Goal: Task Accomplishment & Management: Manage account settings

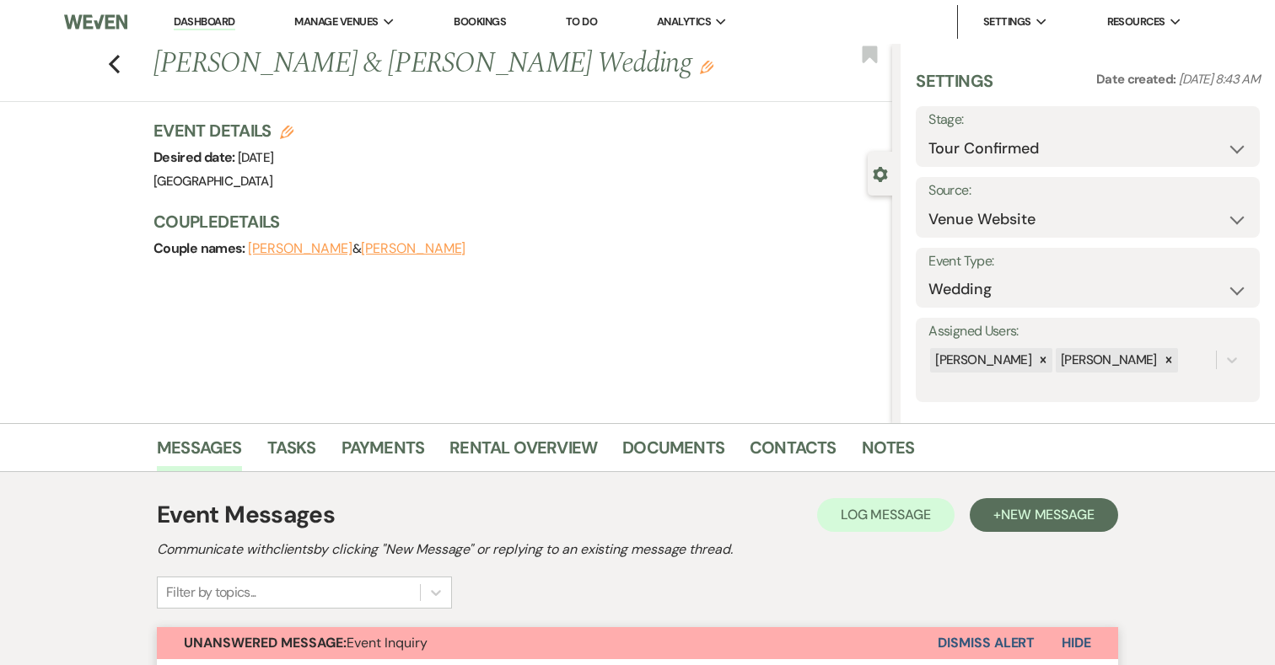
select select "4"
select select "5"
click at [188, 13] on li "Dashboard" at bounding box center [204, 22] width 78 height 34
click at [191, 19] on link "Dashboard" at bounding box center [204, 22] width 61 height 16
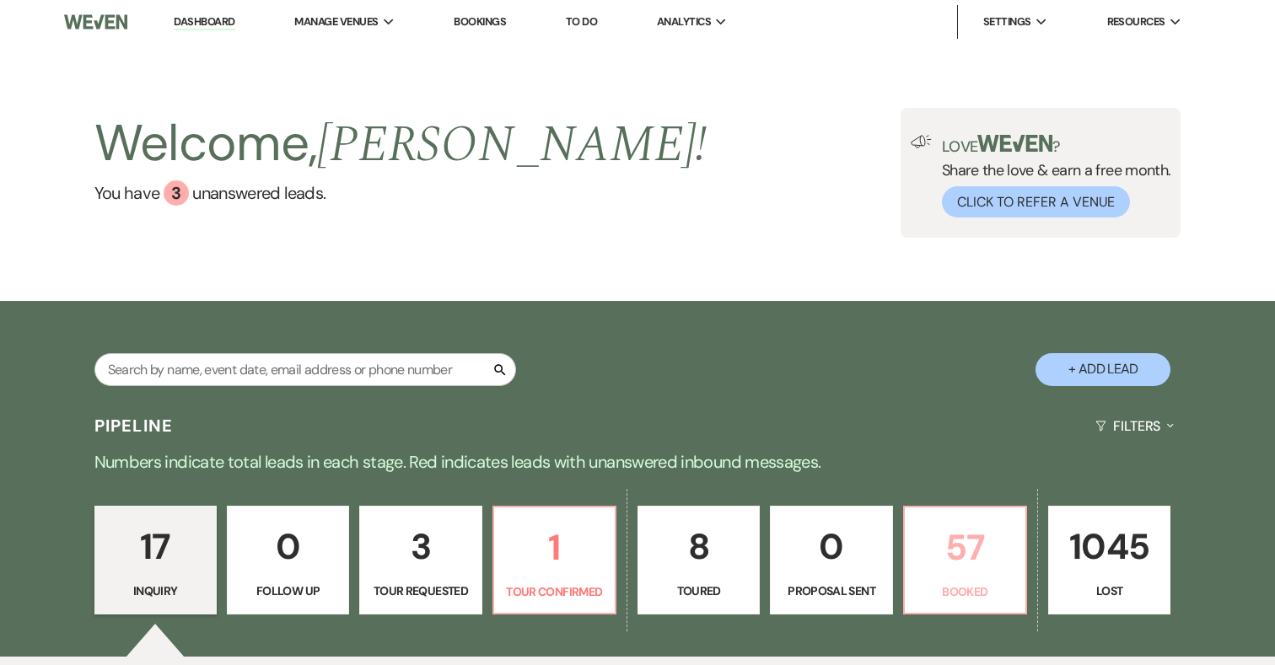
click at [985, 541] on p "57" at bounding box center [965, 547] width 100 height 56
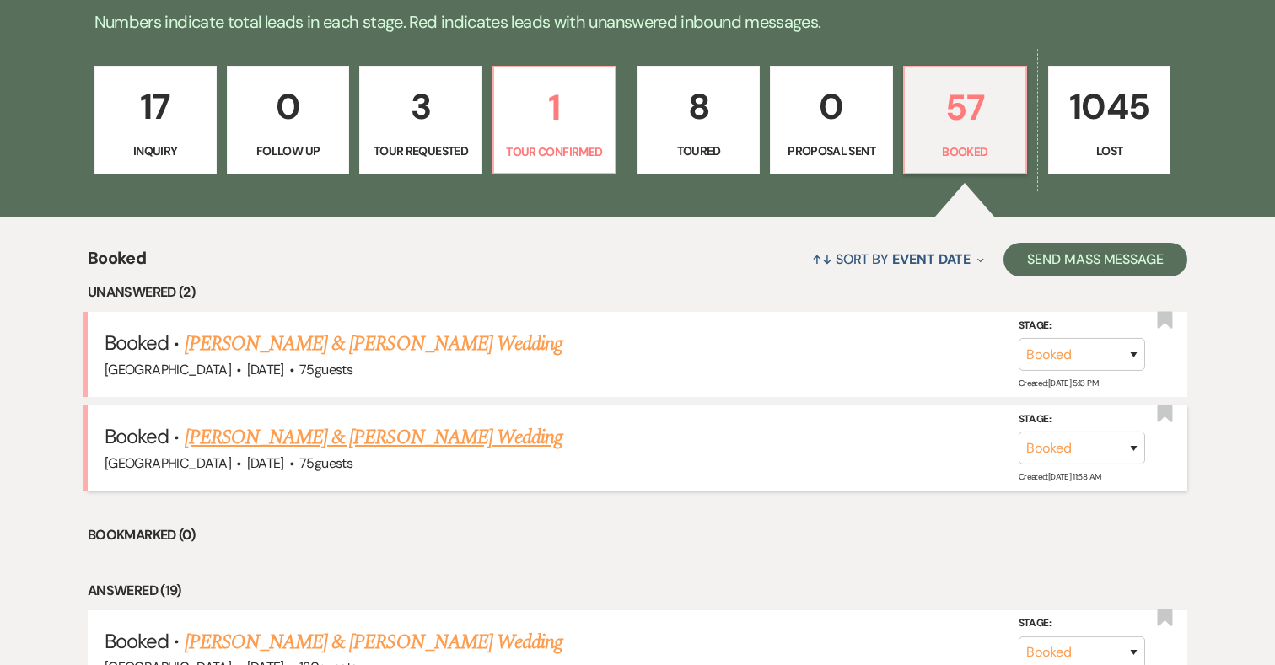
scroll to position [325, 0]
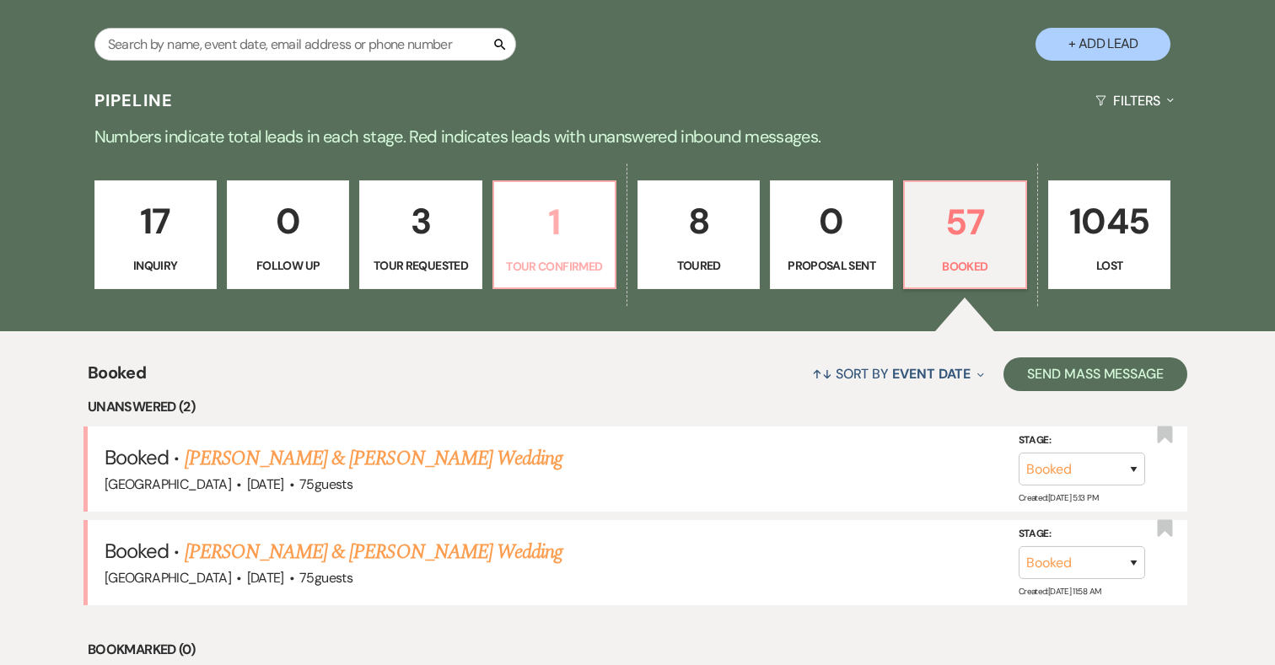
click at [562, 205] on p "1" at bounding box center [554, 222] width 100 height 56
select select "4"
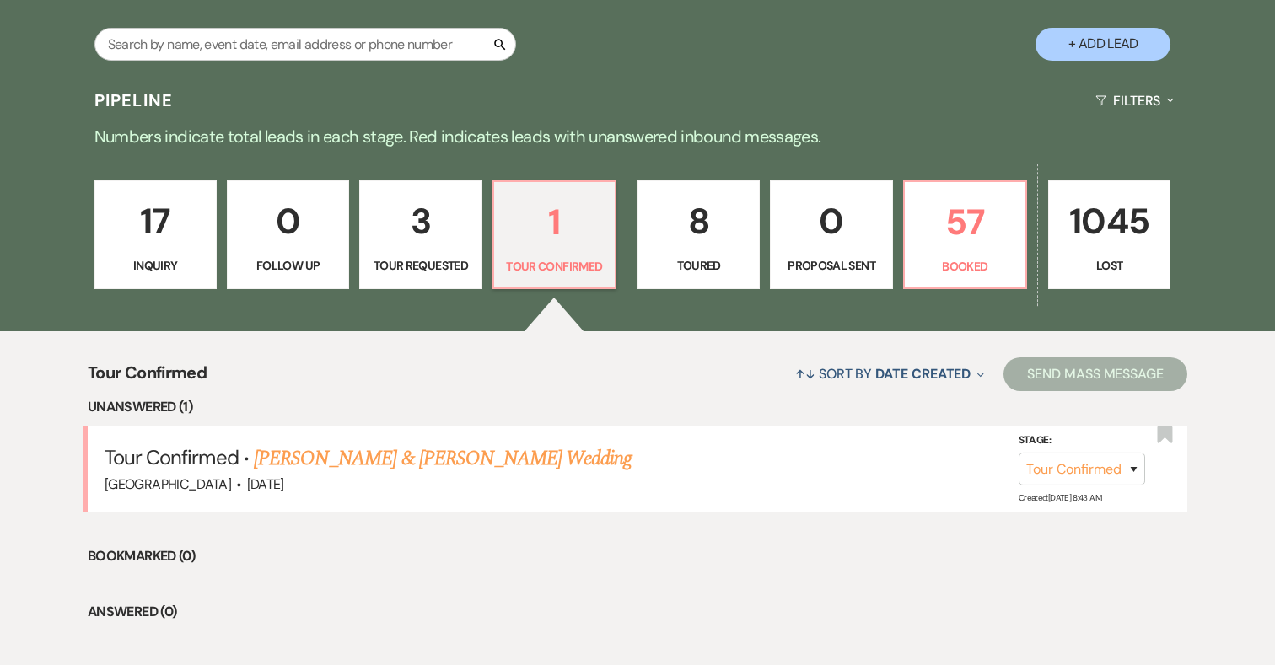
scroll to position [411, 0]
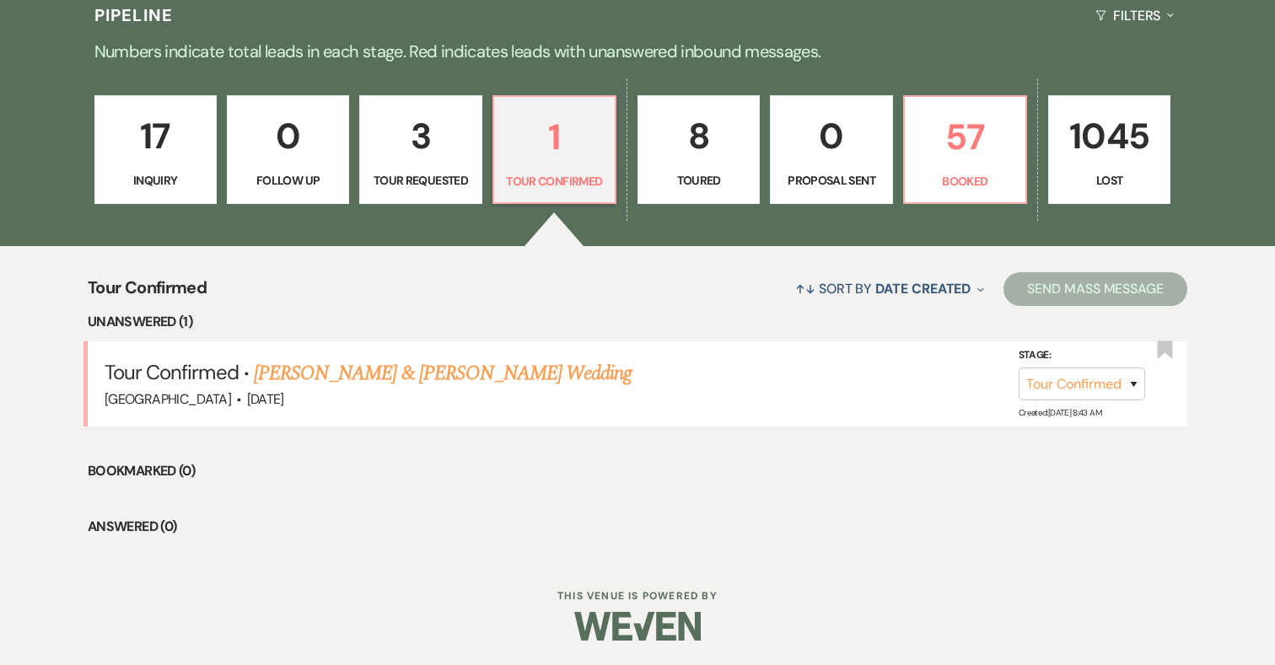
click at [417, 138] on p "3" at bounding box center [420, 136] width 100 height 56
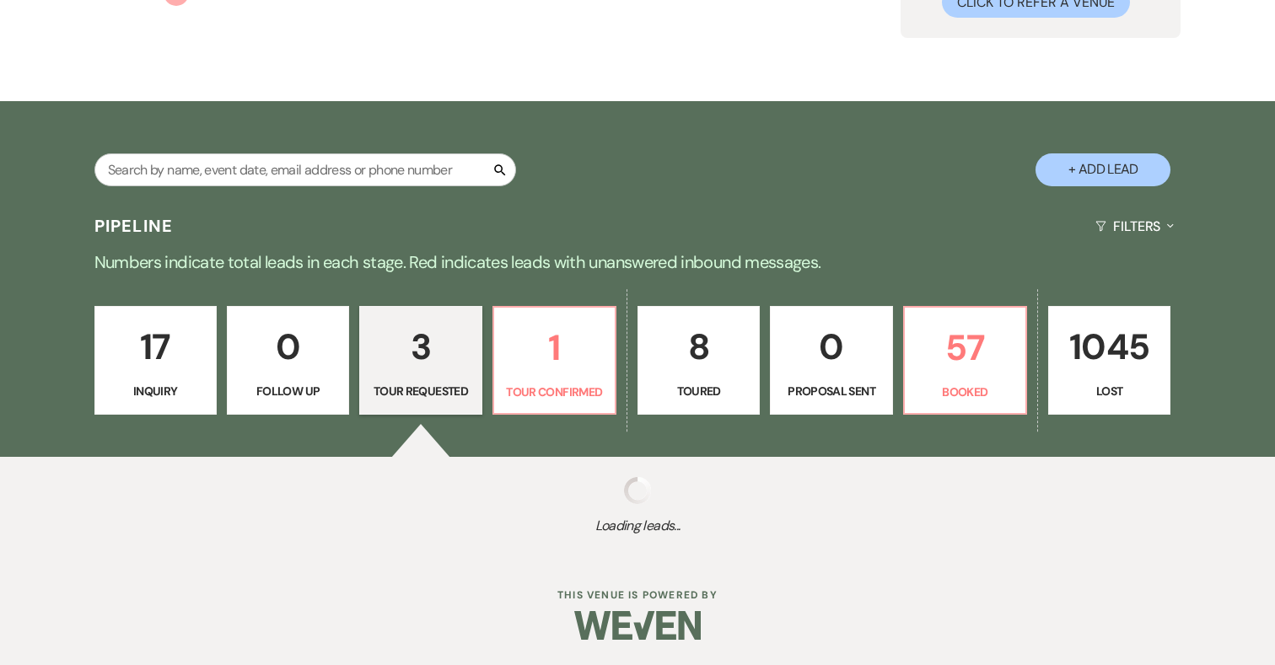
scroll to position [411, 0]
select select "2"
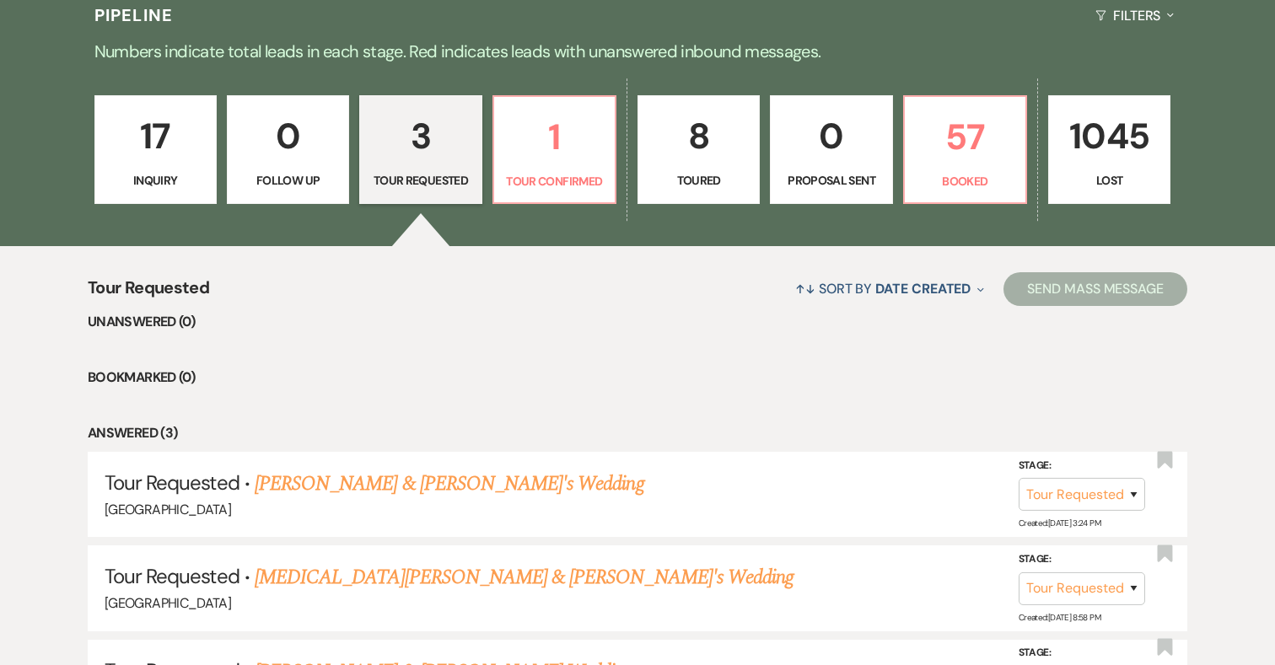
click at [727, 142] on p "8" at bounding box center [698, 136] width 100 height 56
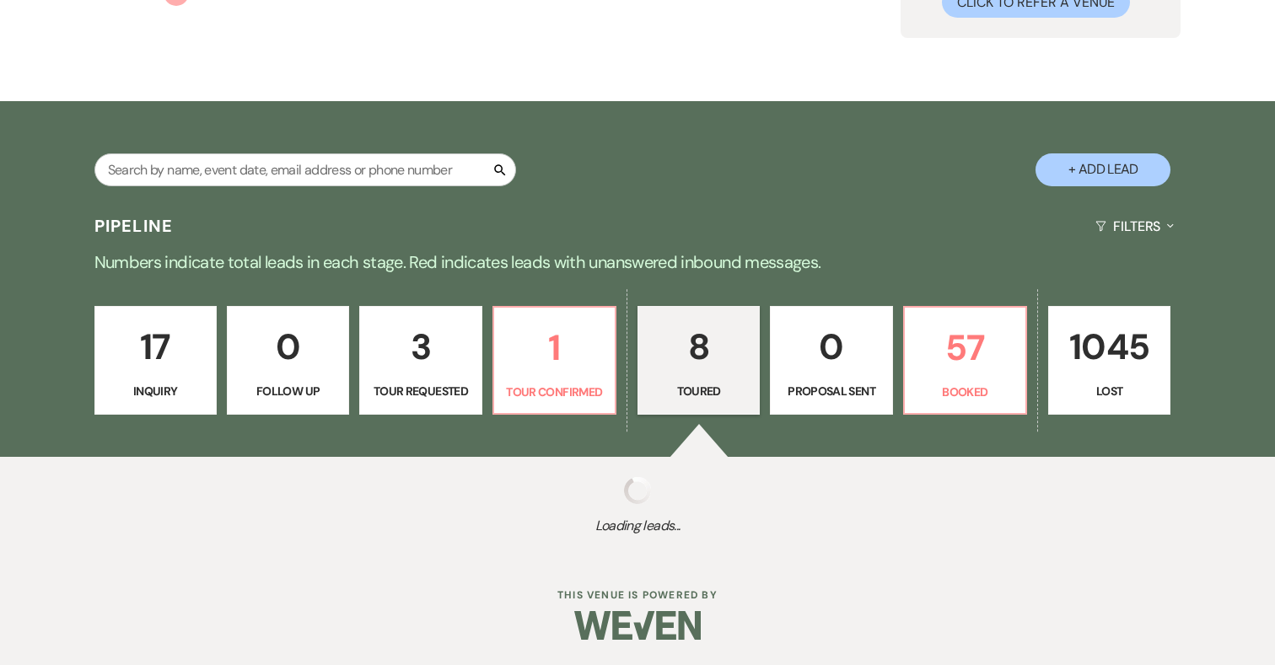
select select "5"
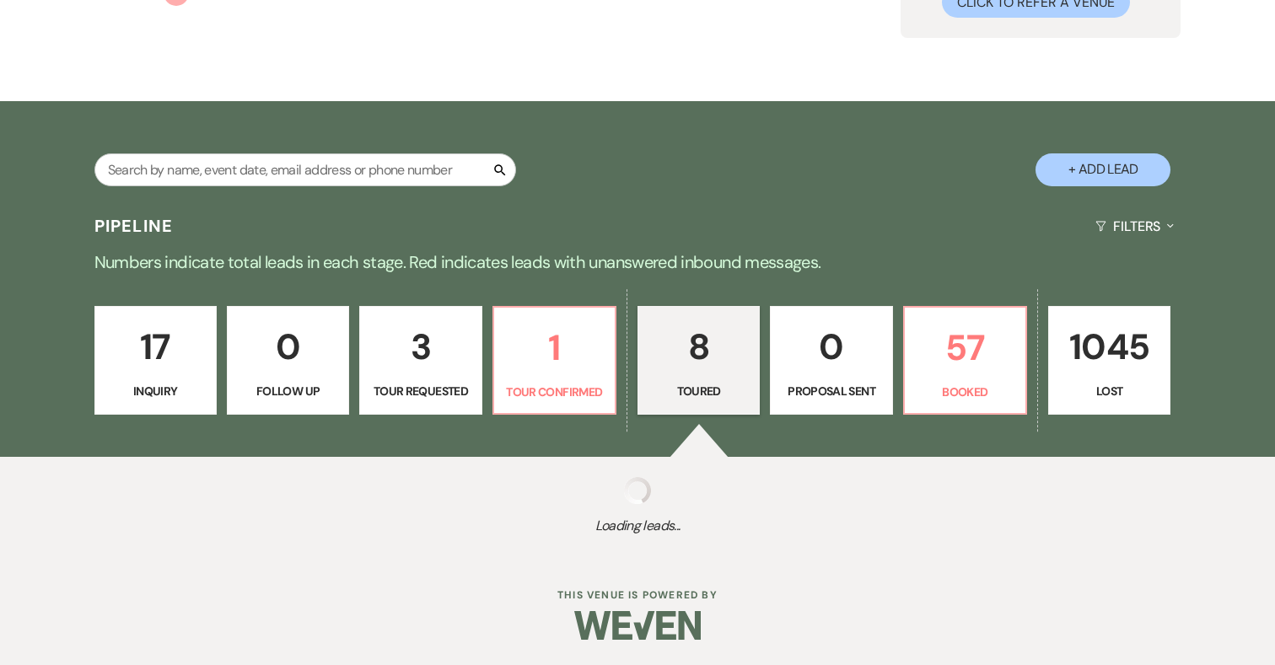
select select "5"
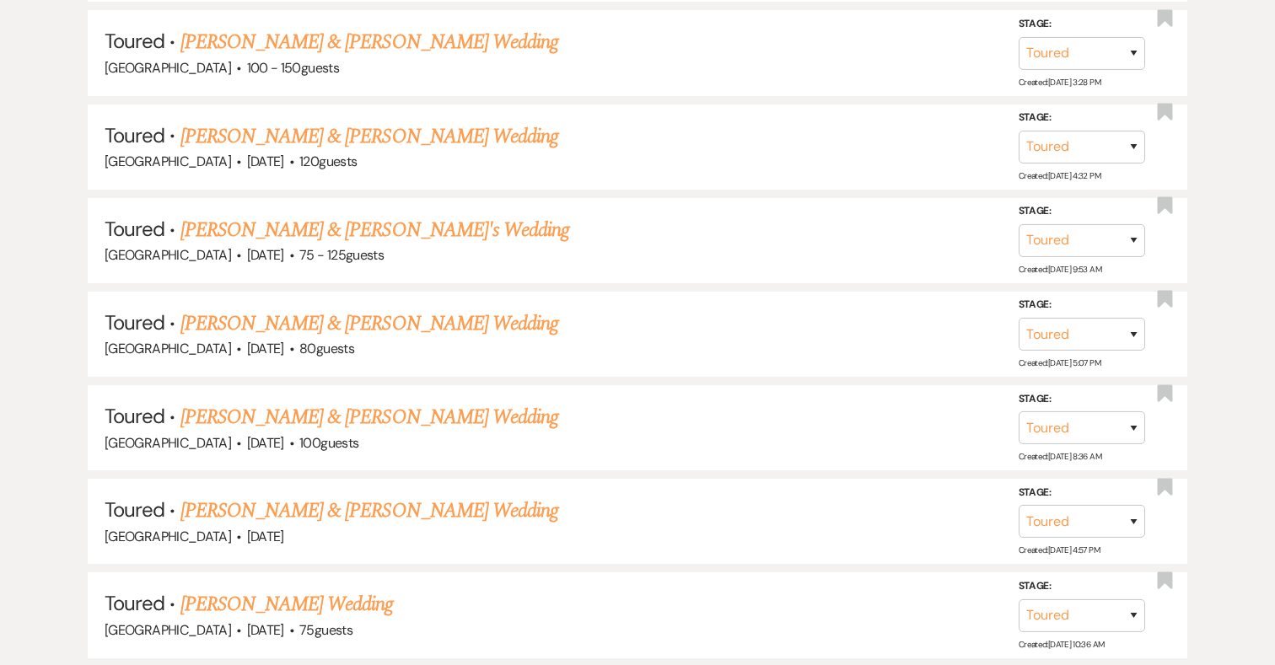
scroll to position [953, 0]
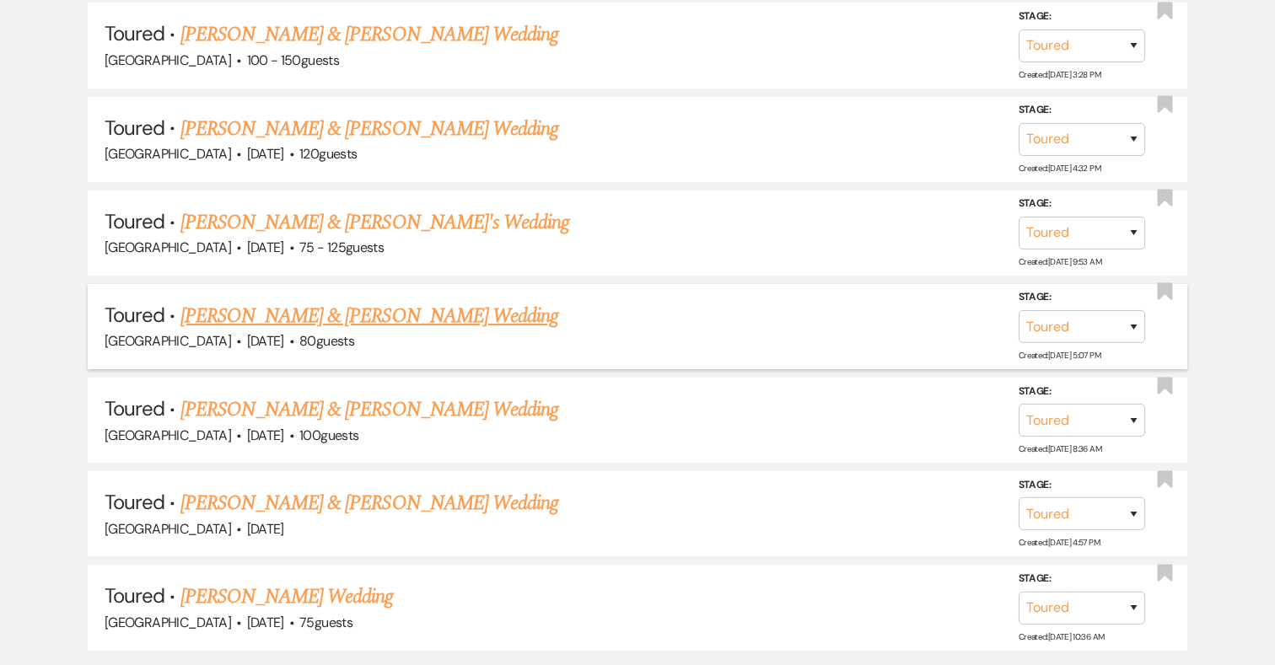
click at [284, 313] on link "[PERSON_NAME] & [PERSON_NAME] Wedding" at bounding box center [369, 316] width 378 height 30
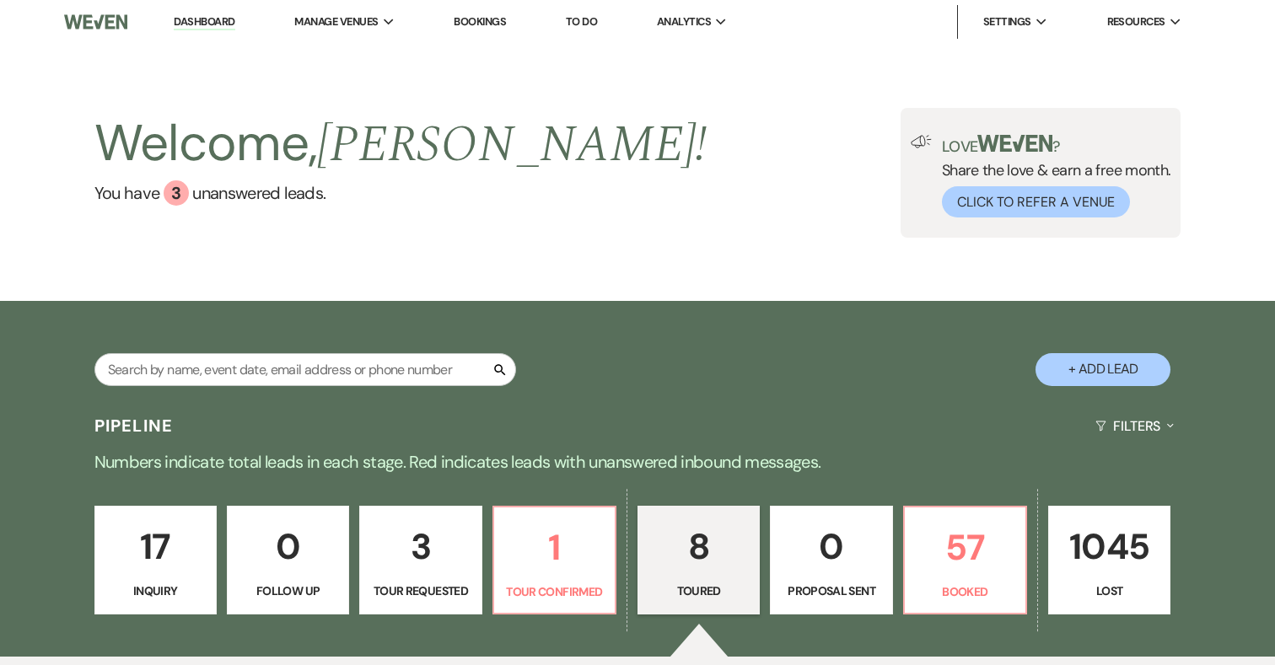
select select "5"
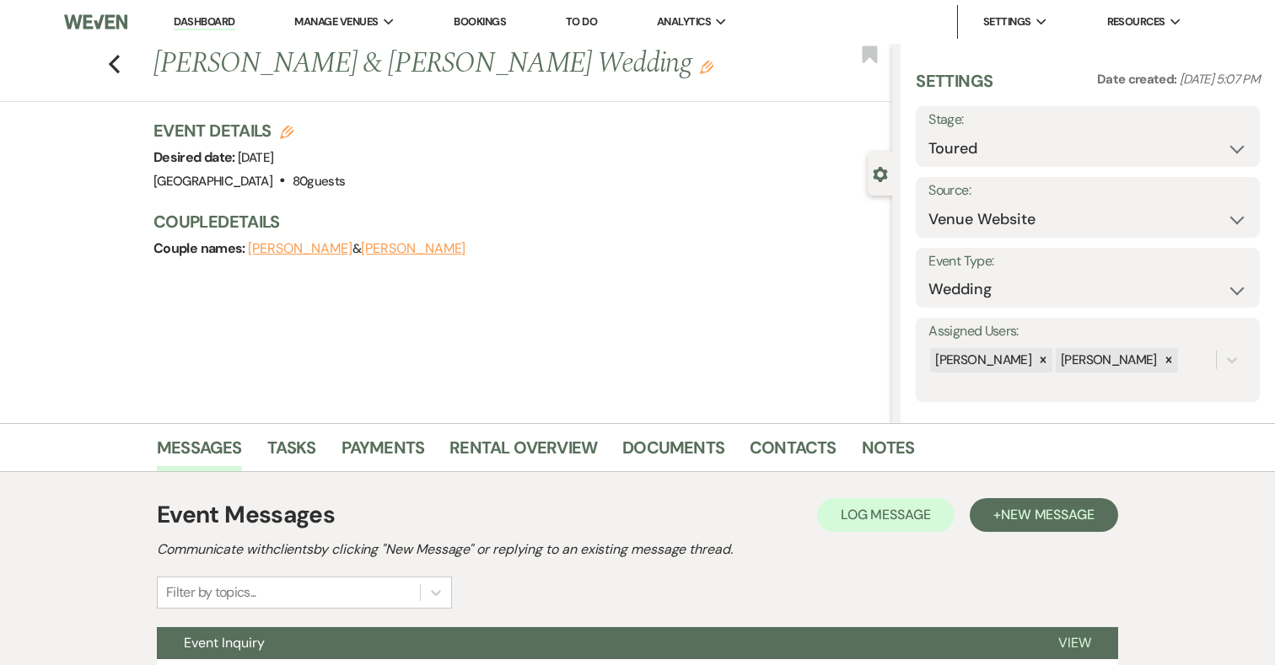
scroll to position [156, 0]
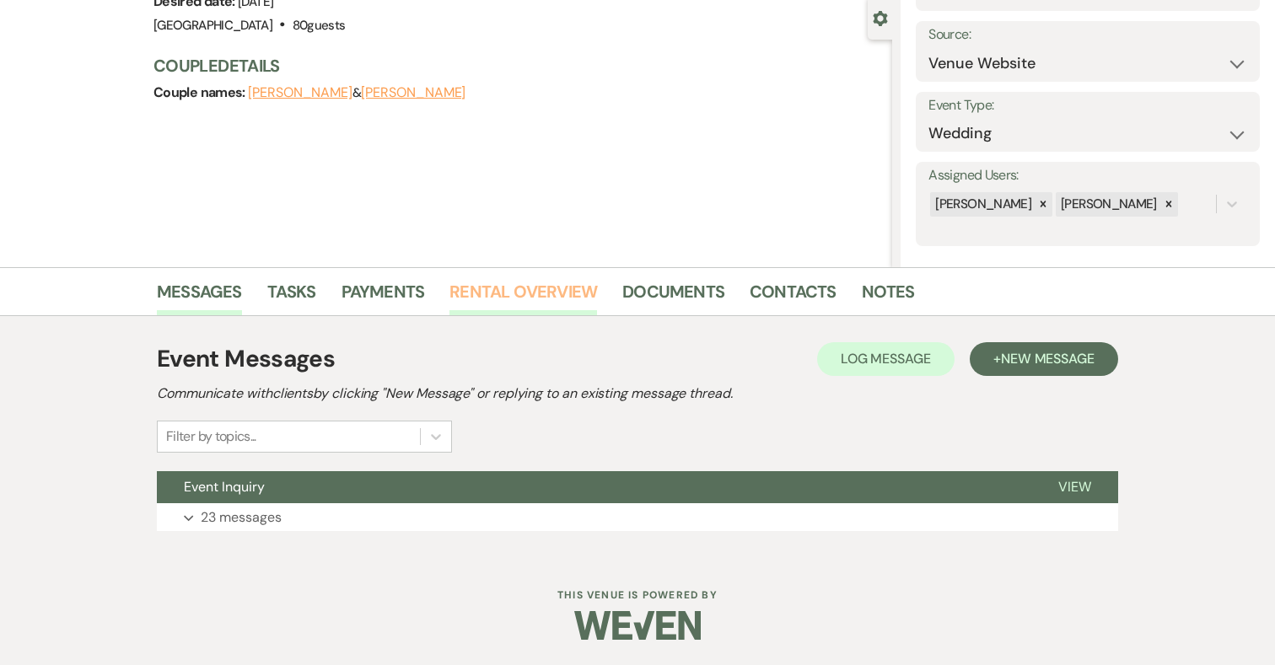
click at [557, 287] on link "Rental Overview" at bounding box center [523, 296] width 148 height 37
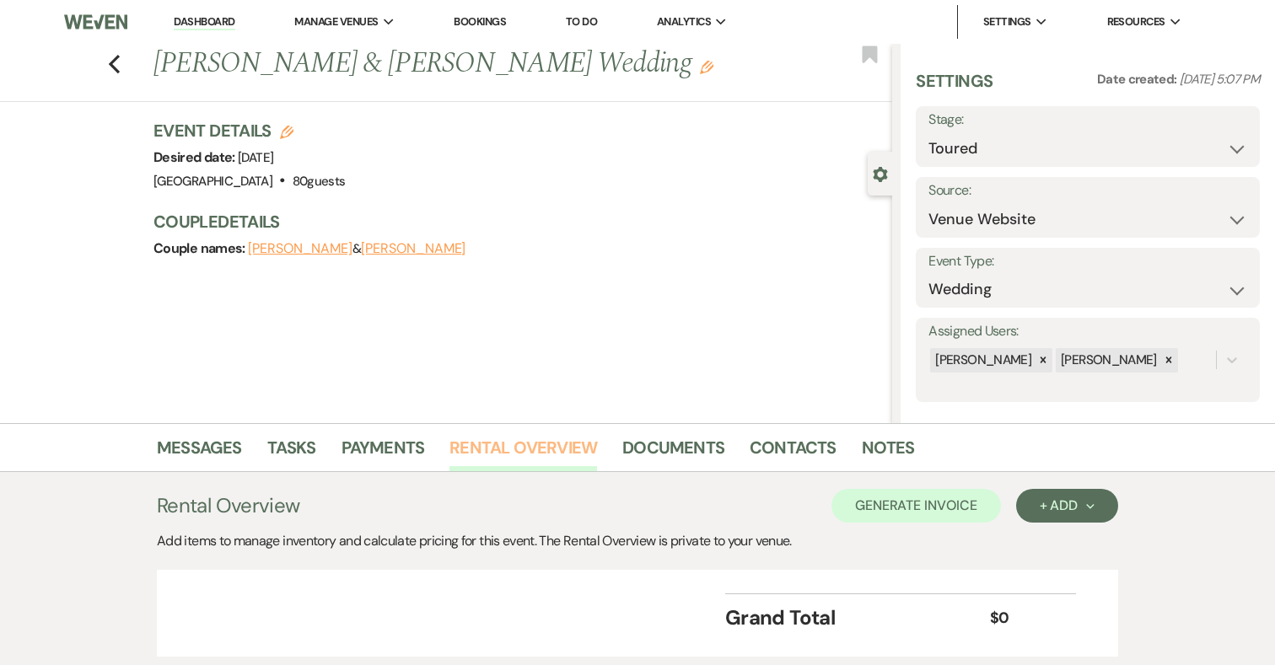
scroll to position [117, 0]
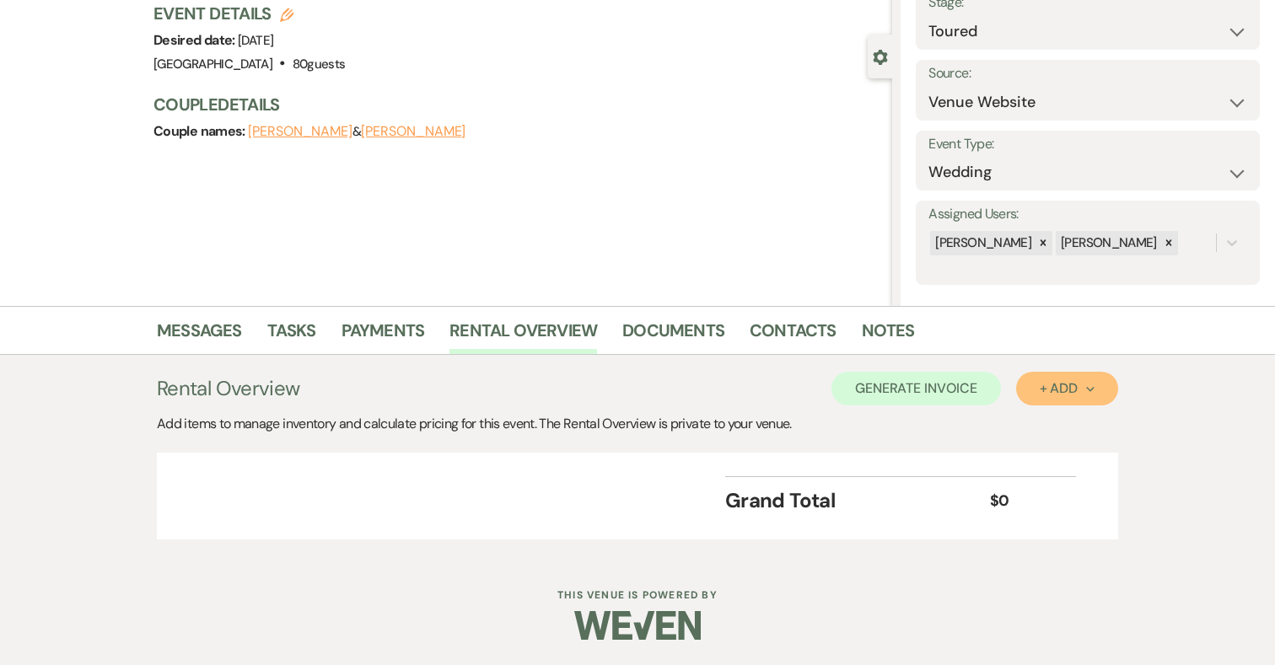
click at [1078, 388] on div "+ Add Next" at bounding box center [1066, 388] width 55 height 13
click at [1055, 451] on button "Category" at bounding box center [1060, 453] width 89 height 26
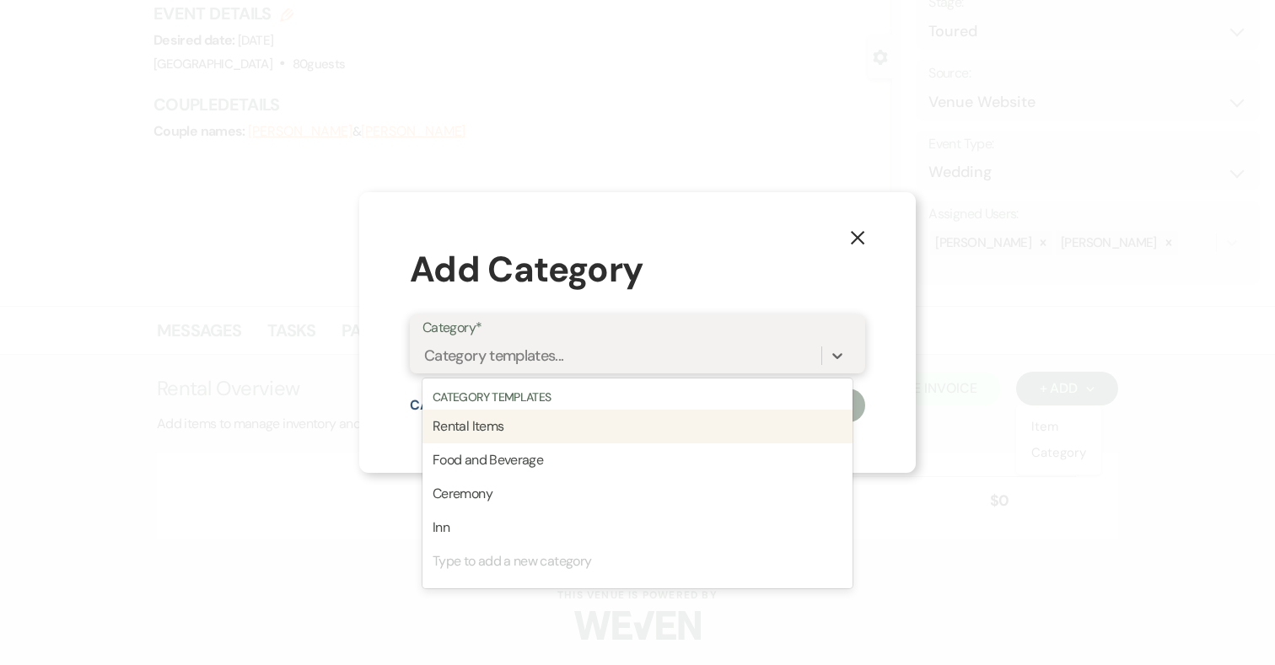
click at [609, 344] on div "Category templates..." at bounding box center [621, 356] width 399 height 30
click at [561, 424] on div "Rental Items" at bounding box center [637, 427] width 430 height 34
click at [584, 355] on div "Rental Items" at bounding box center [621, 356] width 399 height 30
click at [555, 429] on div "Food and Beverage" at bounding box center [637, 427] width 430 height 34
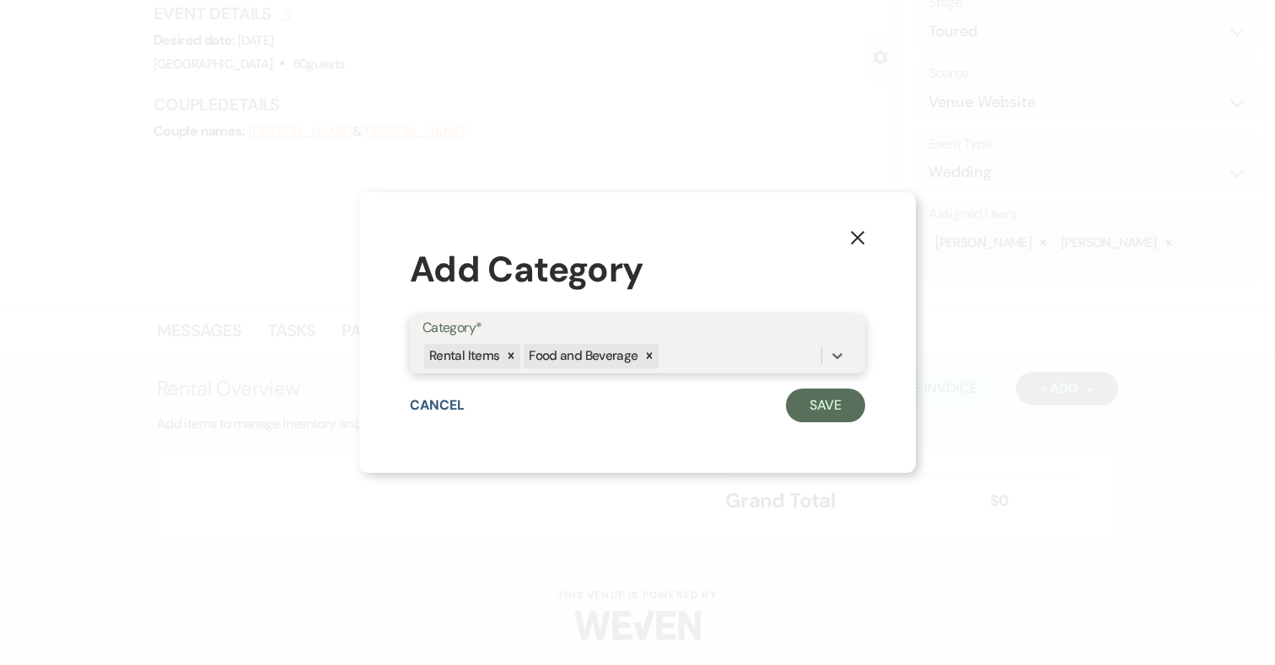
click at [670, 355] on div "Rental Items Food and Beverage" at bounding box center [621, 356] width 399 height 30
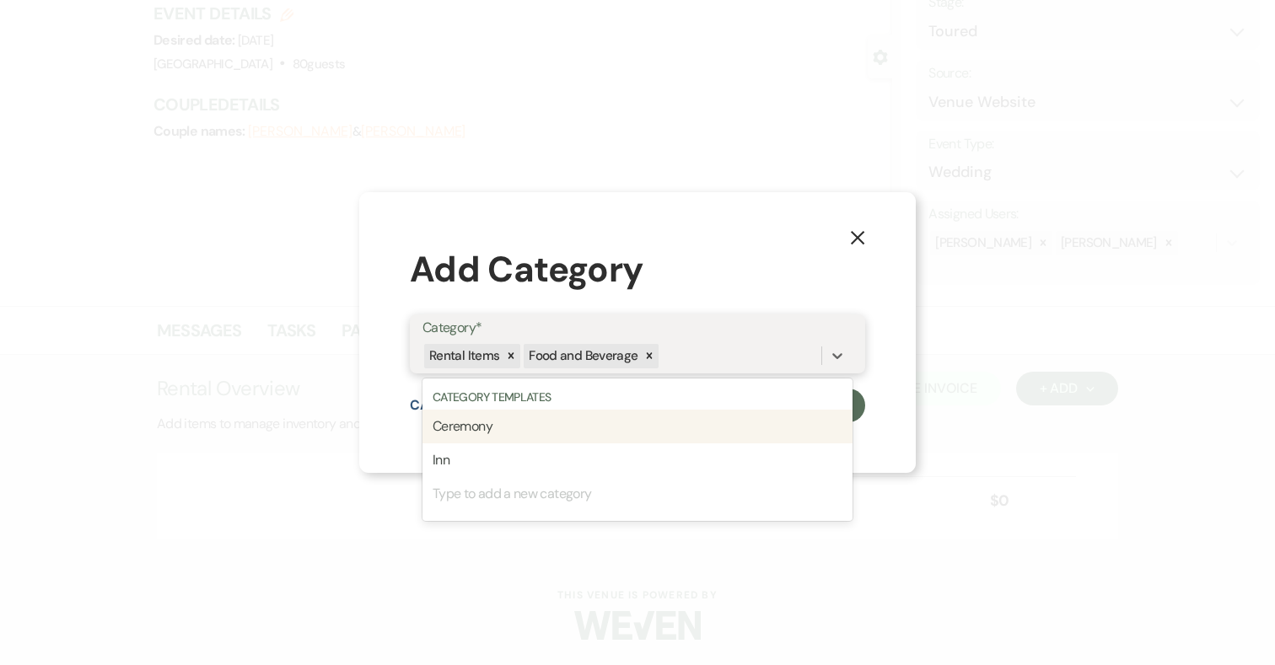
click at [534, 437] on div "Ceremony" at bounding box center [637, 427] width 430 height 34
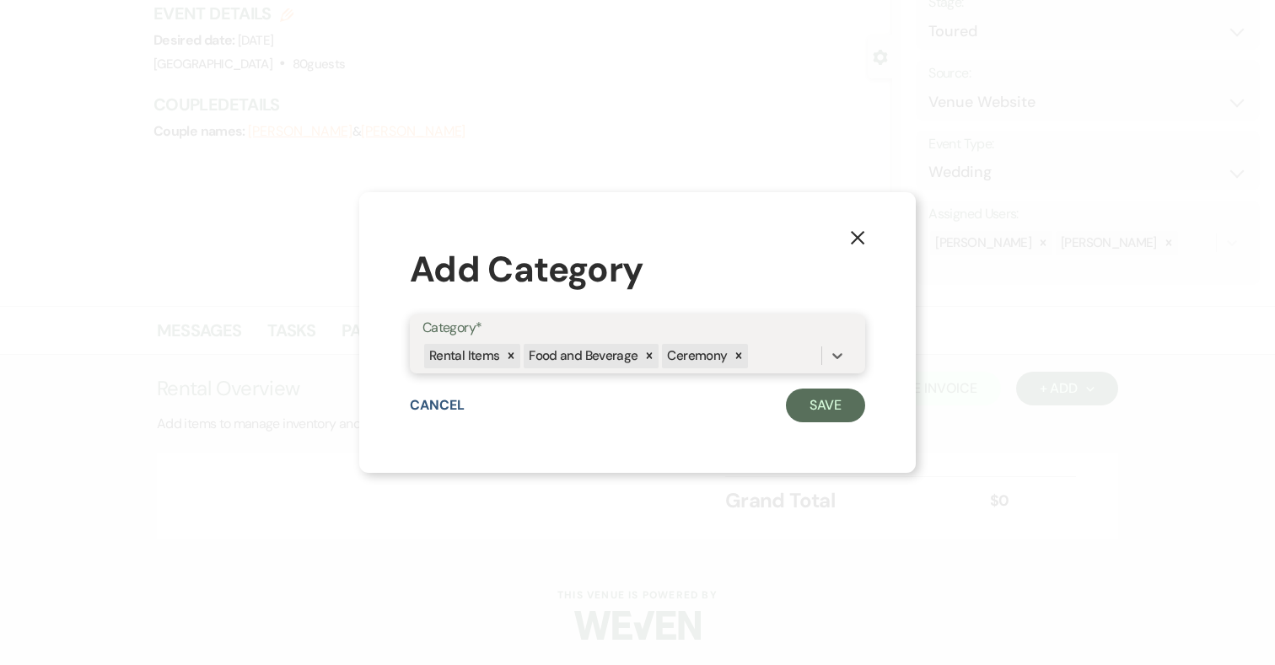
click at [756, 362] on div "Rental Items Food and Beverage Ceremony" at bounding box center [621, 356] width 399 height 30
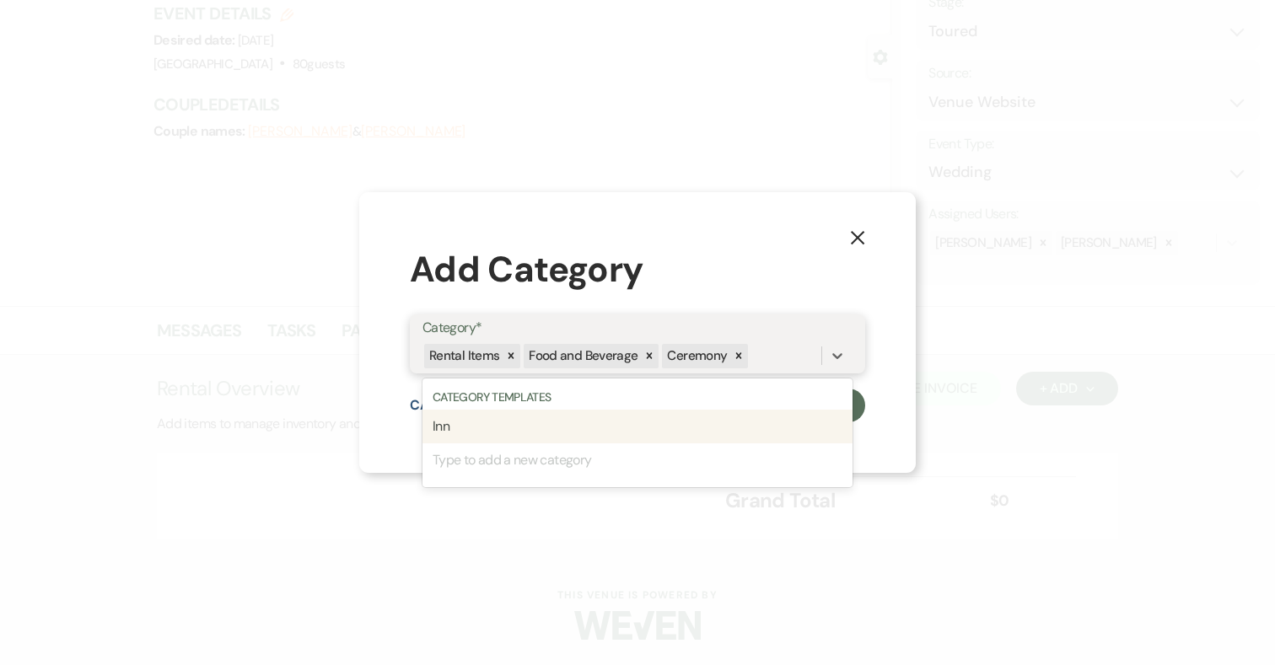
click at [593, 425] on div "Inn" at bounding box center [637, 427] width 430 height 34
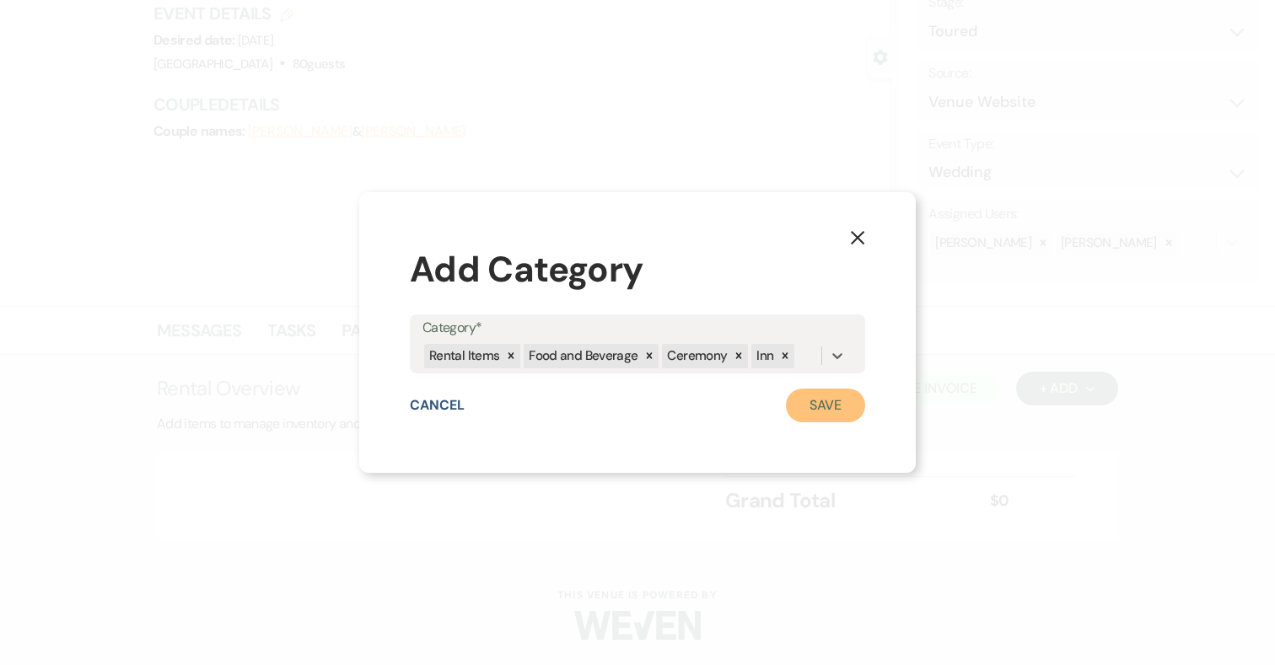
click at [832, 400] on button "Save" at bounding box center [825, 406] width 79 height 34
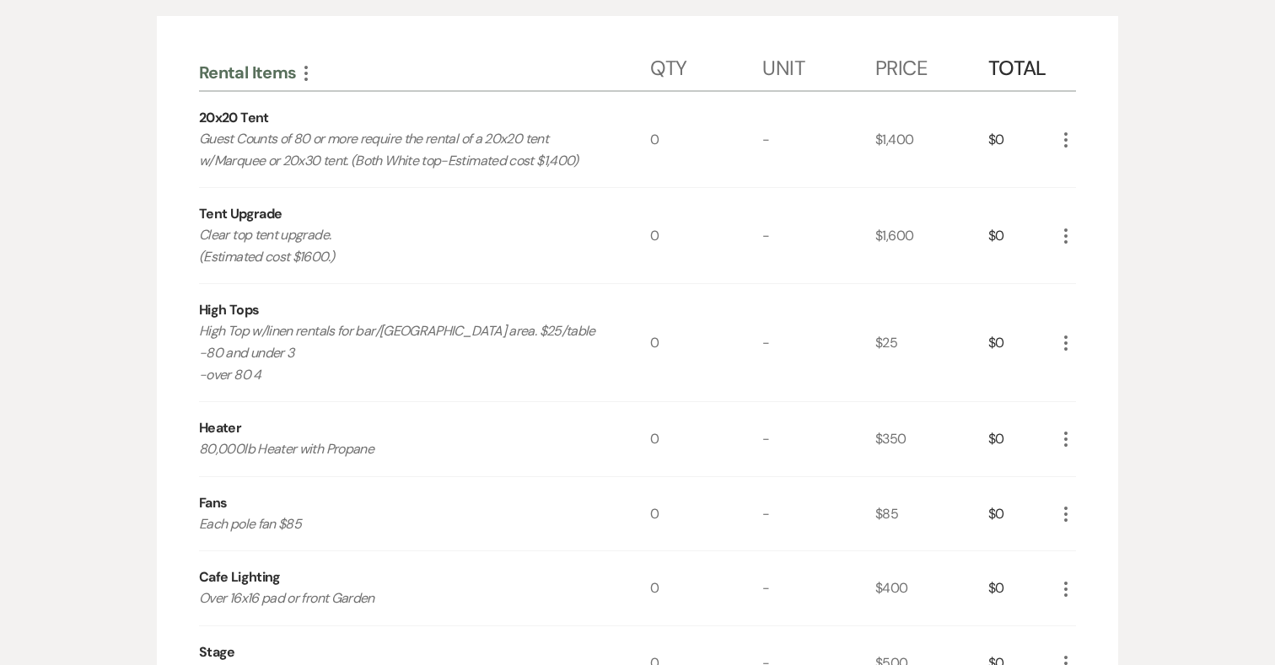
scroll to position [564, 0]
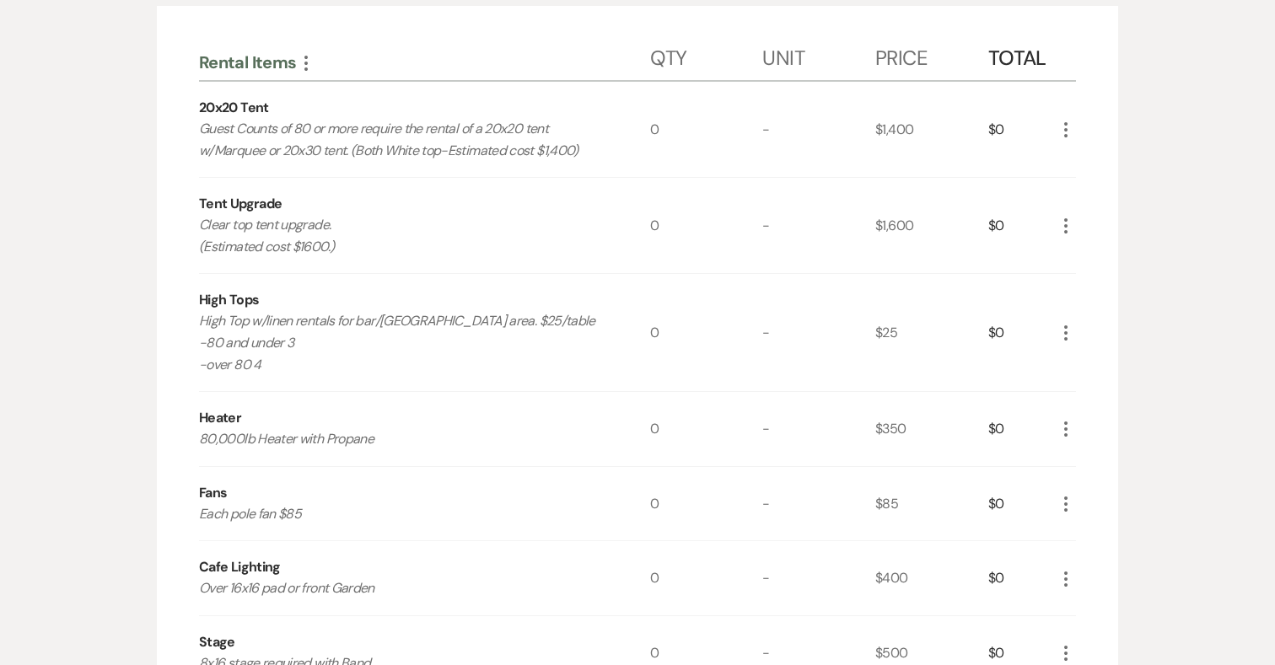
click at [306, 58] on use "button" at bounding box center [305, 63] width 3 height 15
click at [333, 90] on button "Expand Move Down" at bounding box center [379, 95] width 167 height 27
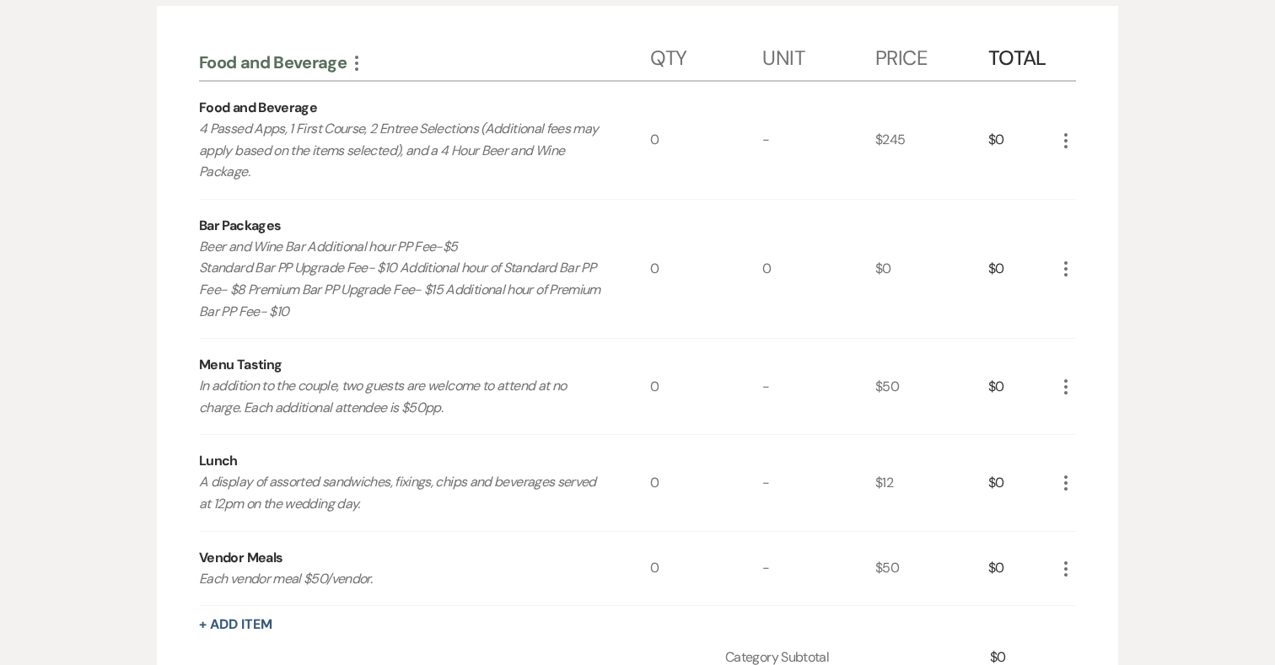
click at [1066, 138] on icon "More" at bounding box center [1065, 141] width 20 height 20
click at [1091, 180] on button "Pencil Edit" at bounding box center [1099, 173] width 88 height 27
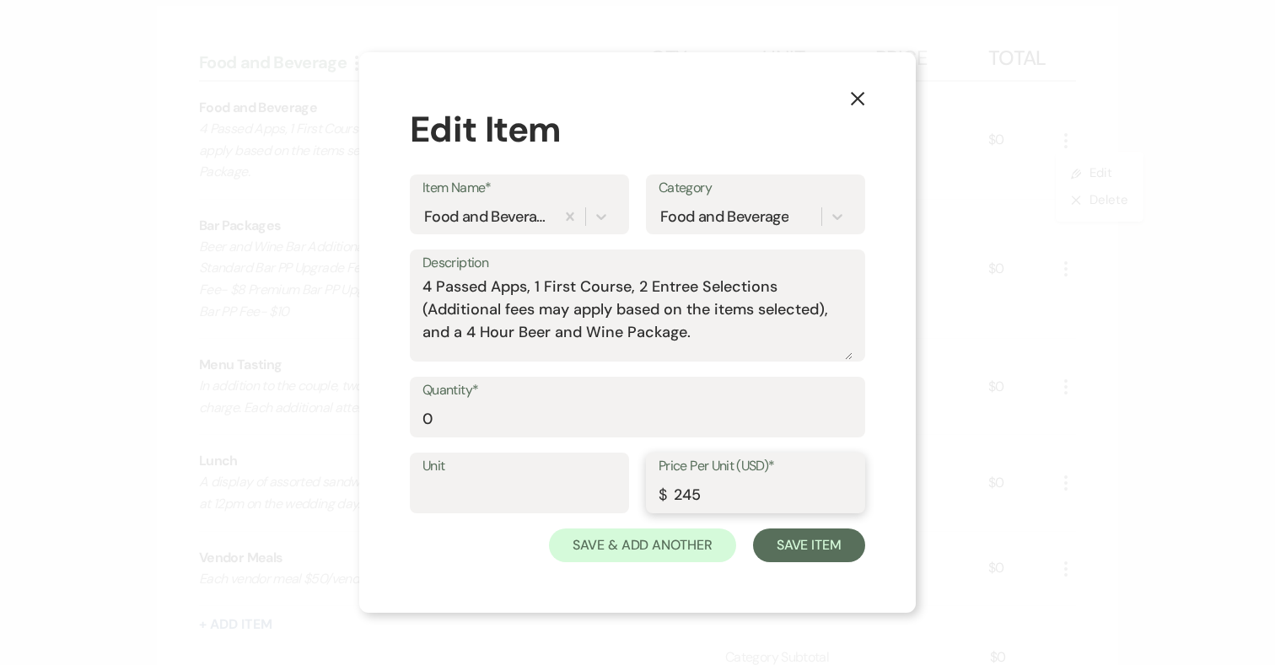
click at [718, 500] on input "245" at bounding box center [755, 495] width 194 height 33
type input "249"
drag, startPoint x: 444, startPoint y: 419, endPoint x: 285, endPoint y: 415, distance: 159.4
click at [285, 415] on div "X Edit Item Item Name* Food and Beverage Category Food and Beverage Description…" at bounding box center [637, 332] width 1275 height 665
type input "80"
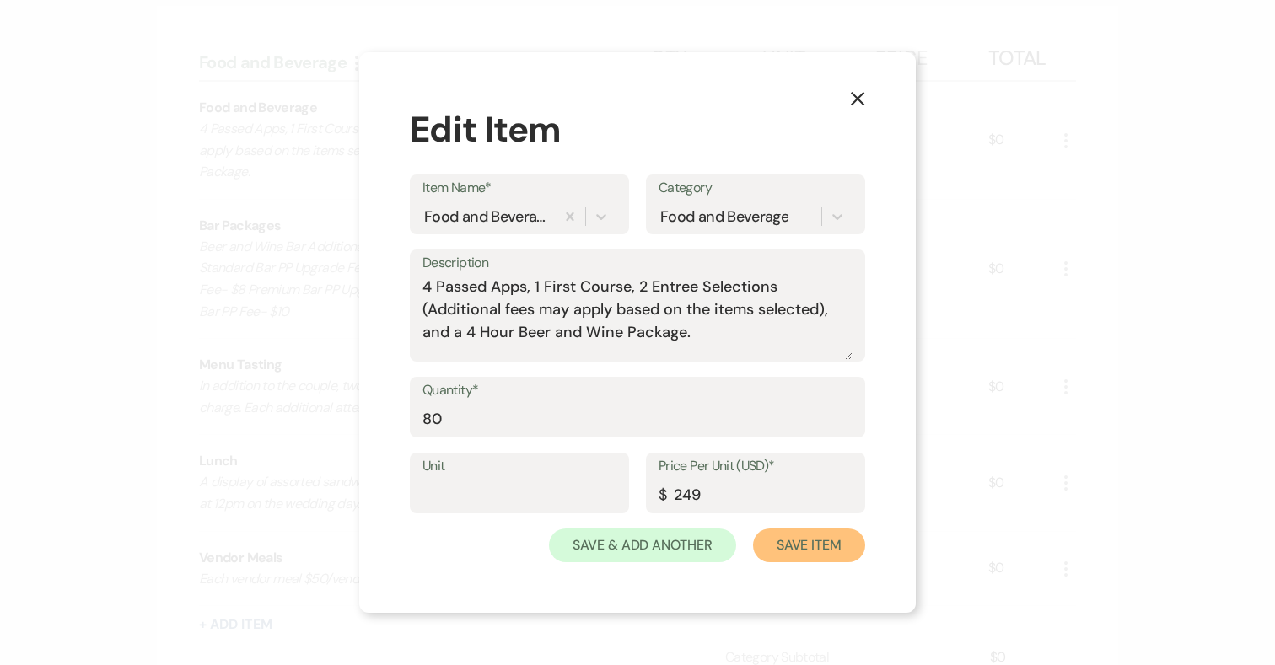
click at [803, 546] on button "Save Item" at bounding box center [809, 546] width 112 height 34
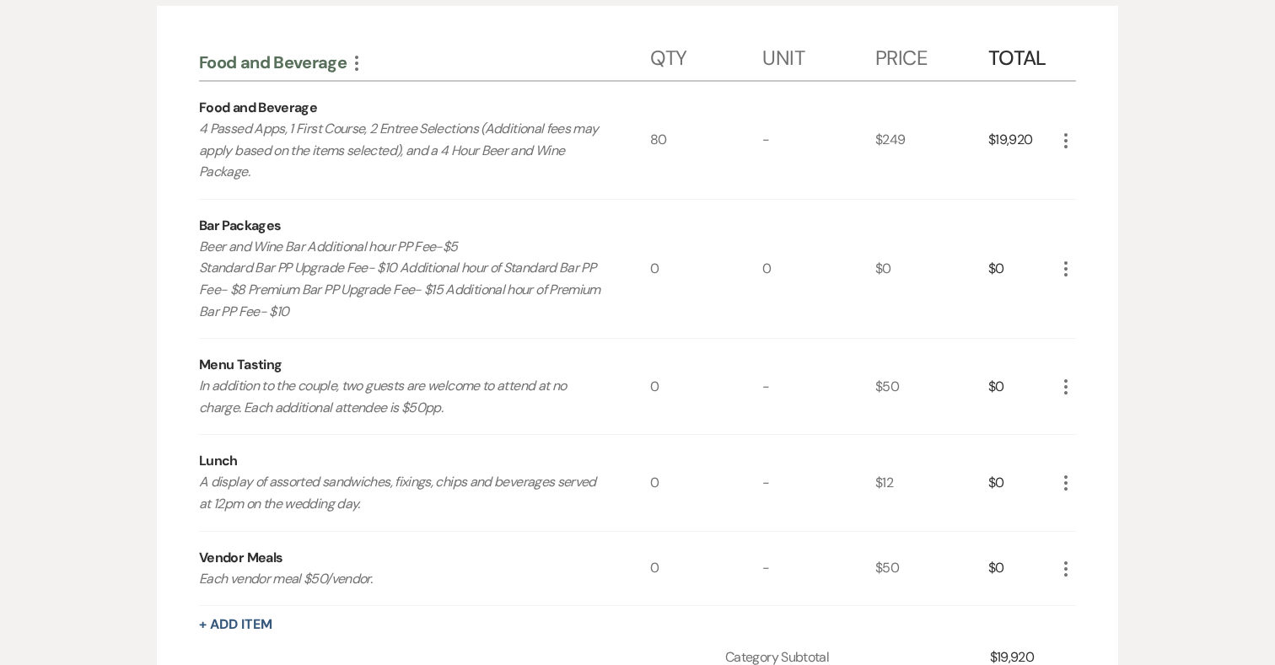
click at [1066, 268] on use "button" at bounding box center [1065, 268] width 3 height 15
click at [1099, 306] on button "Pencil Edit" at bounding box center [1099, 301] width 88 height 27
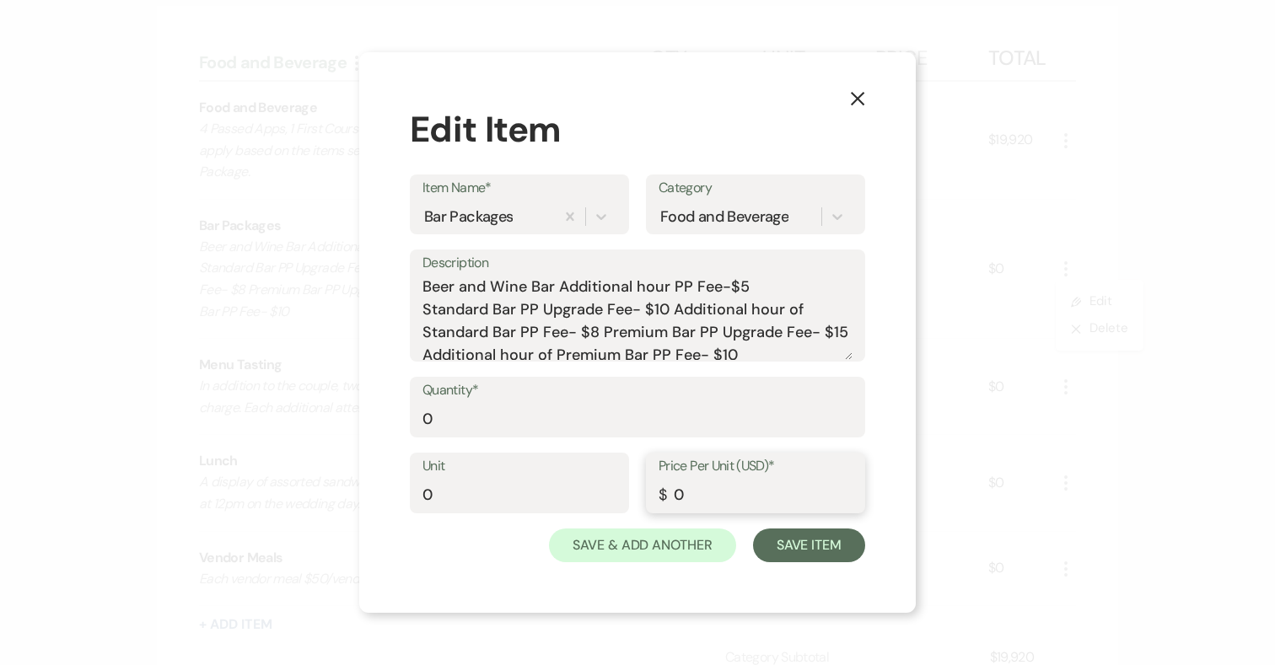
drag, startPoint x: 700, startPoint y: 501, endPoint x: 662, endPoint y: 497, distance: 38.2
click at [662, 497] on div "Price Per Unit (USD)* $ 0" at bounding box center [755, 483] width 219 height 61
type input "25"
drag, startPoint x: 532, startPoint y: 431, endPoint x: 360, endPoint y: 397, distance: 175.2
click at [360, 397] on div "X Edit Item Item Name* Bar Packages Category Food and Beverage Description Beer…" at bounding box center [637, 332] width 556 height 561
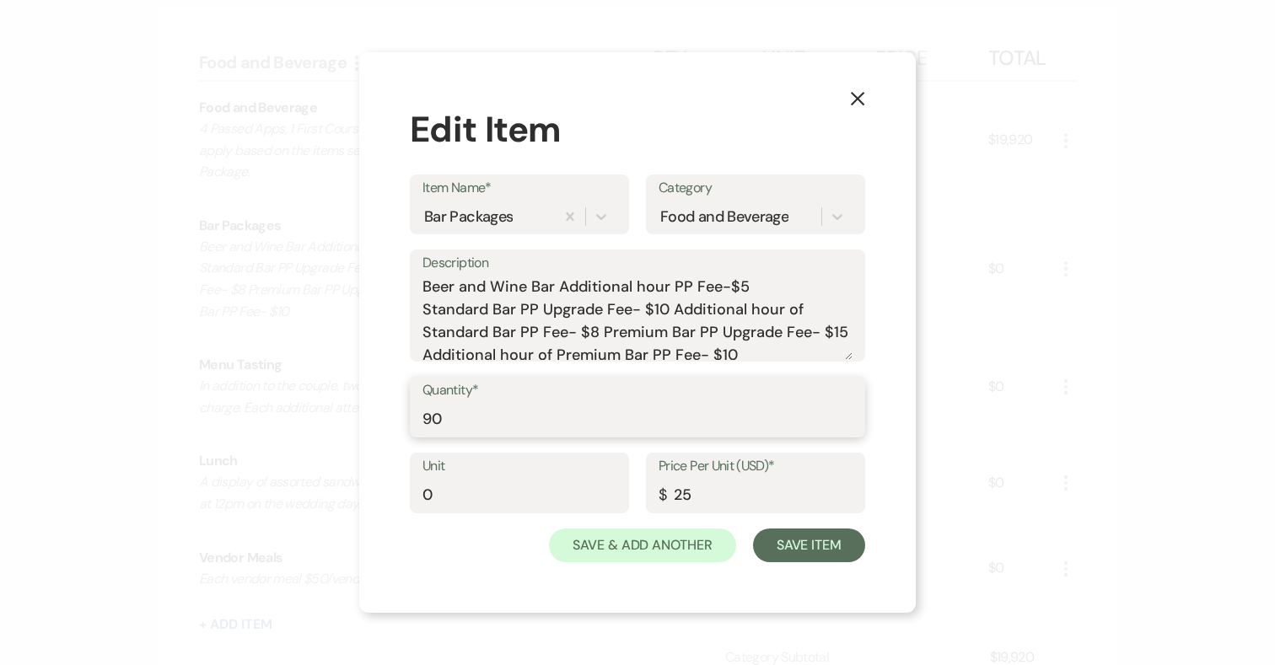
type input "9"
type input "80"
click at [804, 548] on button "Save Item" at bounding box center [809, 546] width 112 height 34
click at [810, 550] on button "Save Item" at bounding box center [809, 546] width 112 height 34
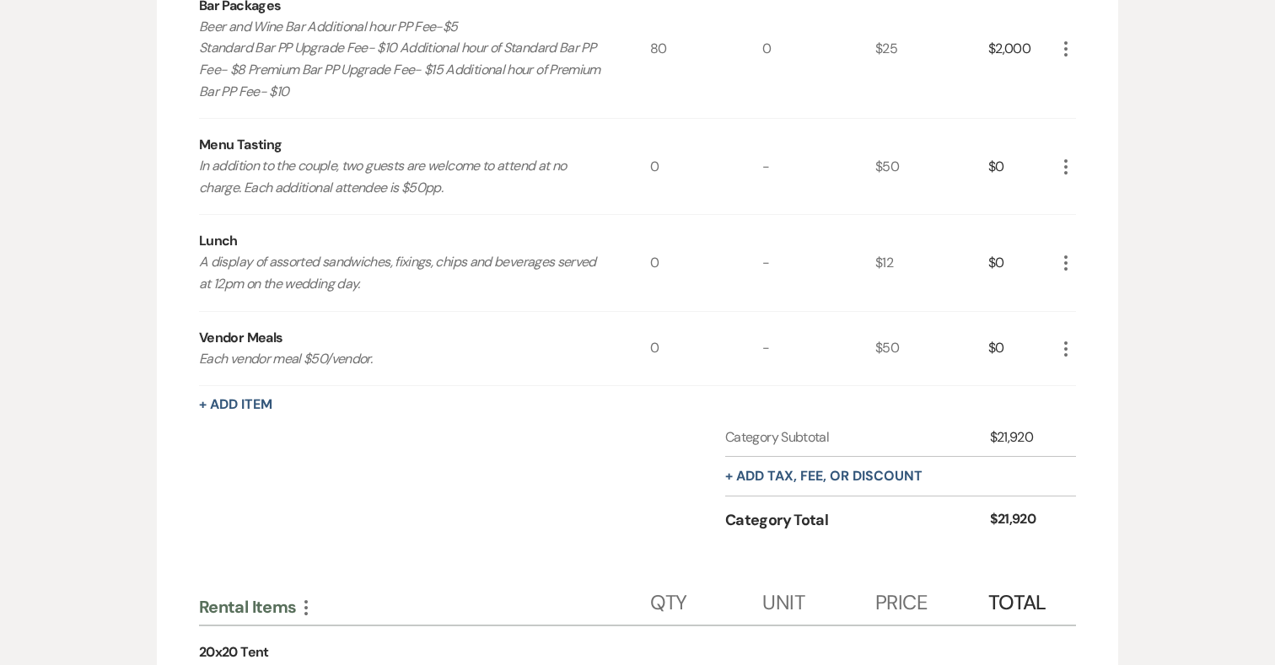
scroll to position [786, 0]
click at [1070, 166] on icon "More" at bounding box center [1065, 165] width 20 height 20
click at [1095, 212] on button "X Delete" at bounding box center [1100, 225] width 91 height 27
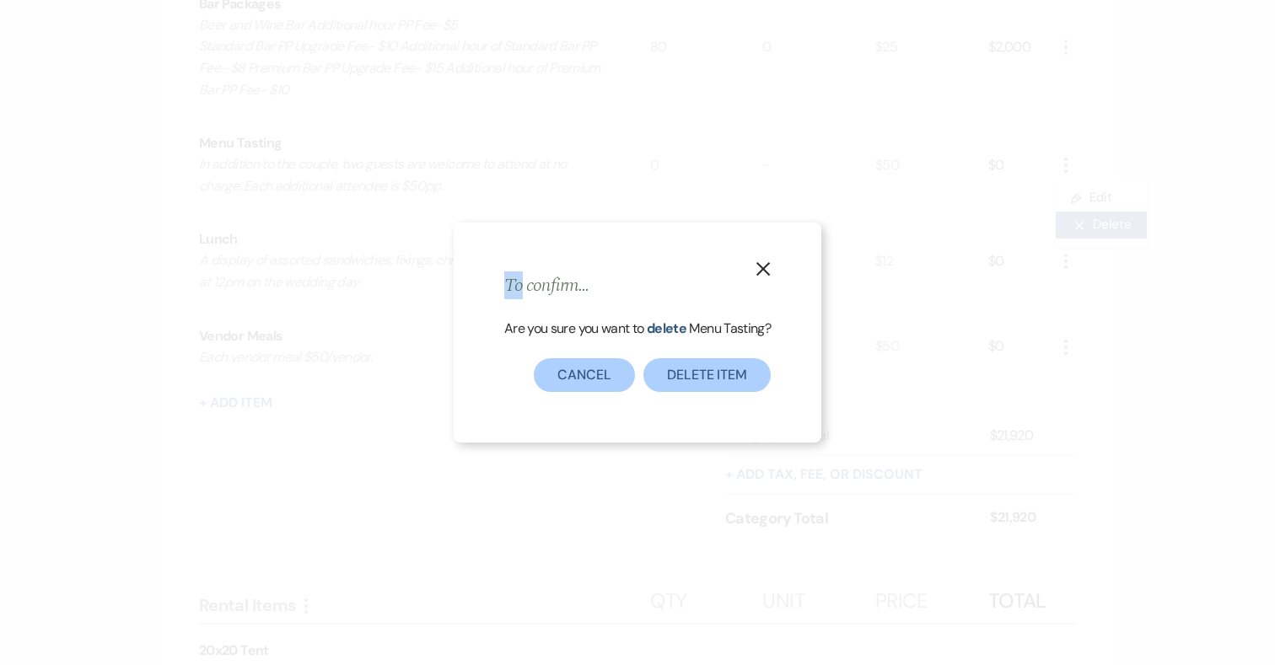
click at [1095, 212] on div "X To confirm... Are you sure you want to delete Menu Tasting ? Delete Item Canc…" at bounding box center [637, 332] width 1275 height 665
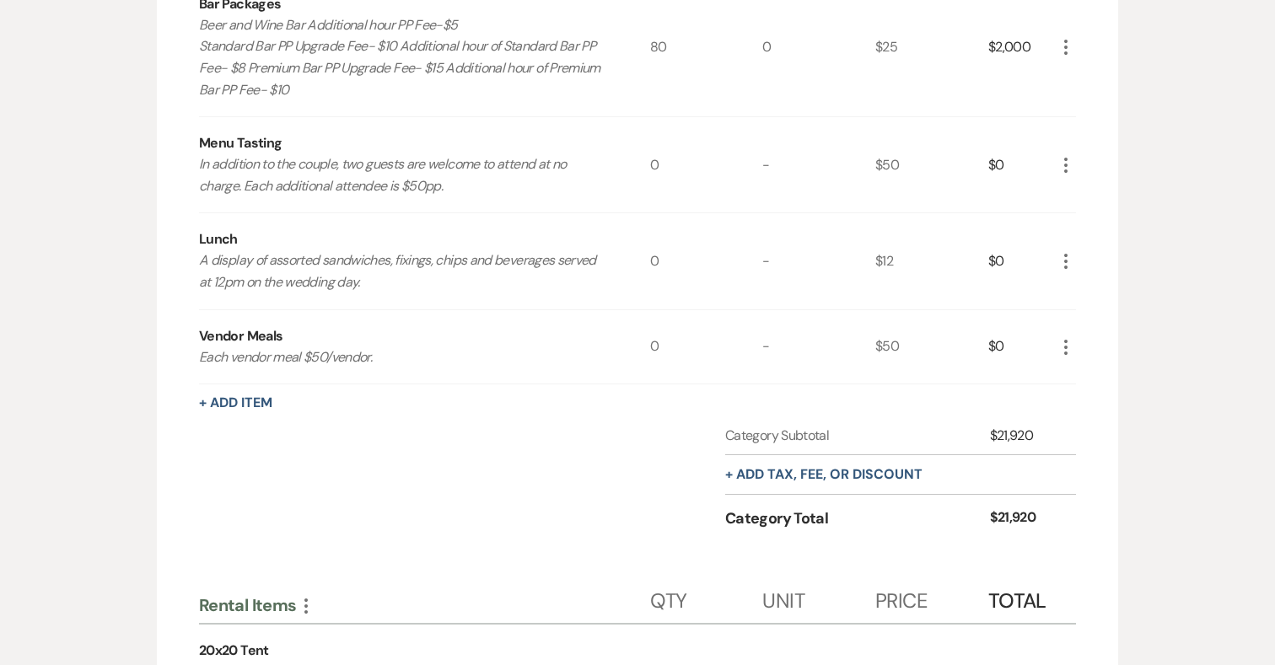
click at [1066, 167] on icon "More" at bounding box center [1065, 165] width 20 height 20
click at [1082, 201] on icon "Pencil" at bounding box center [1079, 198] width 10 height 13
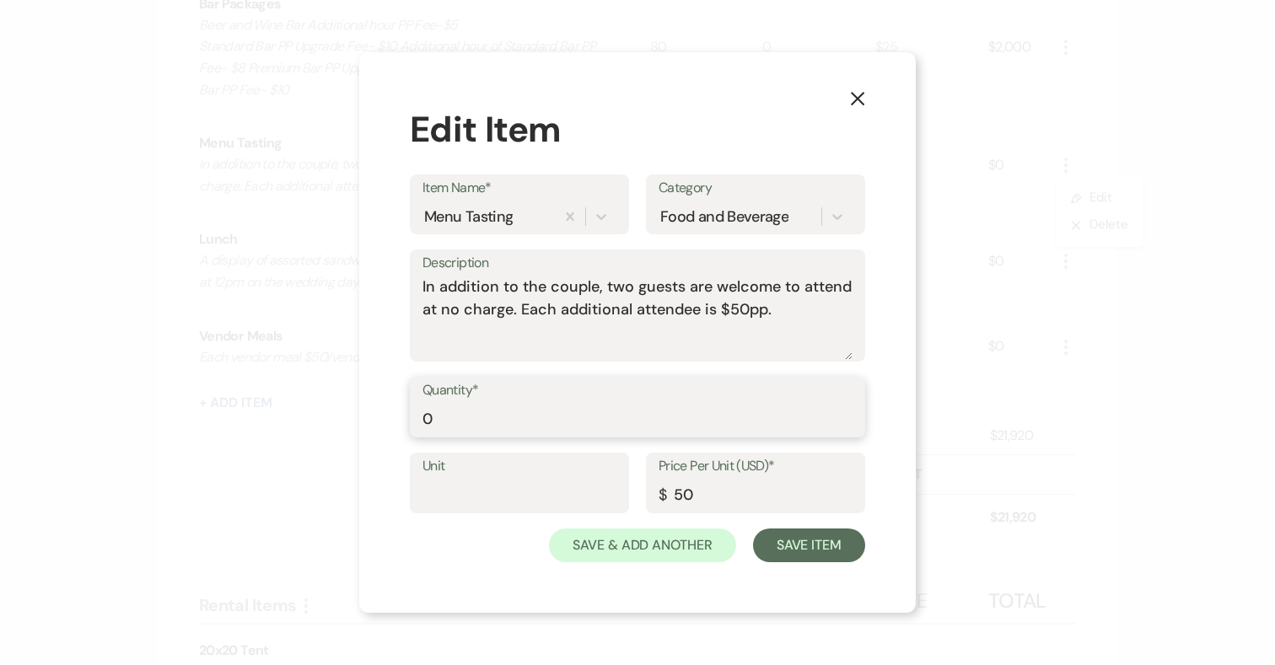
drag, startPoint x: 480, startPoint y: 431, endPoint x: 355, endPoint y: 430, distance: 124.8
click at [355, 430] on div "X Edit Item Item Name* Menu Tasting Category Food and Beverage Description In a…" at bounding box center [637, 332] width 1275 height 665
type input "2"
click at [829, 551] on button "Save Item" at bounding box center [809, 546] width 112 height 34
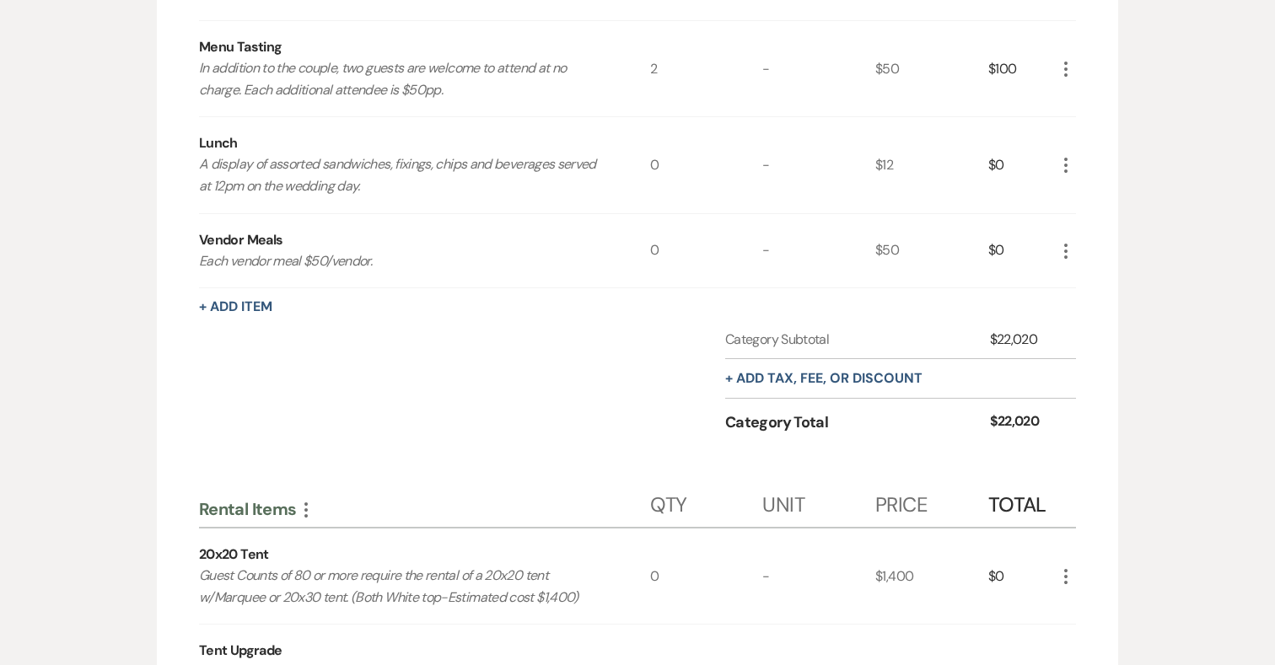
scroll to position [886, 0]
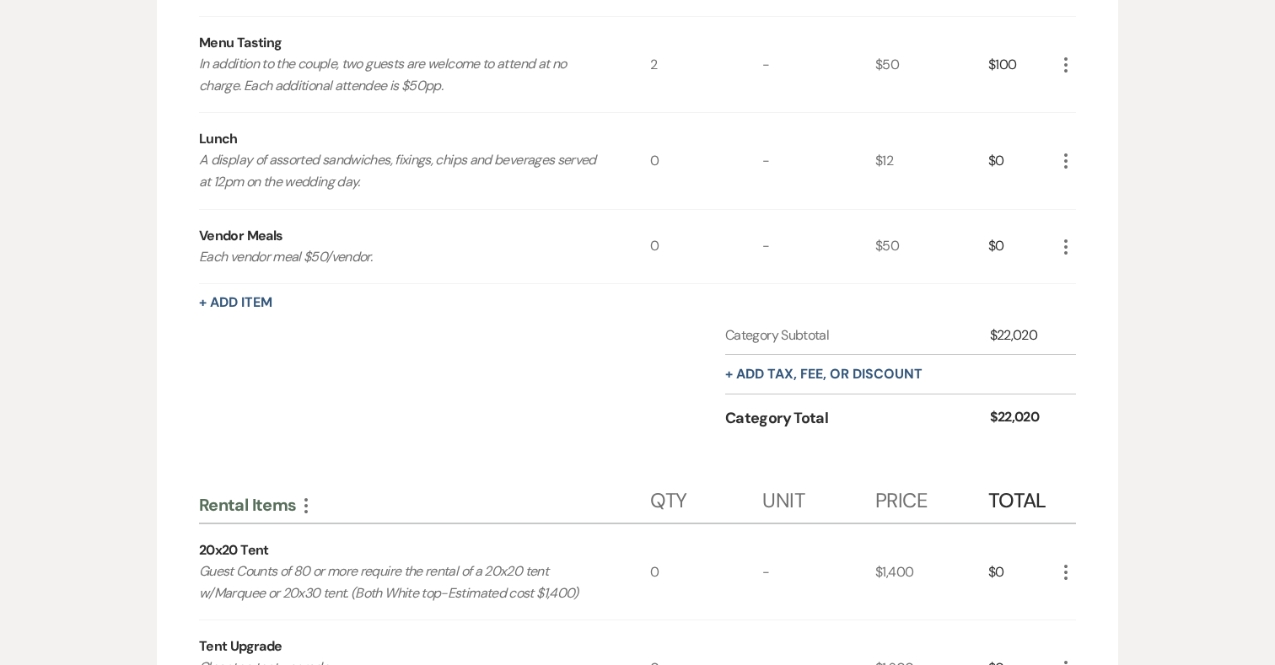
click at [1062, 244] on icon "More" at bounding box center [1065, 247] width 20 height 20
click at [1078, 276] on use "button" at bounding box center [1079, 280] width 10 height 10
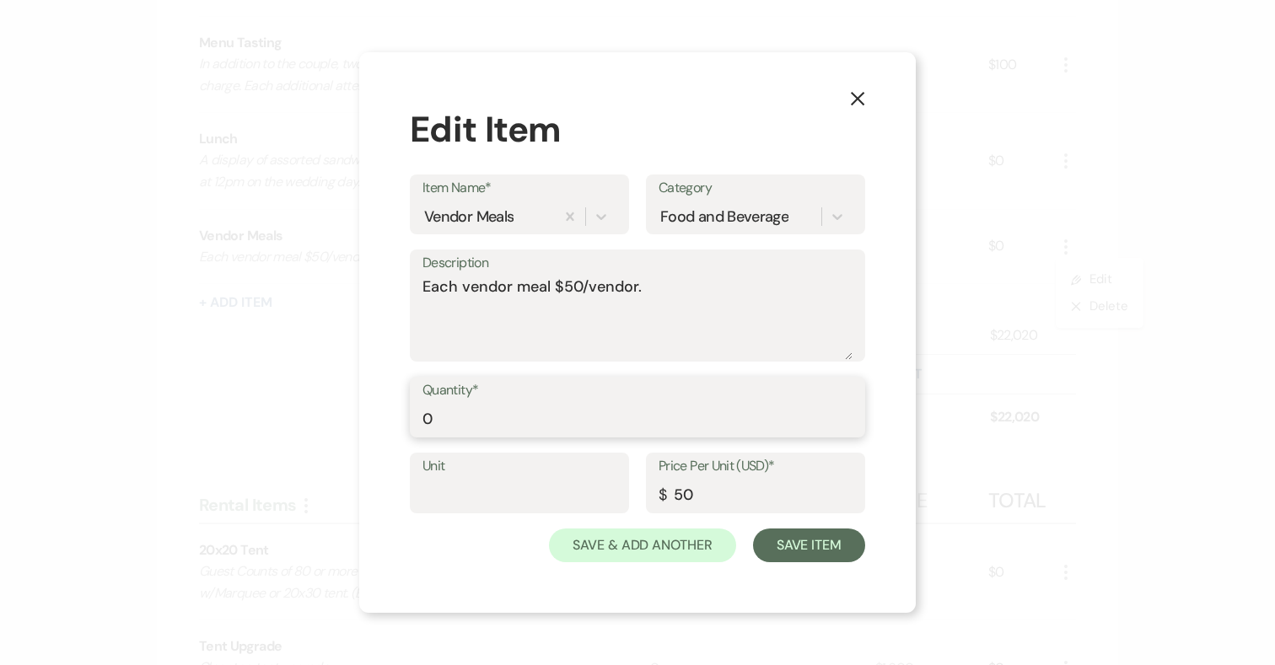
drag, startPoint x: 471, startPoint y: 419, endPoint x: 384, endPoint y: 419, distance: 87.7
click at [384, 419] on div "X Edit Item Item Name* Vendor Meals Category Food and Beverage Description Each…" at bounding box center [637, 332] width 556 height 561
type input "3"
click at [829, 542] on button "Save Item" at bounding box center [809, 546] width 112 height 34
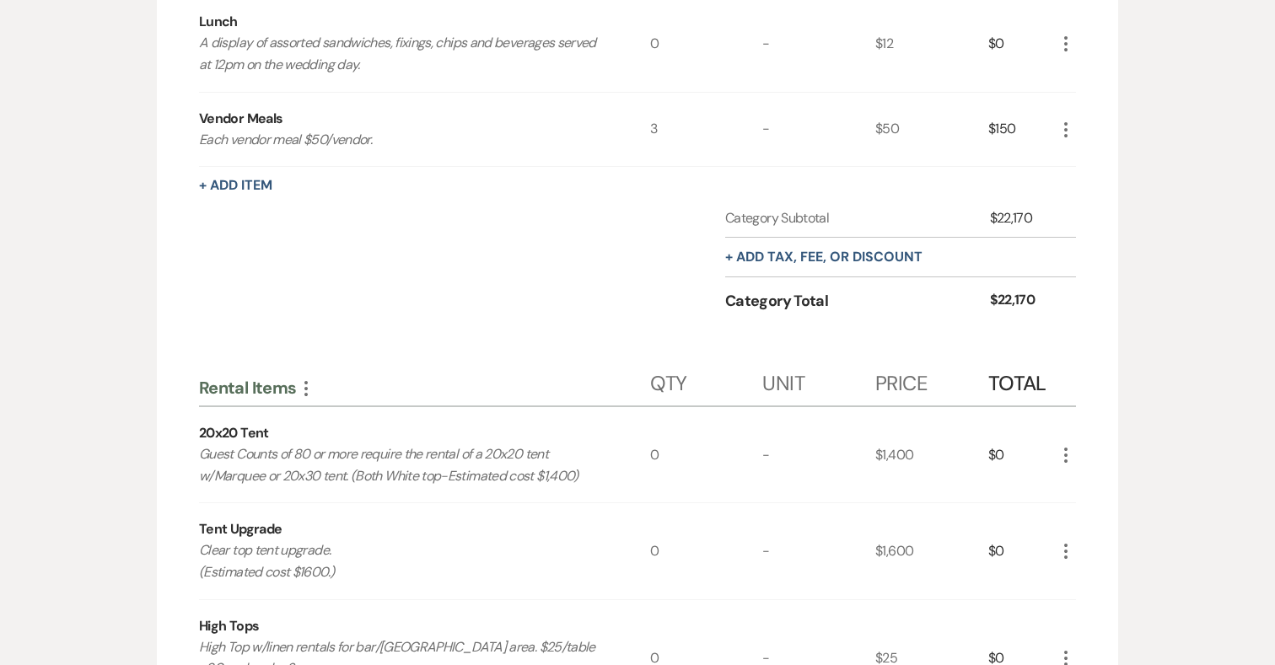
scroll to position [1005, 0]
click at [829, 239] on div "+ Add tax, fee, or discount" at bounding box center [823, 255] width 197 height 39
click at [829, 258] on button "+ Add tax, fee, or discount" at bounding box center [823, 255] width 197 height 13
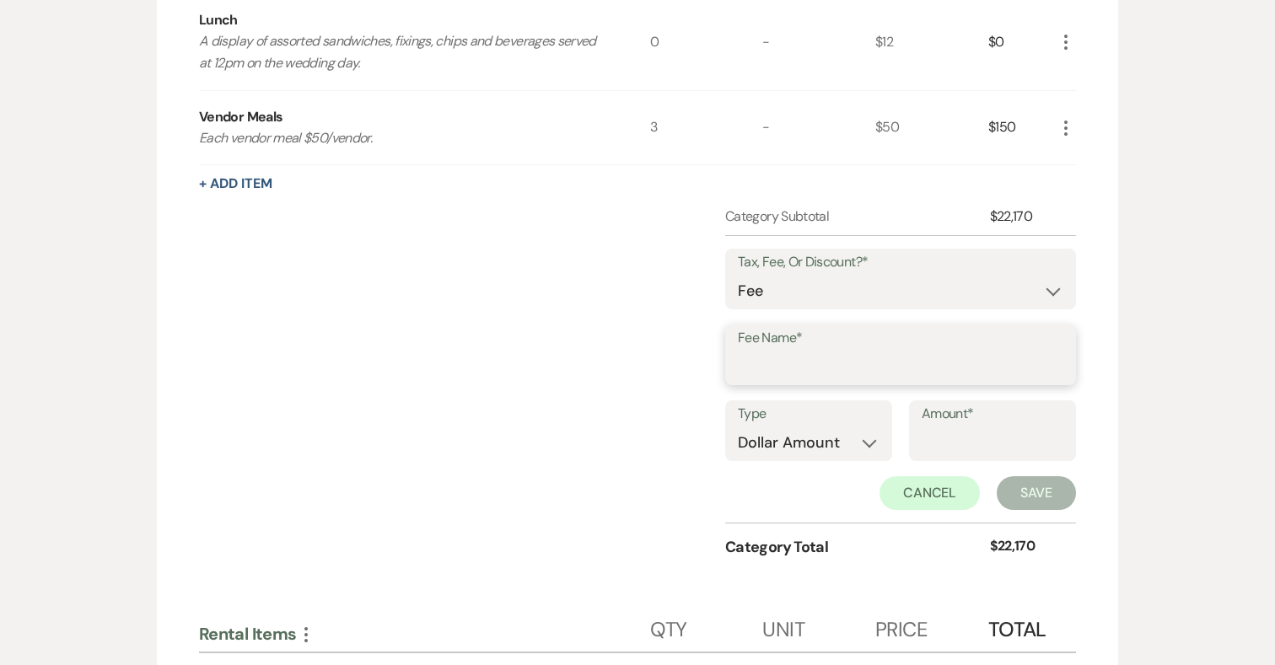
click at [822, 351] on input "Fee Name*" at bounding box center [900, 367] width 325 height 33
type input "Gratuity"
click at [846, 295] on select "Fee Discount Tax" at bounding box center [900, 291] width 325 height 33
click at [957, 432] on input "Amount*" at bounding box center [992, 443] width 142 height 33
click at [785, 451] on select "Dollar Amount Percentage" at bounding box center [809, 443] width 142 height 33
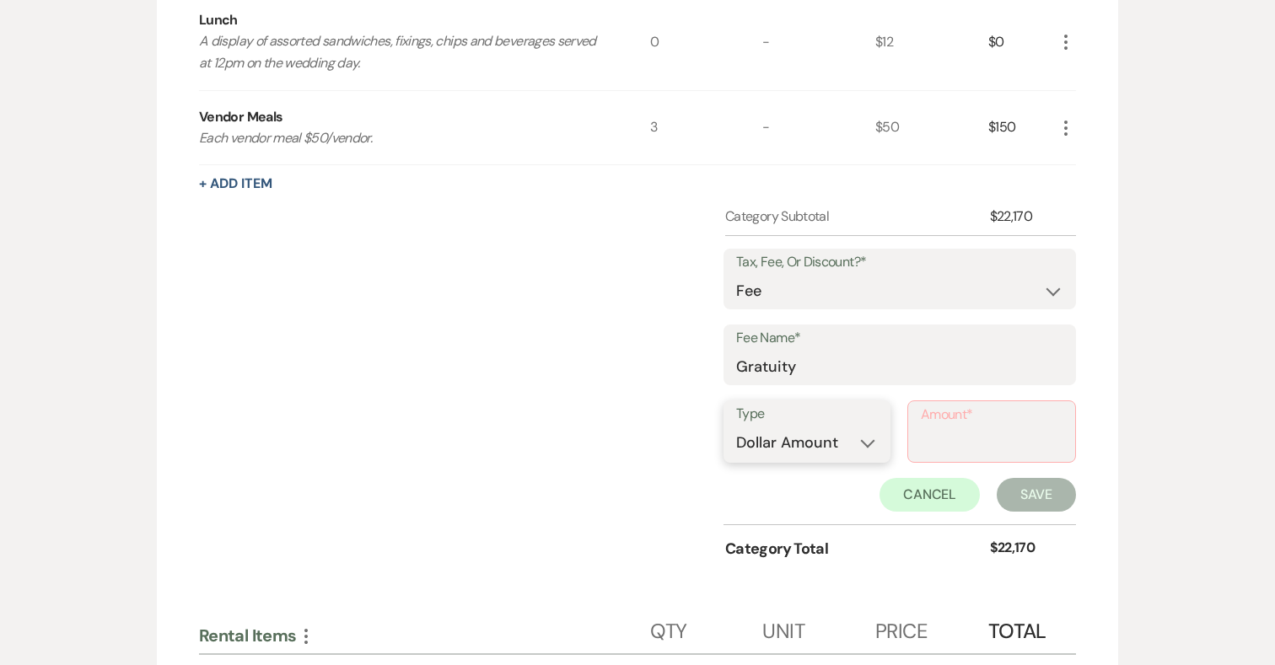
select select "false"
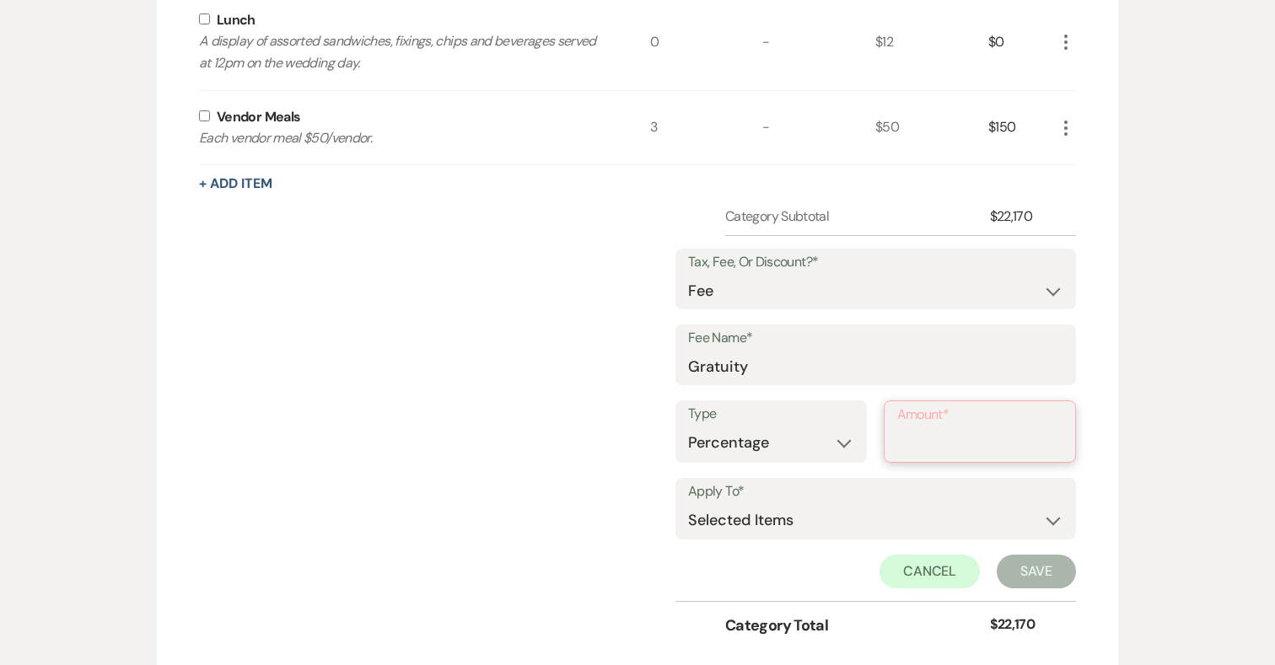
click at [926, 438] on input "Amount*" at bounding box center [980, 443] width 166 height 33
type input "20"
click at [947, 513] on select "Selected Items Category Subtotal (before all Taxes/Fees/Discounts) Category Tot…" at bounding box center [875, 519] width 375 height 34
select select "2"
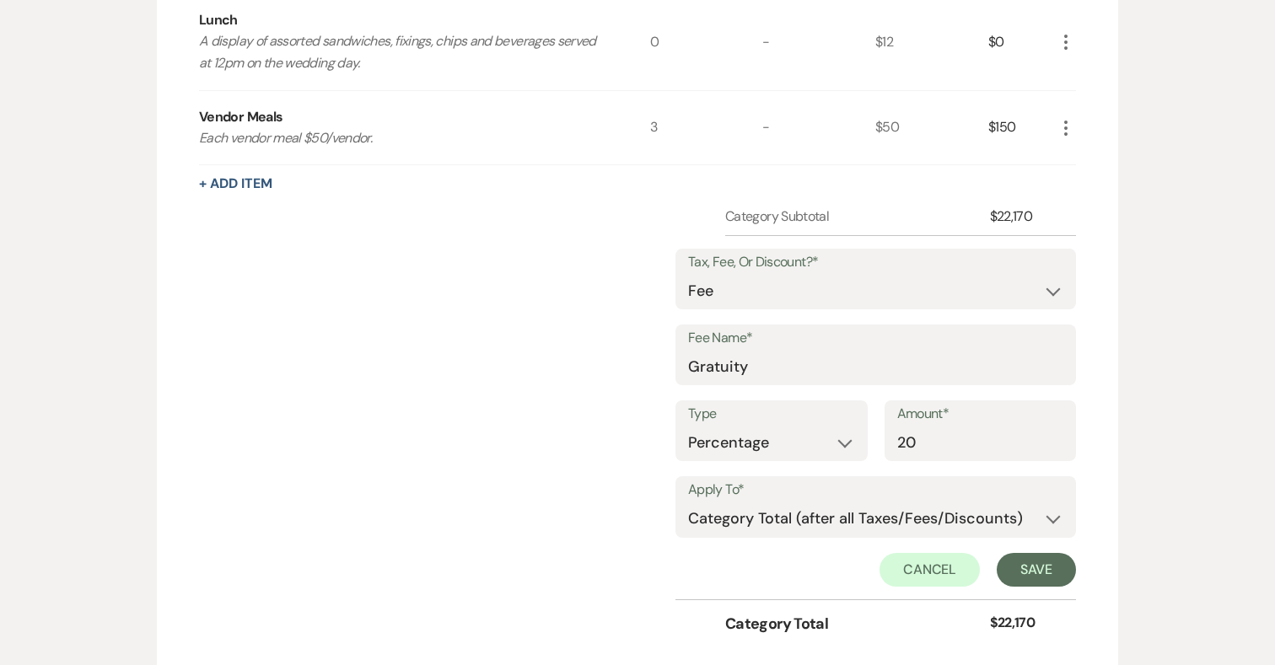
click at [1037, 565] on button "Save" at bounding box center [1035, 570] width 79 height 34
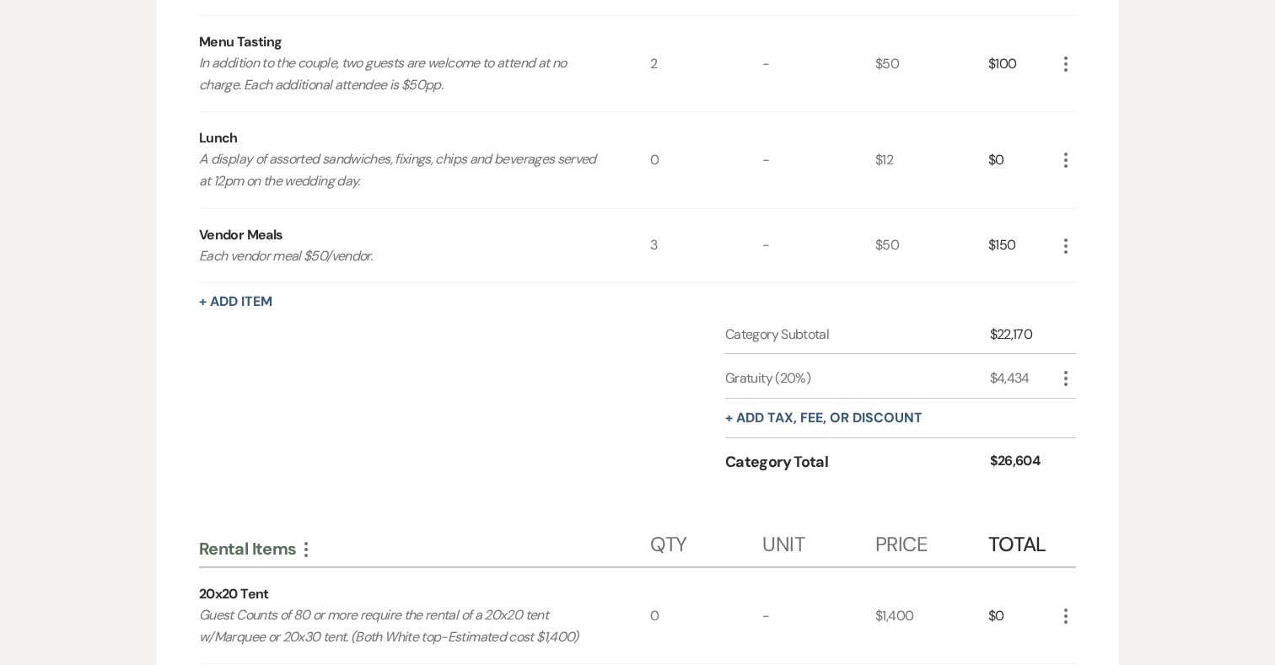
scroll to position [799, 0]
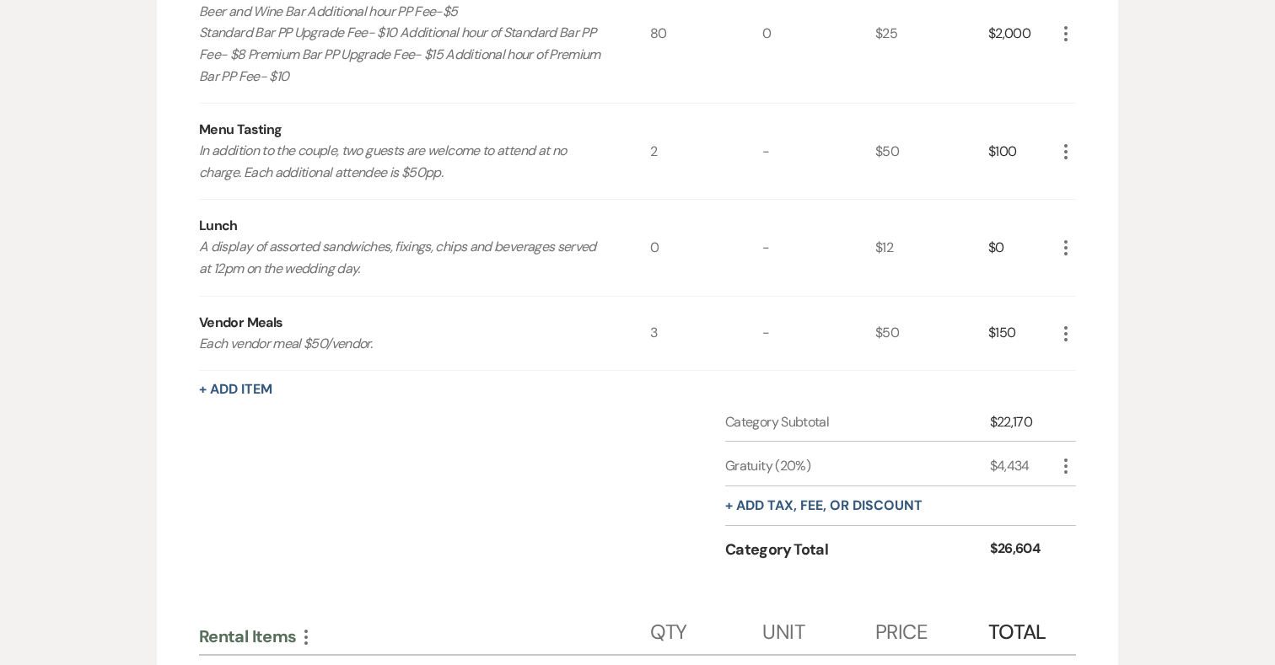
click at [1067, 243] on icon "More" at bounding box center [1065, 248] width 20 height 20
click at [1090, 277] on button "Pencil Edit" at bounding box center [1099, 280] width 88 height 27
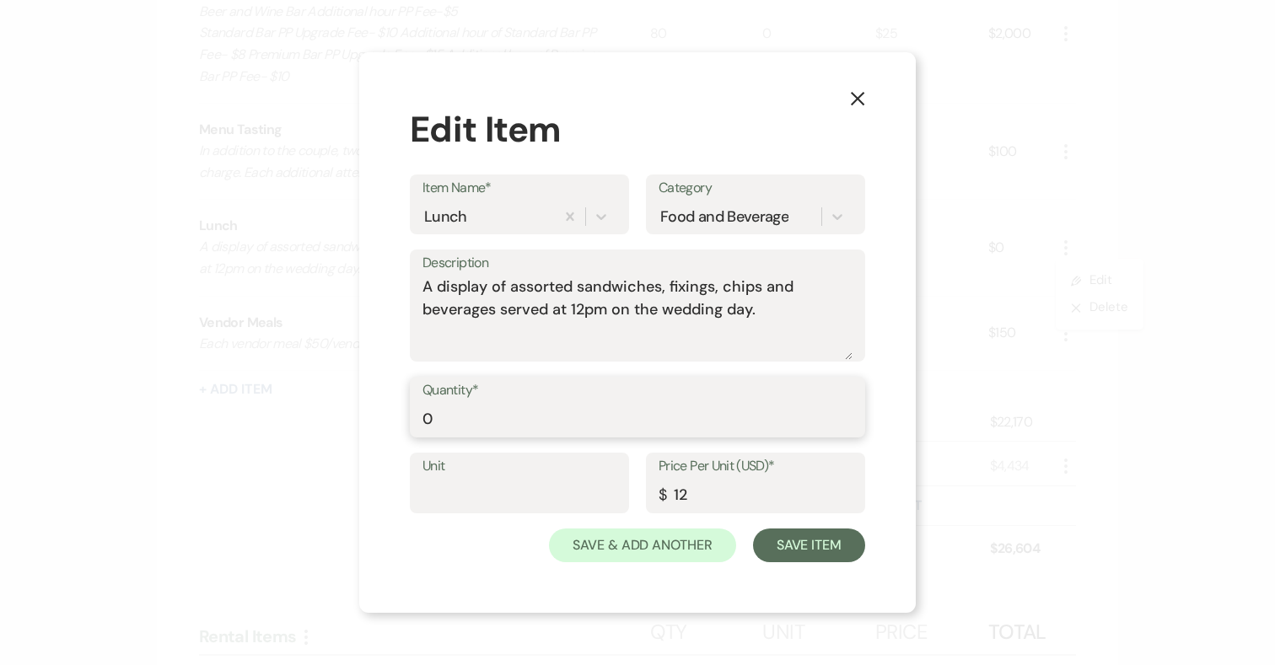
click at [454, 425] on input "0" at bounding box center [637, 419] width 430 height 33
type input "10"
click at [805, 540] on button "Save Item" at bounding box center [809, 546] width 112 height 34
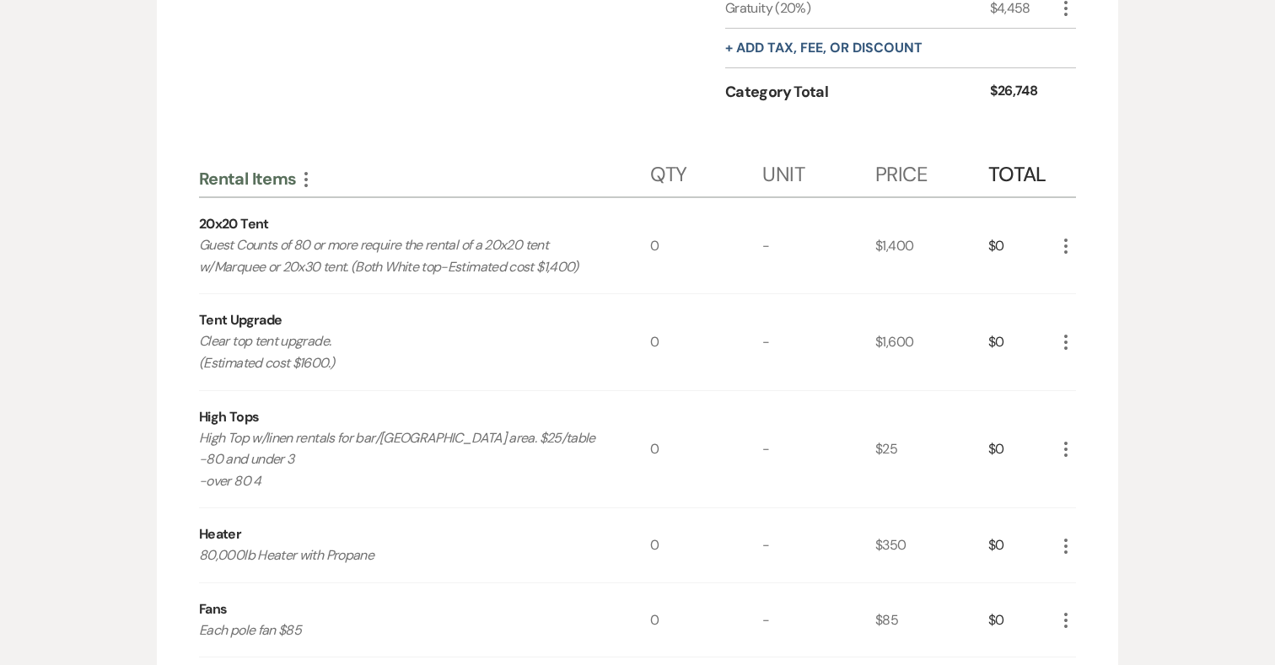
scroll to position [1259, 0]
click at [205, 239] on p "Guest Counts of 80 or more require the rental of a 20x20 tent w/Marquee or 20x3…" at bounding box center [401, 253] width 405 height 43
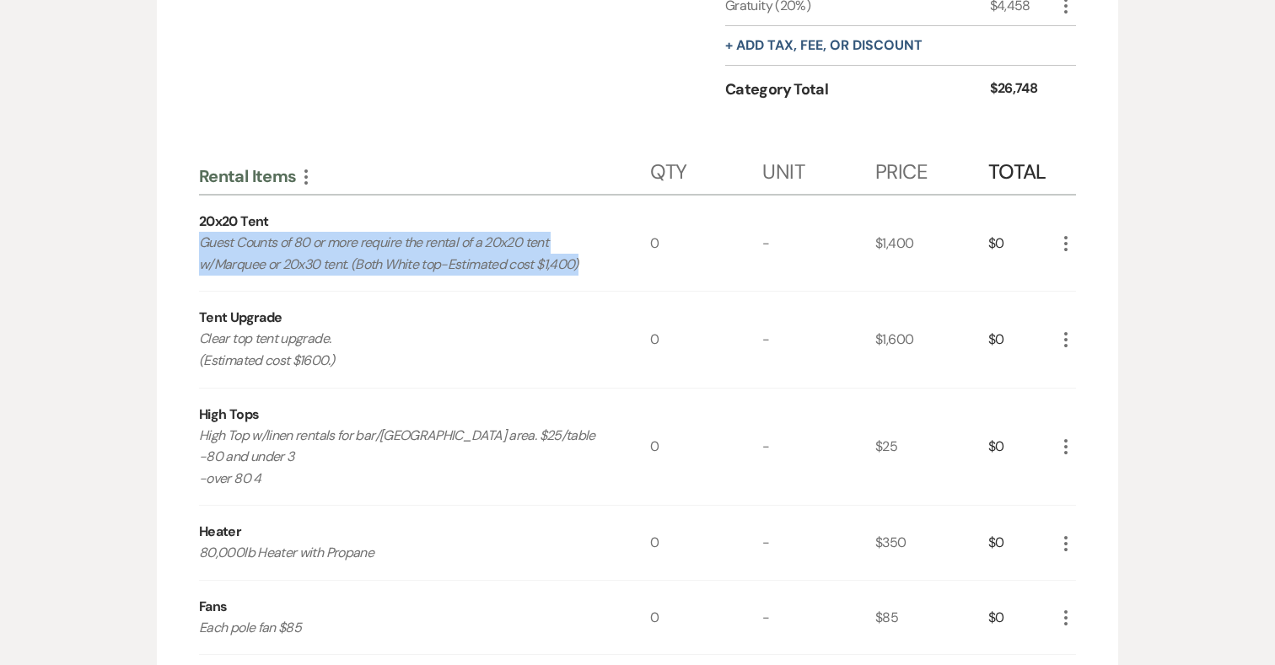
drag, startPoint x: 200, startPoint y: 240, endPoint x: 595, endPoint y: 279, distance: 397.2
click at [595, 279] on div "20x20 Tent Guest Counts of 80 or more require the rental of a 20x20 tent w/Marq…" at bounding box center [424, 243] width 451 height 95
copy p "Guest Counts of 80 or more require the rental of a 20x20 tent w/Marquee or 20x3…"
click at [1065, 241] on icon "More" at bounding box center [1065, 244] width 20 height 20
click at [1094, 275] on button "Pencil Edit" at bounding box center [1099, 276] width 88 height 27
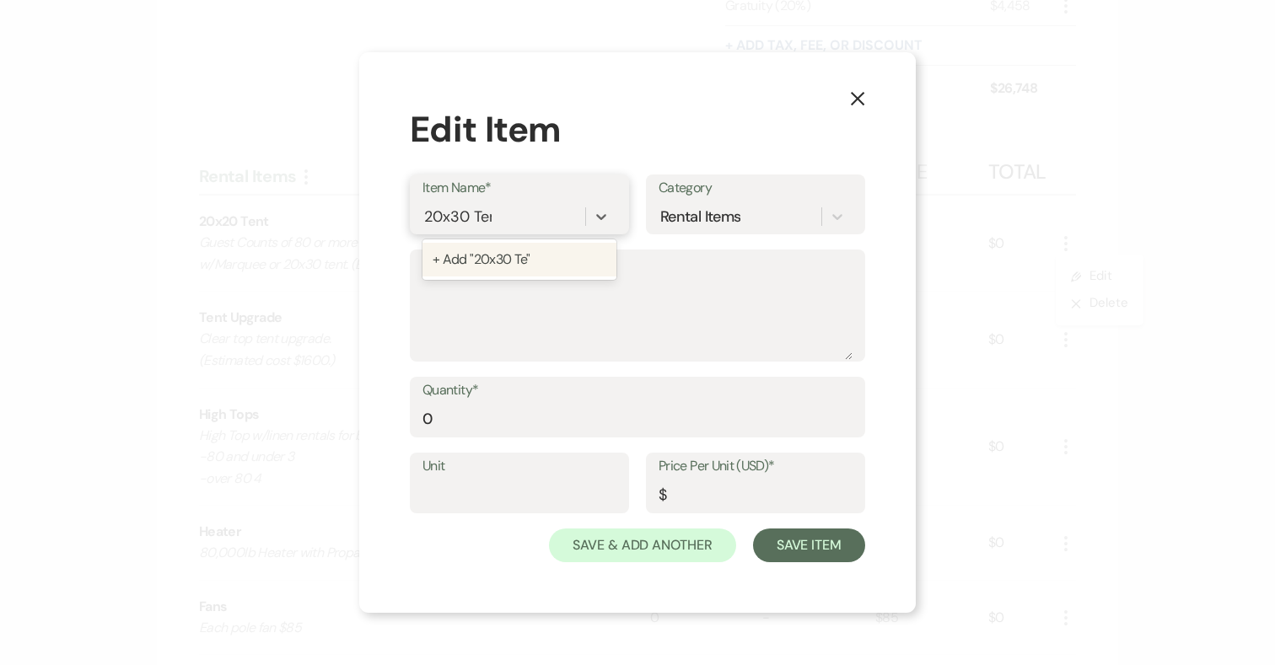
type input "20x30 Tent"
click at [535, 250] on div "+ Add "20x30 Tent"" at bounding box center [519, 260] width 194 height 34
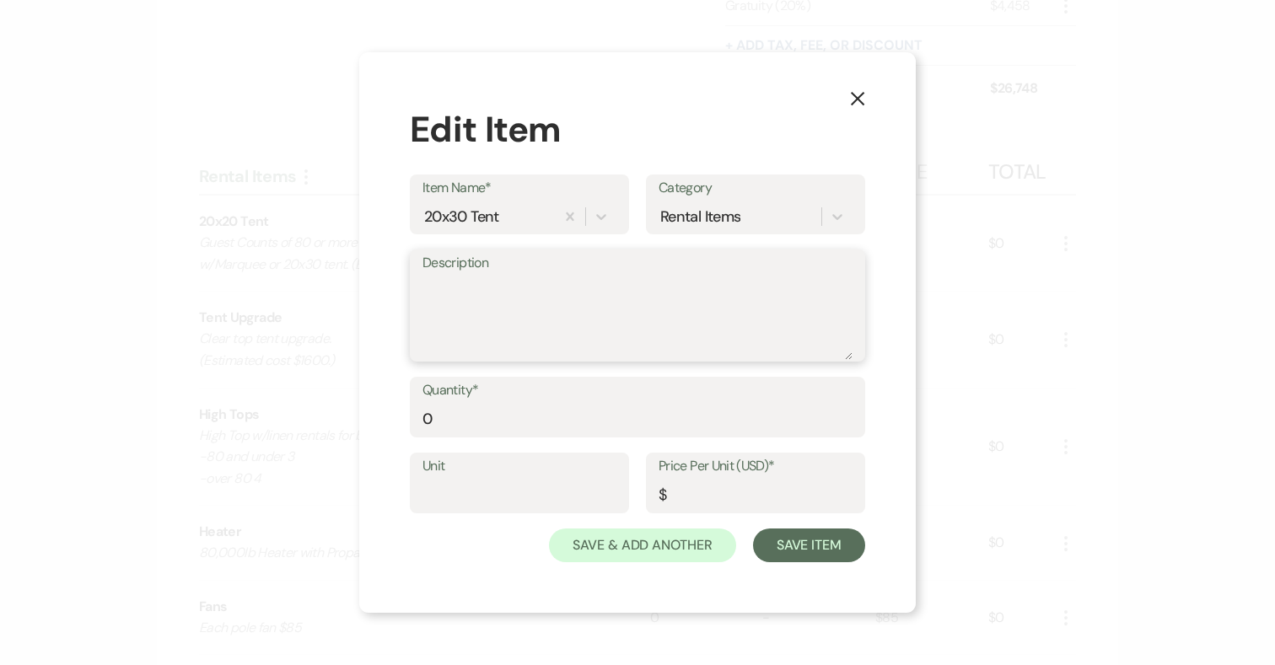
click at [506, 304] on textarea "Description" at bounding box center [637, 318] width 430 height 84
paste textarea "Guest Counts of 80 or more require the rental of a 20x20 tent w/Marquee or 20x3…"
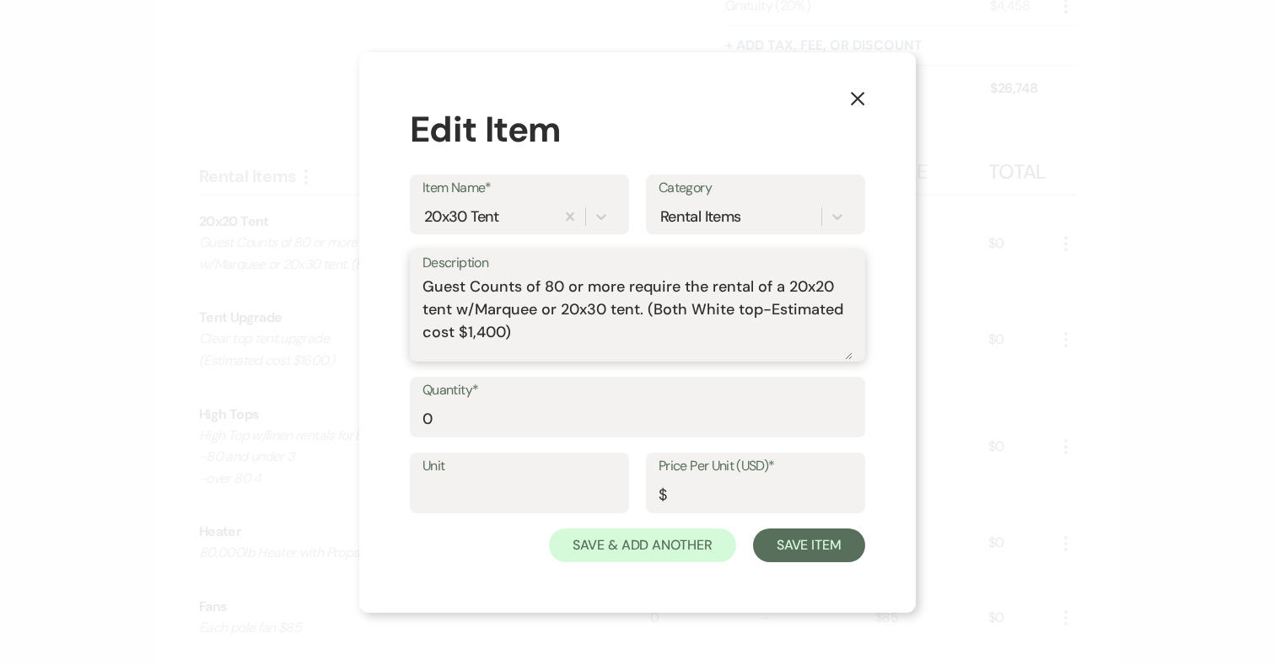
click at [818, 284] on textarea "Guest Counts of 80 or more require the rental of a 20x20 tent w/Marquee or 20x3…" at bounding box center [637, 318] width 430 height 84
drag, startPoint x: 422, startPoint y: 307, endPoint x: 716, endPoint y: 325, distance: 293.9
click at [716, 325] on textarea "Guest Counts of 80 or more require the rental of a 20x30 tent w/Marquee or 20x3…" at bounding box center [637, 318] width 430 height 84
type textarea "Guest Counts of 80 or more require the rental of a 20x30."
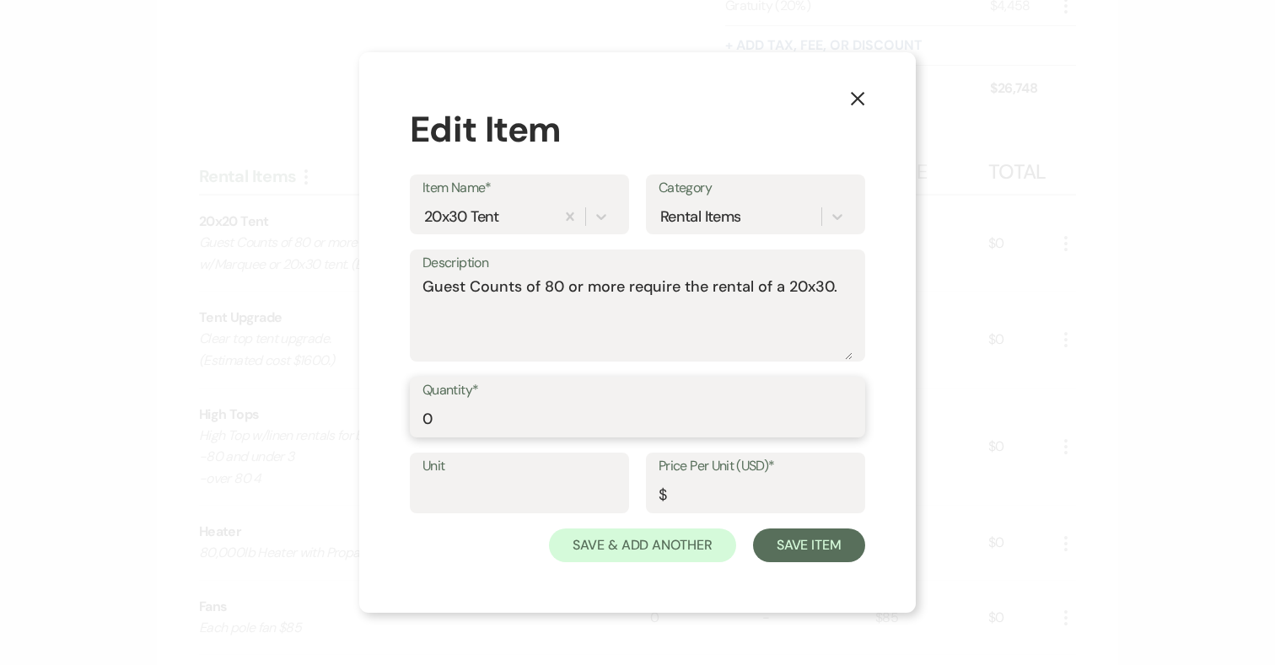
click at [464, 416] on input "0" at bounding box center [637, 419] width 430 height 33
drag, startPoint x: 464, startPoint y: 416, endPoint x: 347, endPoint y: 416, distance: 117.2
click at [347, 416] on div "X Edit Item Item Name* 20x30 Tent Category Rental Items Description Guest Count…" at bounding box center [637, 332] width 1275 height 665
drag, startPoint x: 583, startPoint y: 421, endPoint x: 325, endPoint y: 416, distance: 258.8
click at [325, 416] on div "X Edit Item Item Name* 20x30 Tent Category Rental Items Description Guest Count…" at bounding box center [637, 332] width 1275 height 665
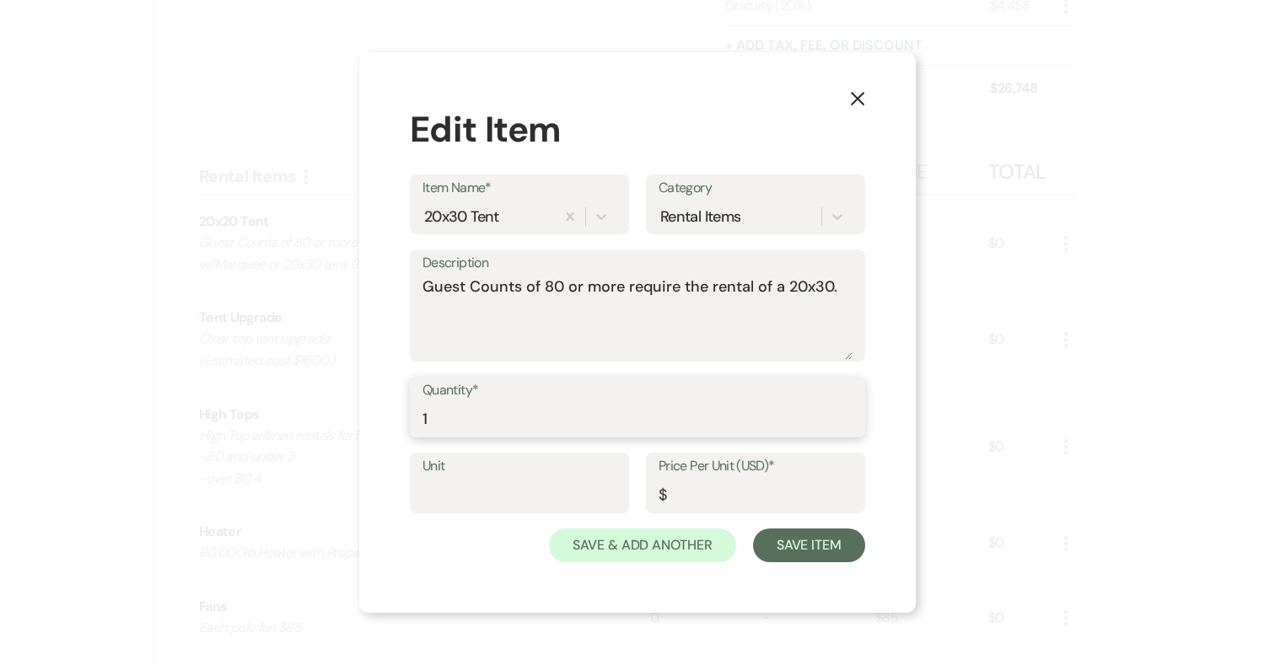
type input "1"
click at [700, 498] on input "Price Per Unit (USD)*" at bounding box center [755, 495] width 194 height 33
type input "1600"
click at [822, 541] on button "Save Item" at bounding box center [809, 546] width 112 height 34
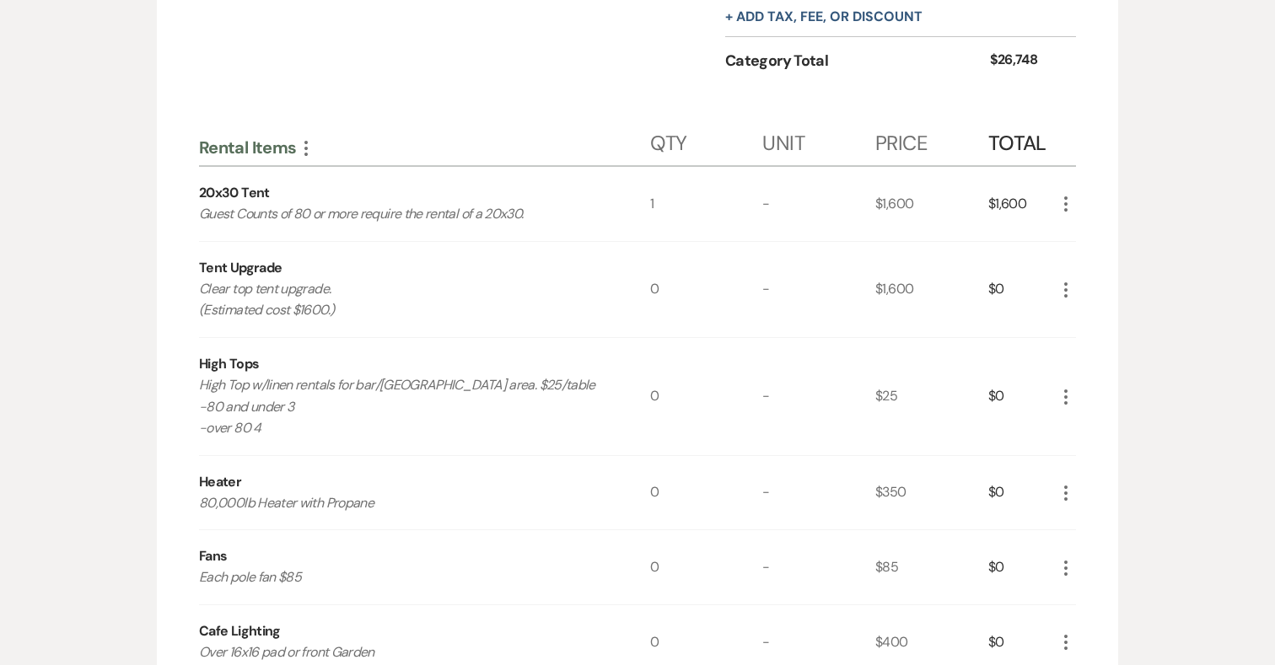
scroll to position [1307, 0]
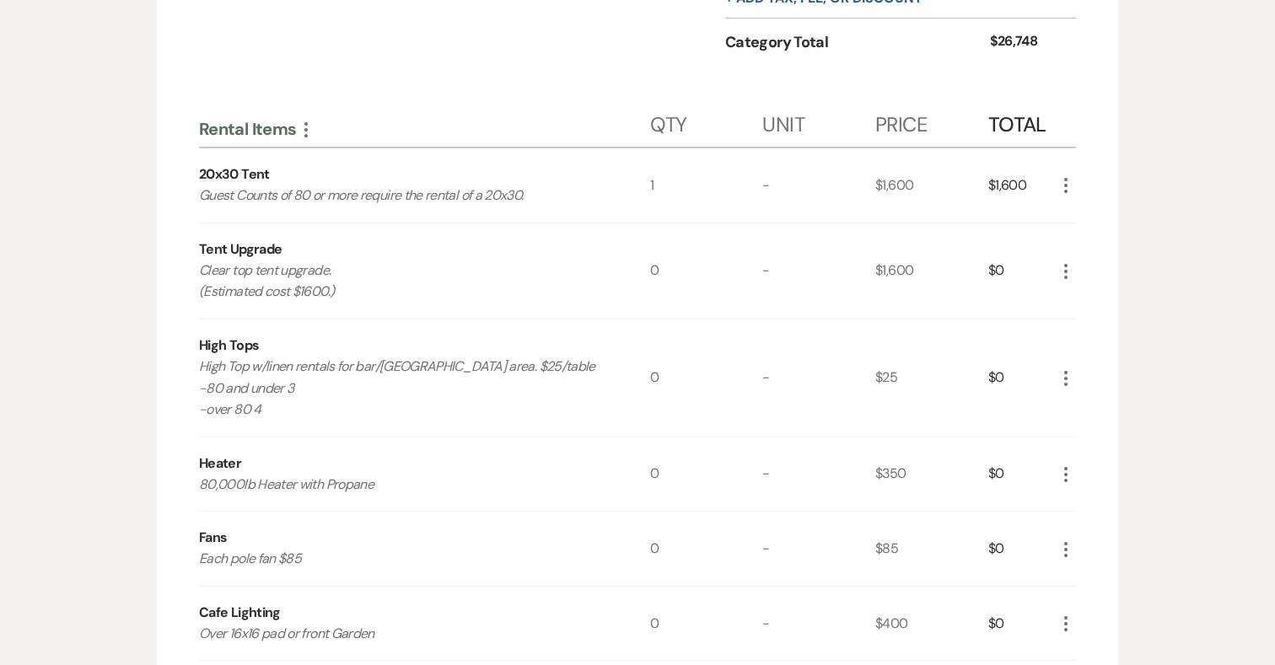
click at [1067, 269] on icon "More" at bounding box center [1065, 271] width 20 height 20
click at [1098, 298] on button "Pencil Edit" at bounding box center [1099, 304] width 88 height 27
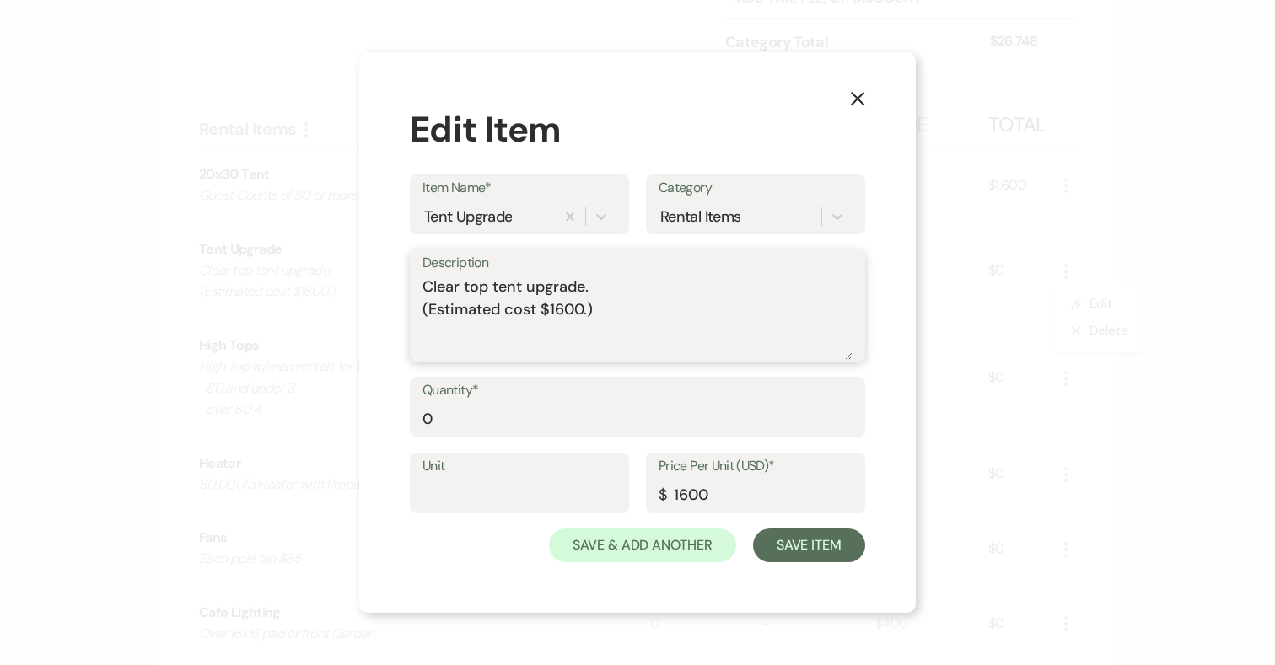
click at [572, 307] on textarea "Clear top tent upgrade. (Estimated cost $1600.)" at bounding box center [637, 318] width 430 height 84
type textarea "Clear top tent upgrade. (Estimated cost $1650.)"
click at [695, 494] on input "1600" at bounding box center [755, 495] width 194 height 33
type input "1650"
drag, startPoint x: 503, startPoint y: 429, endPoint x: 378, endPoint y: 428, distance: 125.6
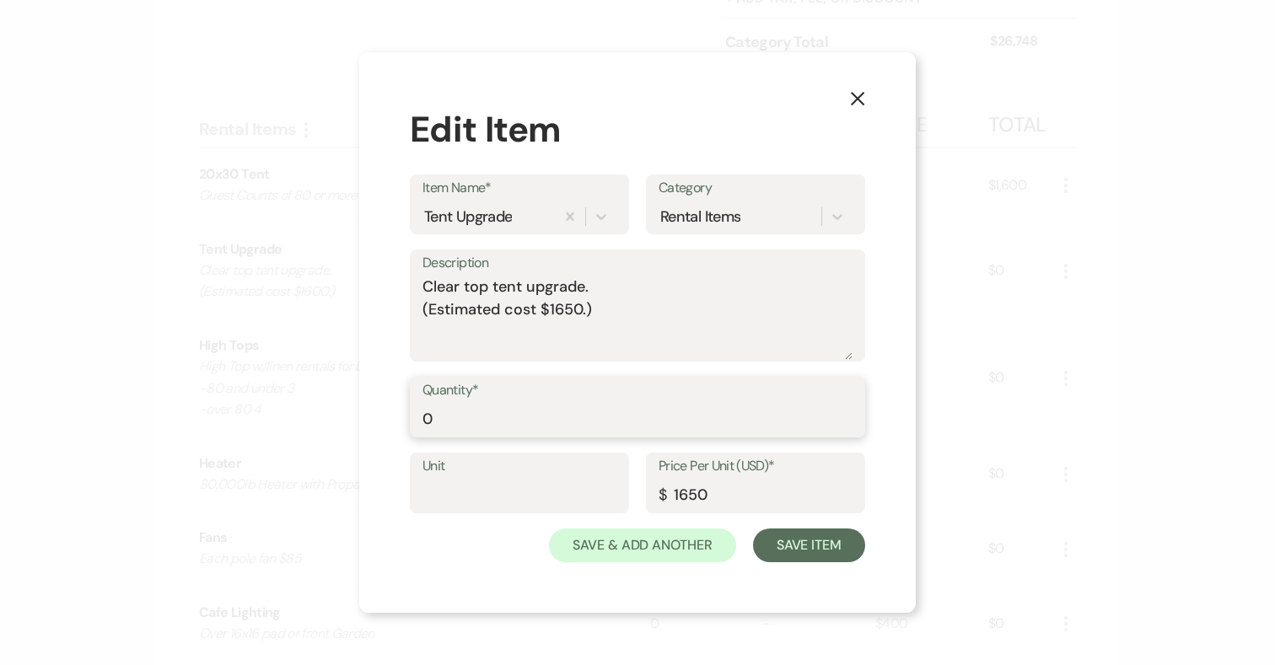
click at [378, 428] on div "X Edit Item Item Name* Tent Upgrade Category Rental Items Description Clear top…" at bounding box center [637, 332] width 556 height 561
type input "1"
click at [808, 545] on button "Save Item" at bounding box center [809, 546] width 112 height 34
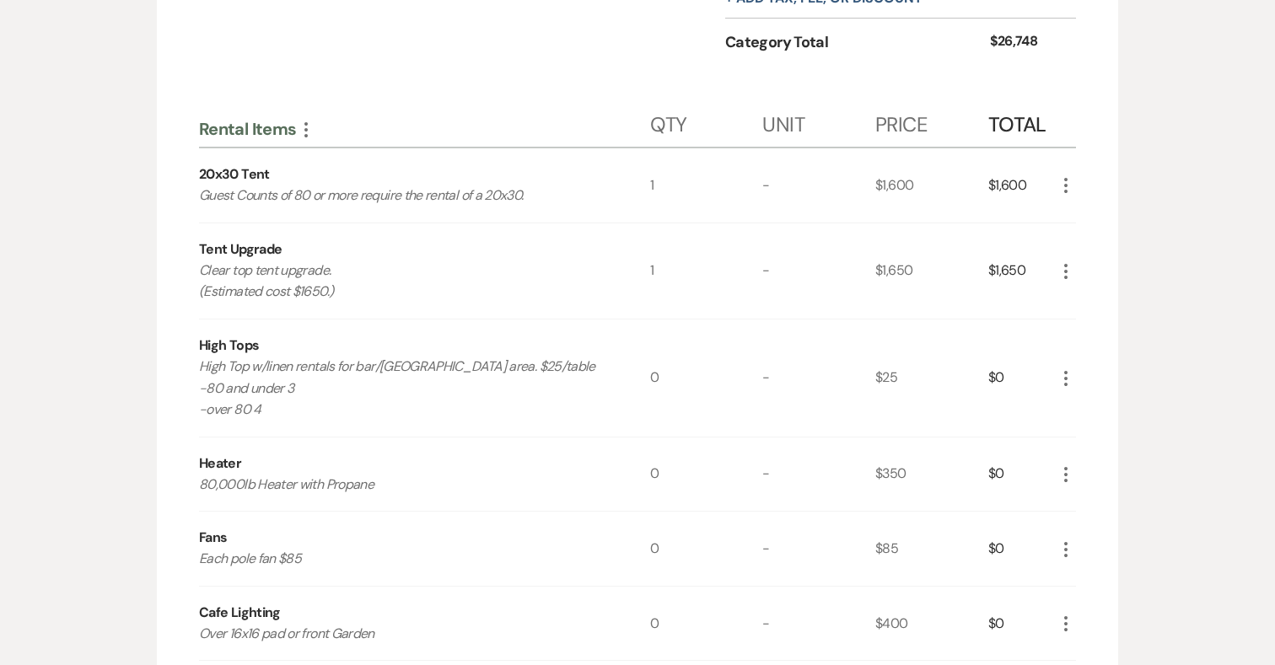
click at [1070, 378] on icon "More" at bounding box center [1065, 378] width 20 height 20
click at [1107, 398] on button "Pencil Edit" at bounding box center [1099, 411] width 88 height 27
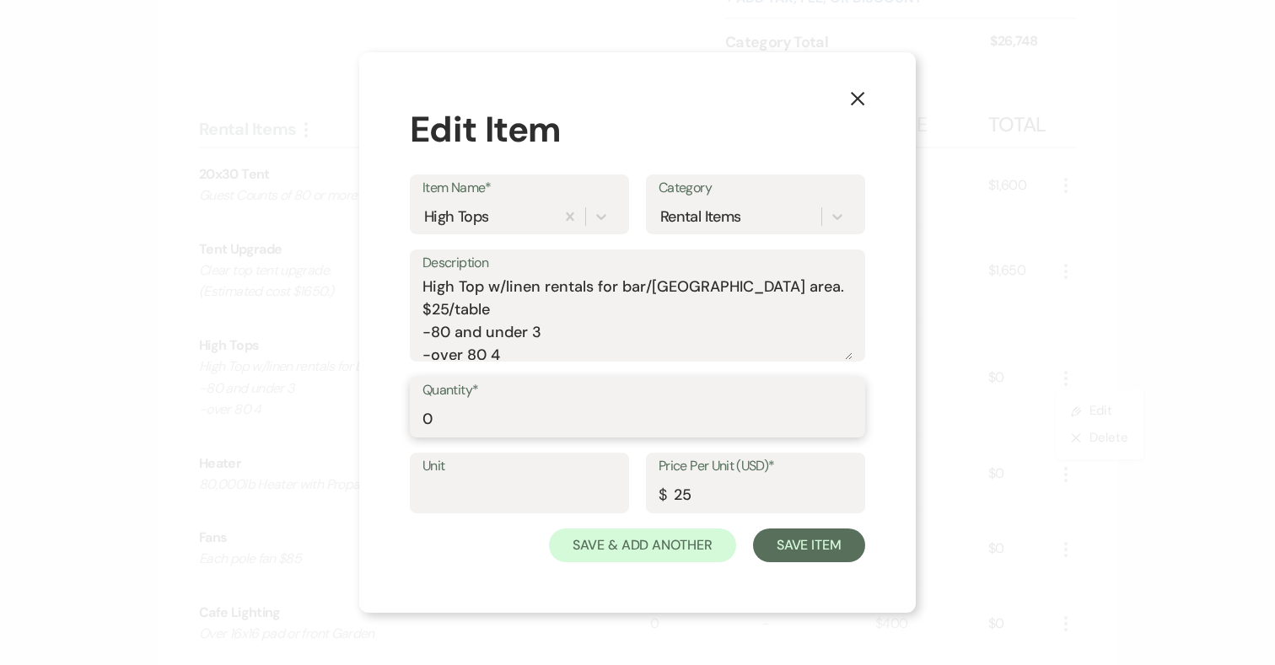
drag, startPoint x: 405, startPoint y: 414, endPoint x: 346, endPoint y: 417, distance: 59.1
click at [346, 417] on div "X Edit Item Item Name* High Tops Category Rental Items Description High Top w/l…" at bounding box center [637, 332] width 1275 height 665
type input "3"
click at [811, 544] on button "Save Item" at bounding box center [809, 546] width 112 height 34
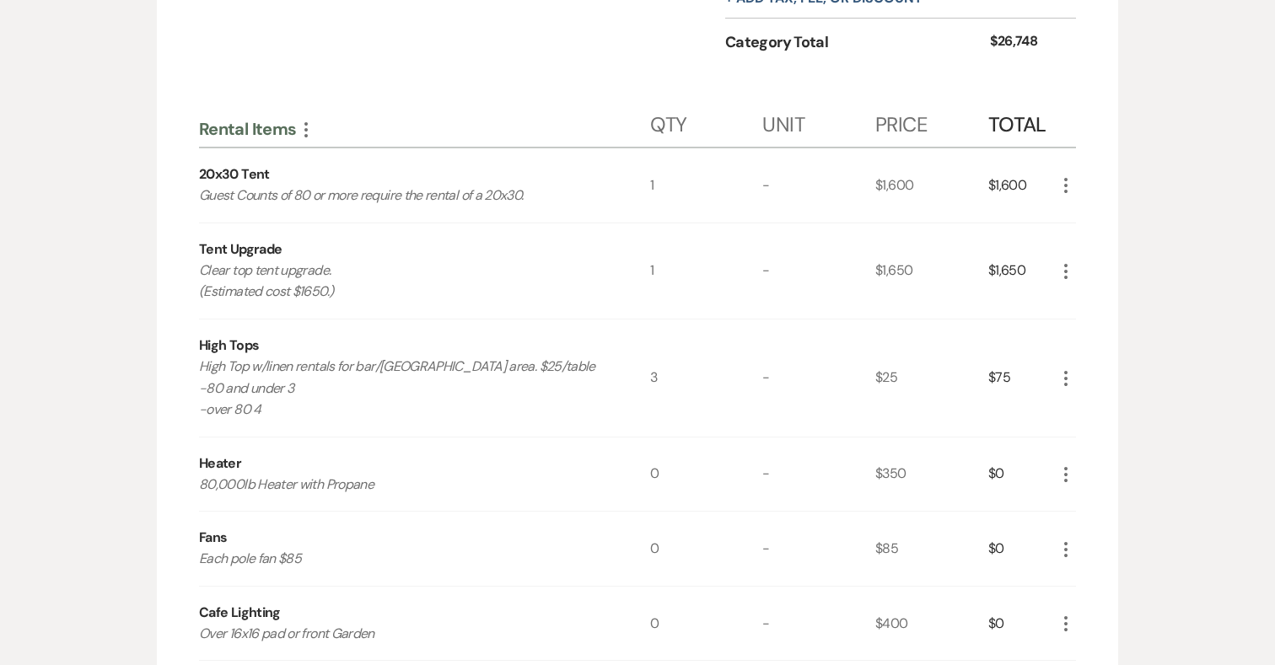
click at [1067, 368] on icon "More" at bounding box center [1065, 378] width 20 height 20
click at [1077, 405] on icon "Pencil" at bounding box center [1079, 411] width 10 height 13
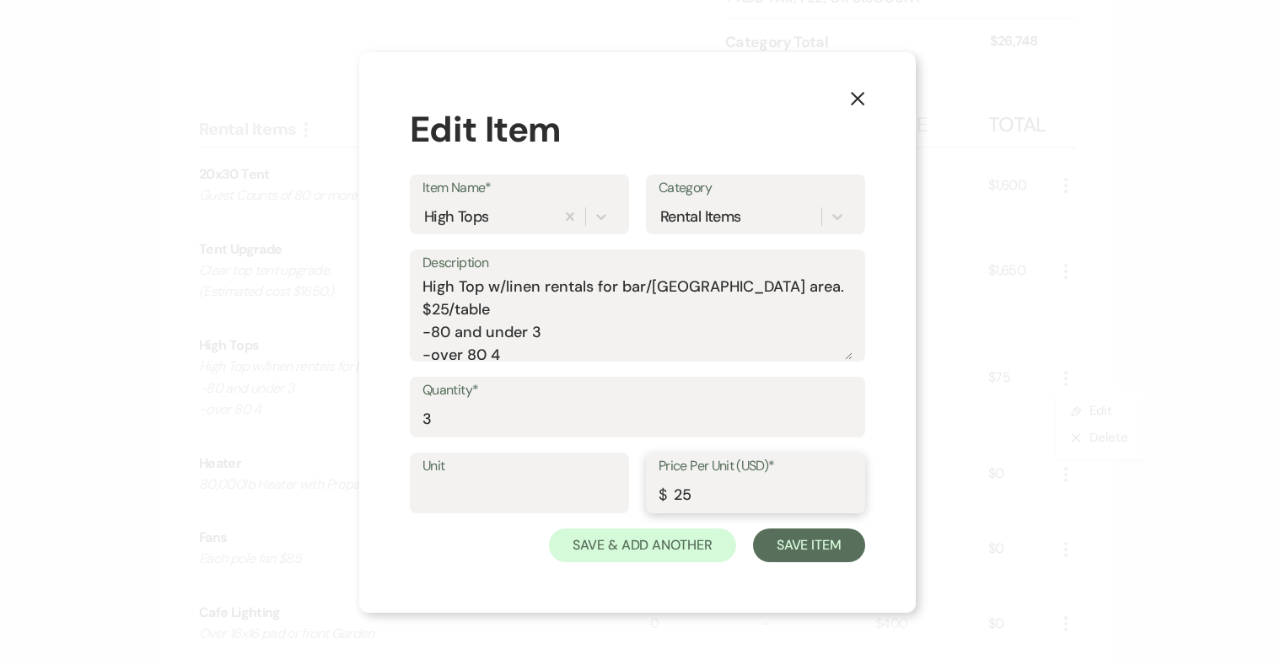
drag, startPoint x: 690, startPoint y: 489, endPoint x: 610, endPoint y: 489, distance: 79.2
click at [610, 489] on div "Unit Price Per Unit (USD)* $ 25" at bounding box center [637, 491] width 455 height 76
type input "30"
click at [782, 545] on button "Save Item" at bounding box center [809, 546] width 112 height 34
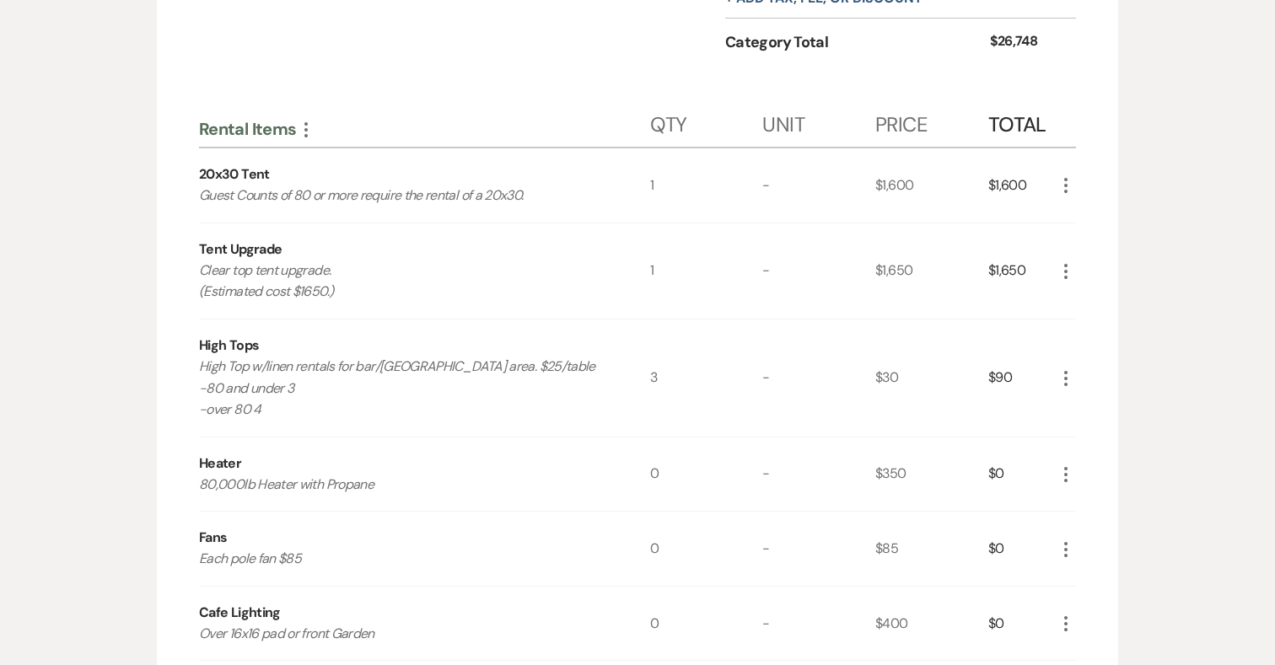
click at [1070, 374] on icon "More" at bounding box center [1065, 378] width 20 height 20
click at [1089, 403] on button "Pencil Edit" at bounding box center [1099, 411] width 88 height 27
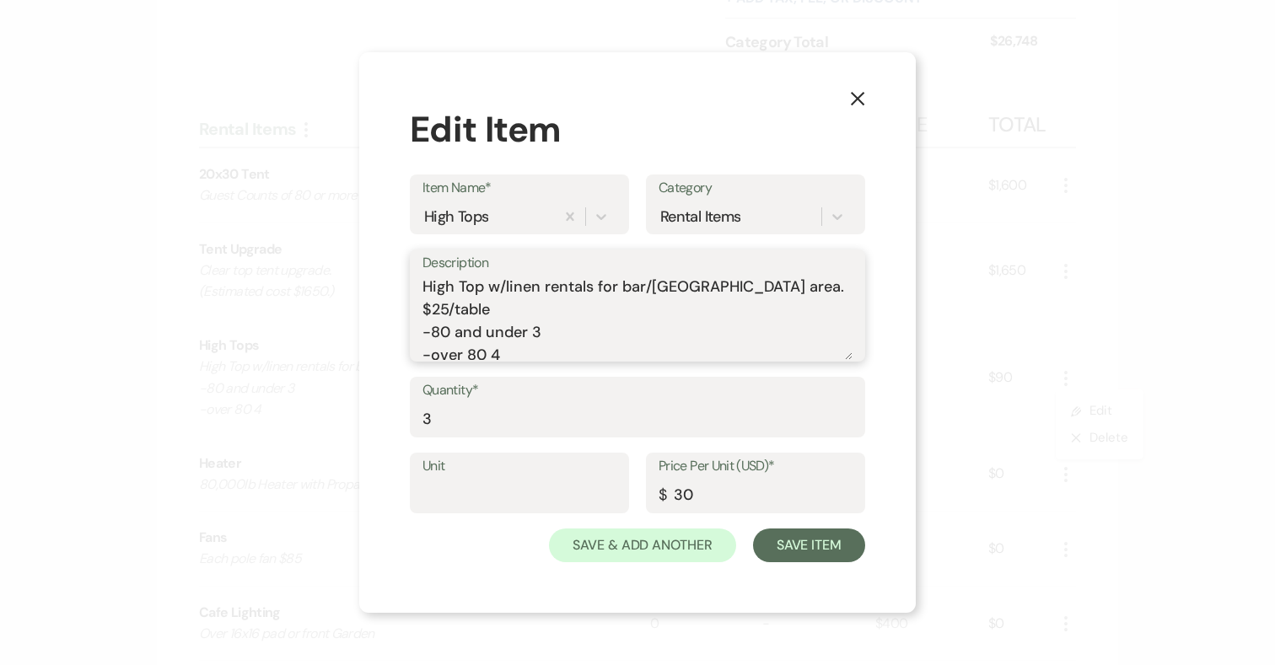
click at [779, 285] on textarea "High Top w/linen rentals for bar/[GEOGRAPHIC_DATA] area. $25/table -80 and unde…" at bounding box center [637, 318] width 430 height 84
type textarea "High Top w/linen rentals for bar/[GEOGRAPHIC_DATA] area. $30/table -80 and unde…"
click at [884, 313] on div "X Edit Item Item Name* High Tops Category Rental Items Description High Top w/l…" at bounding box center [637, 332] width 556 height 561
click at [826, 545] on button "Save Item" at bounding box center [809, 546] width 112 height 34
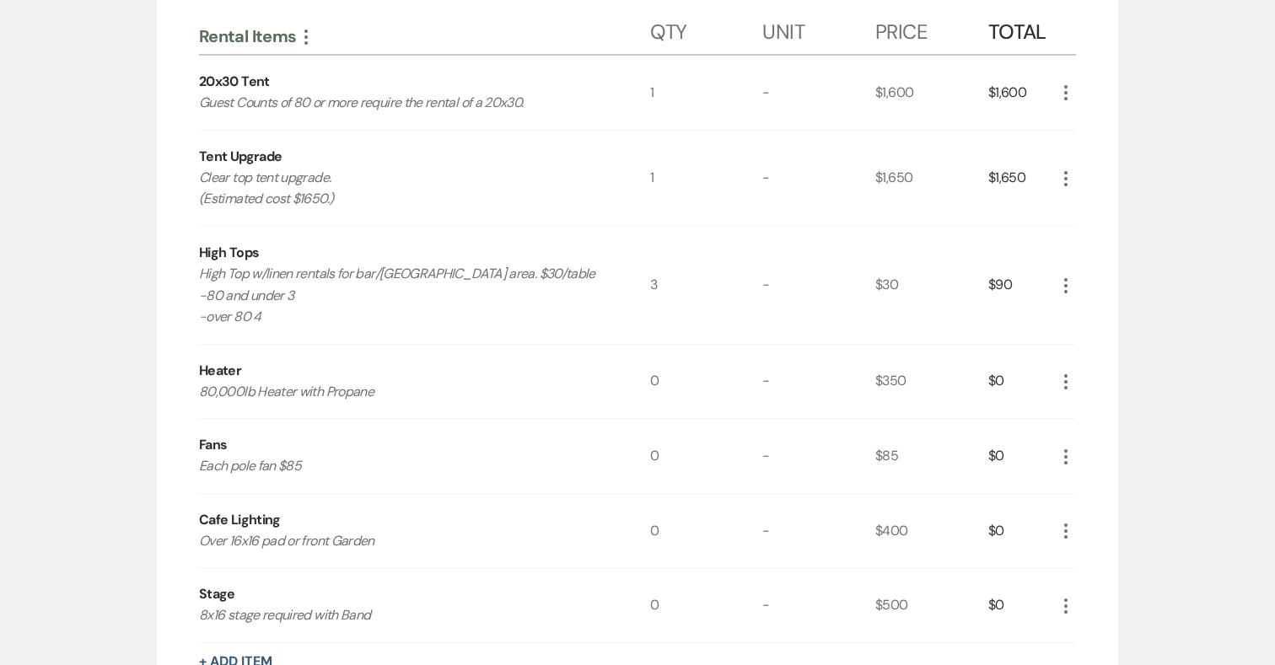
scroll to position [1403, 0]
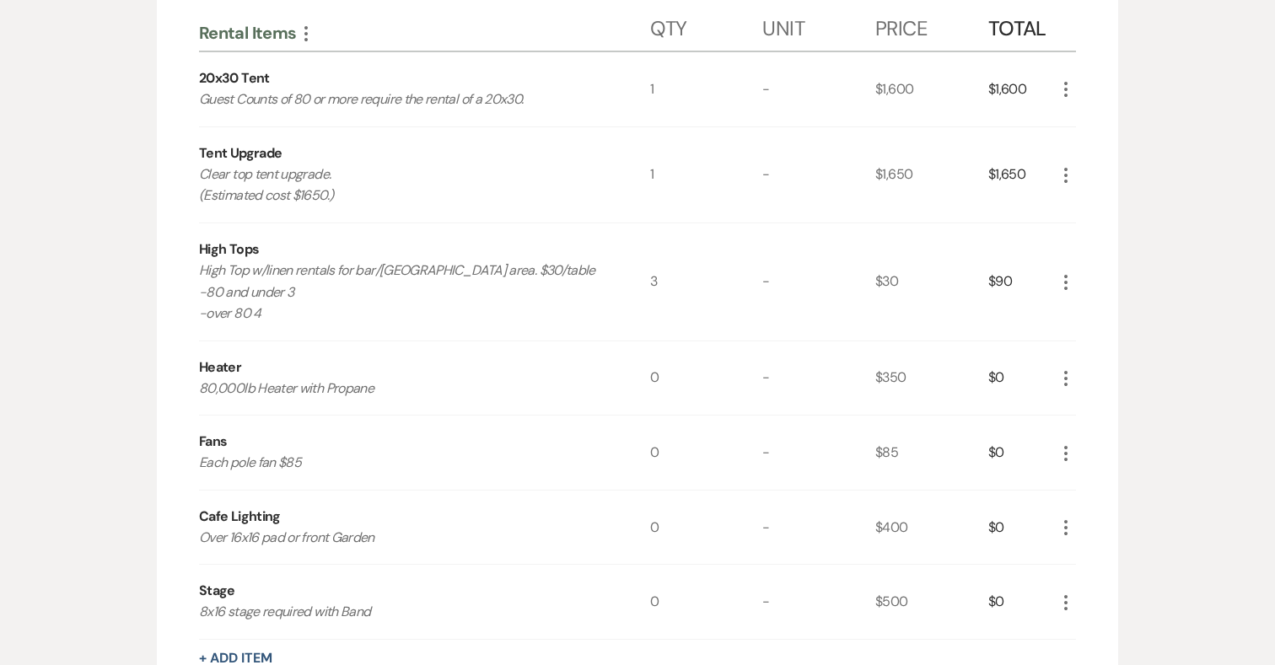
click at [1069, 379] on icon "More" at bounding box center [1065, 378] width 20 height 20
click at [1083, 414] on icon "Pencil" at bounding box center [1079, 411] width 10 height 13
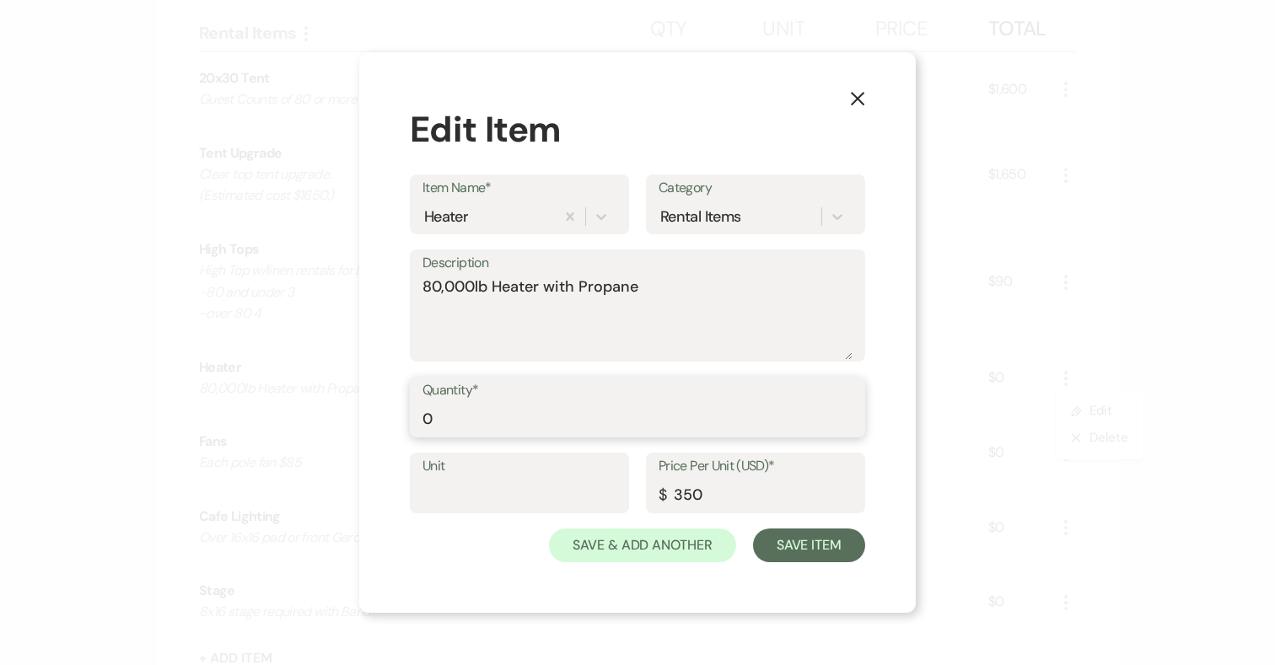
drag, startPoint x: 449, startPoint y: 416, endPoint x: 388, endPoint y: 416, distance: 61.5
click at [388, 416] on div "X Edit Item Item Name* Heater Category Rental Items Description 80,000lb Heater…" at bounding box center [637, 332] width 556 height 561
type input "2"
click at [797, 534] on button "Save Item" at bounding box center [809, 546] width 112 height 34
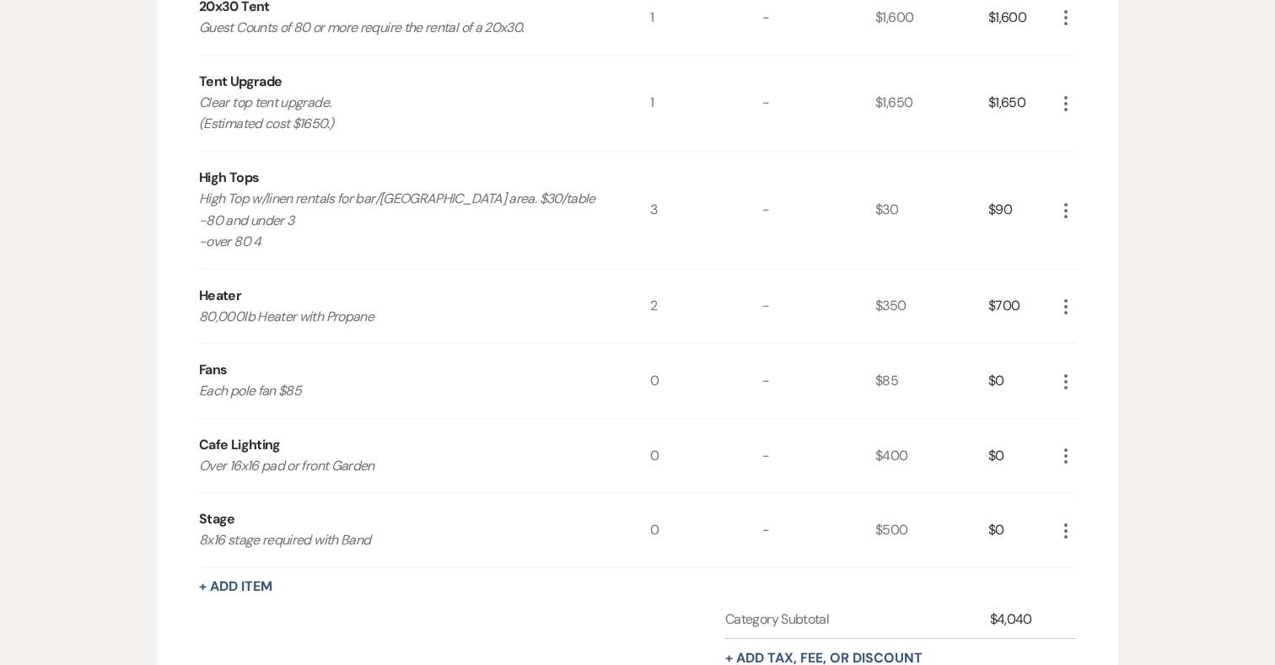
scroll to position [1484, 0]
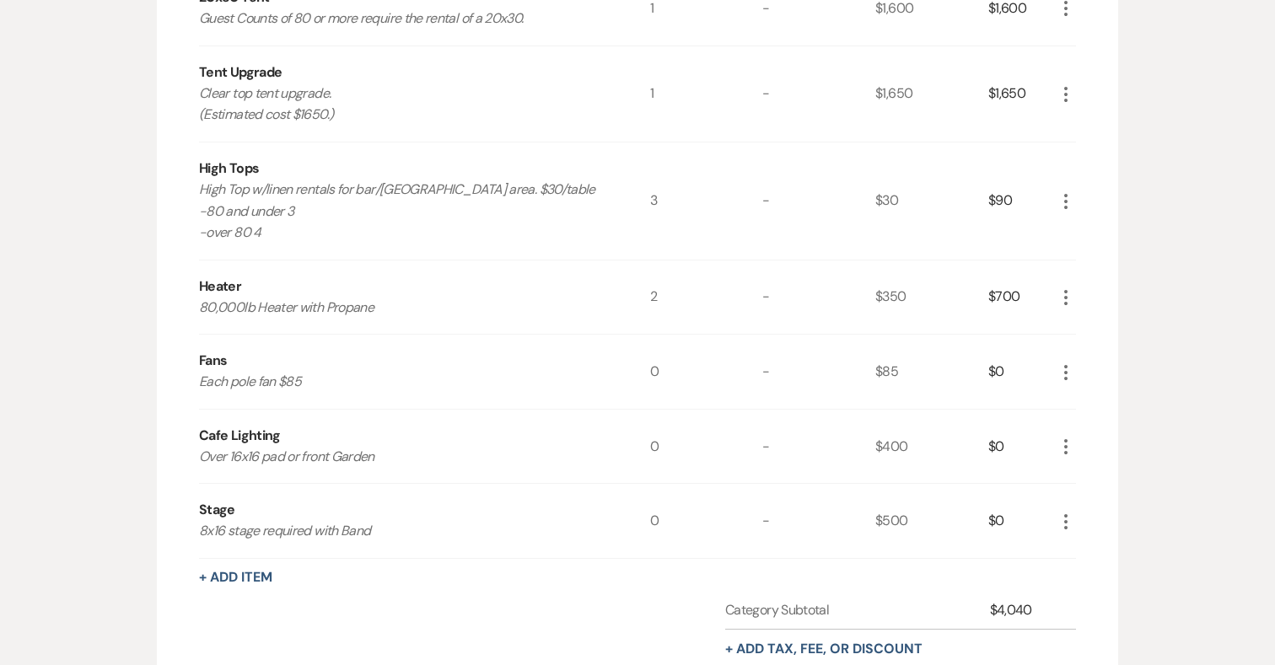
click at [1063, 372] on icon "More" at bounding box center [1065, 372] width 20 height 20
click at [1089, 428] on button "X Delete" at bounding box center [1100, 431] width 91 height 27
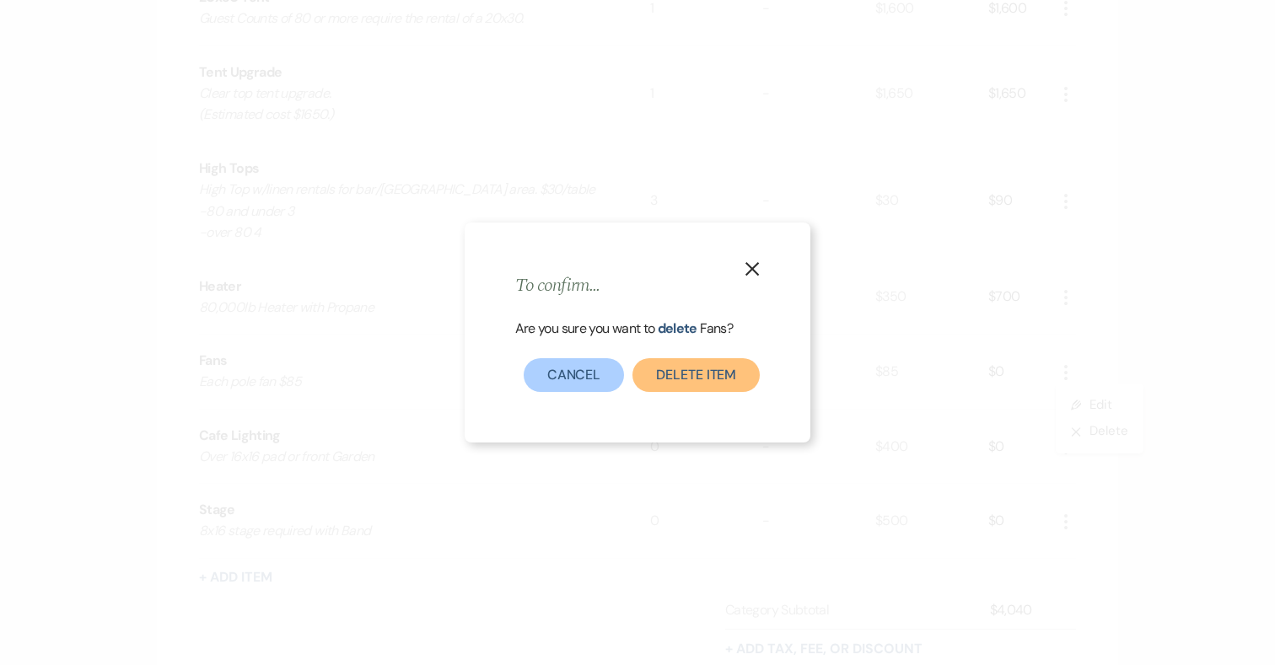
click at [726, 373] on button "Delete Item" at bounding box center [695, 375] width 127 height 34
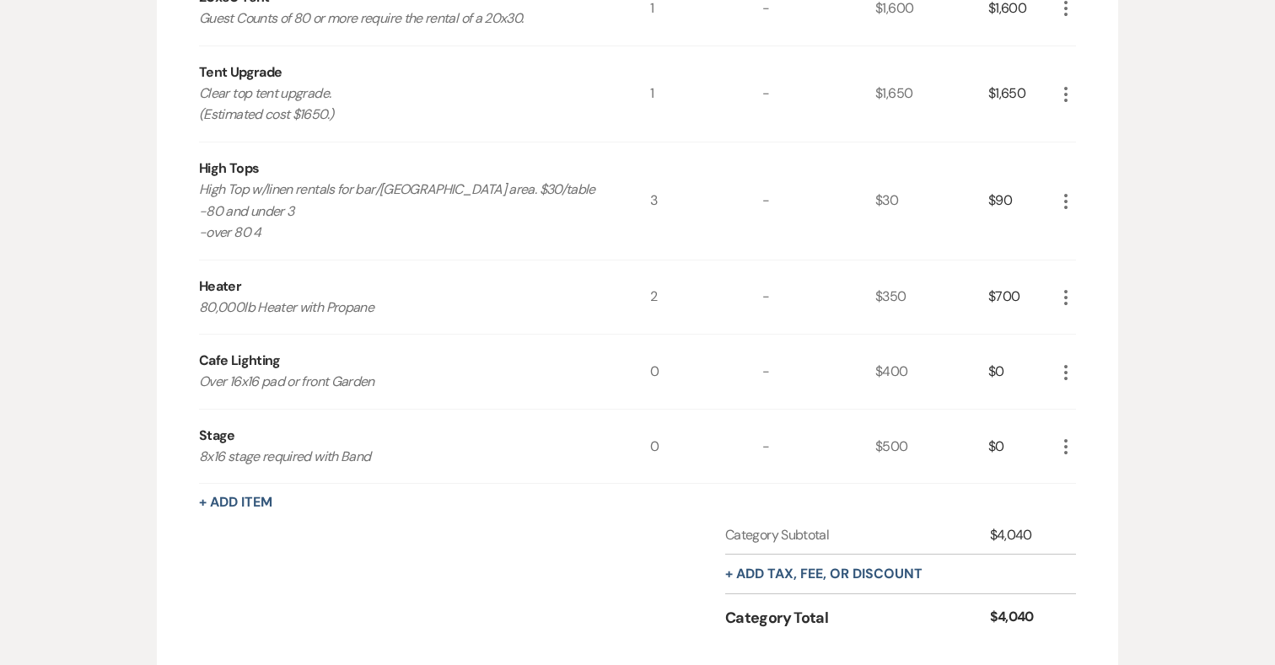
click at [1068, 369] on icon "More" at bounding box center [1065, 372] width 20 height 20
click at [1087, 404] on button "Pencil Edit" at bounding box center [1099, 405] width 88 height 27
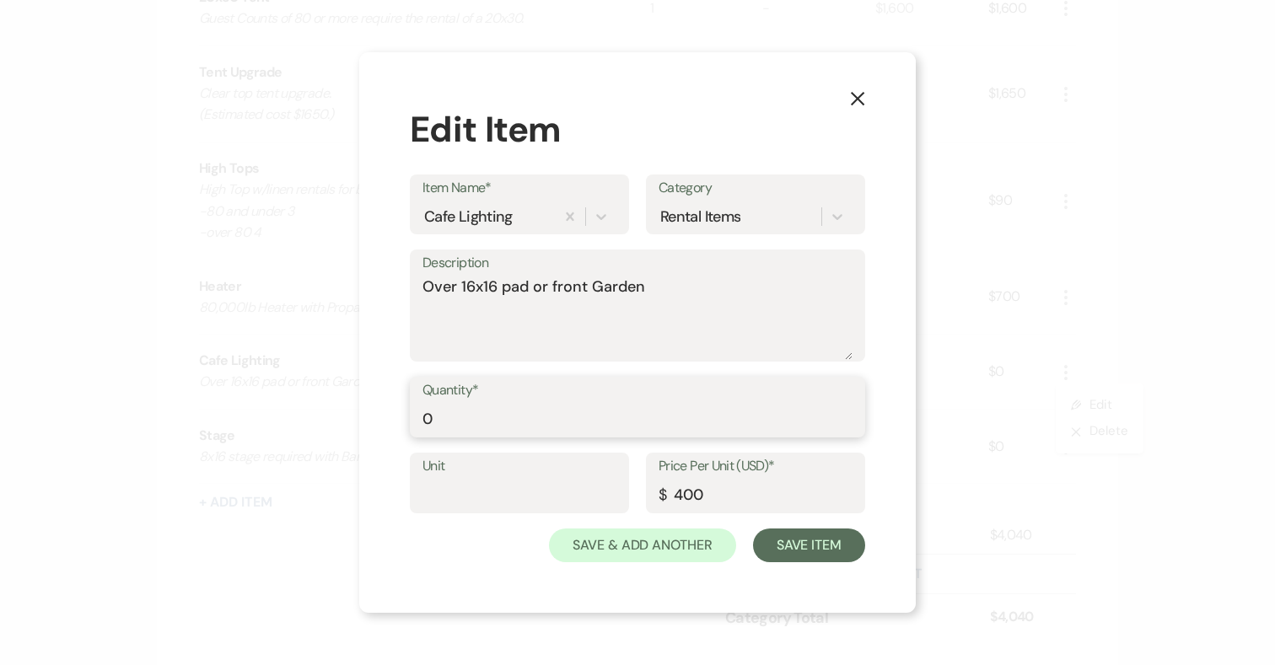
drag, startPoint x: 422, startPoint y: 413, endPoint x: 368, endPoint y: 413, distance: 54.0
click at [368, 413] on div "X Edit Item Item Name* Cafe Lighting Category Rental Items Description Over 16x…" at bounding box center [637, 332] width 556 height 561
type input "1"
click at [809, 542] on button "Save Item" at bounding box center [809, 546] width 112 height 34
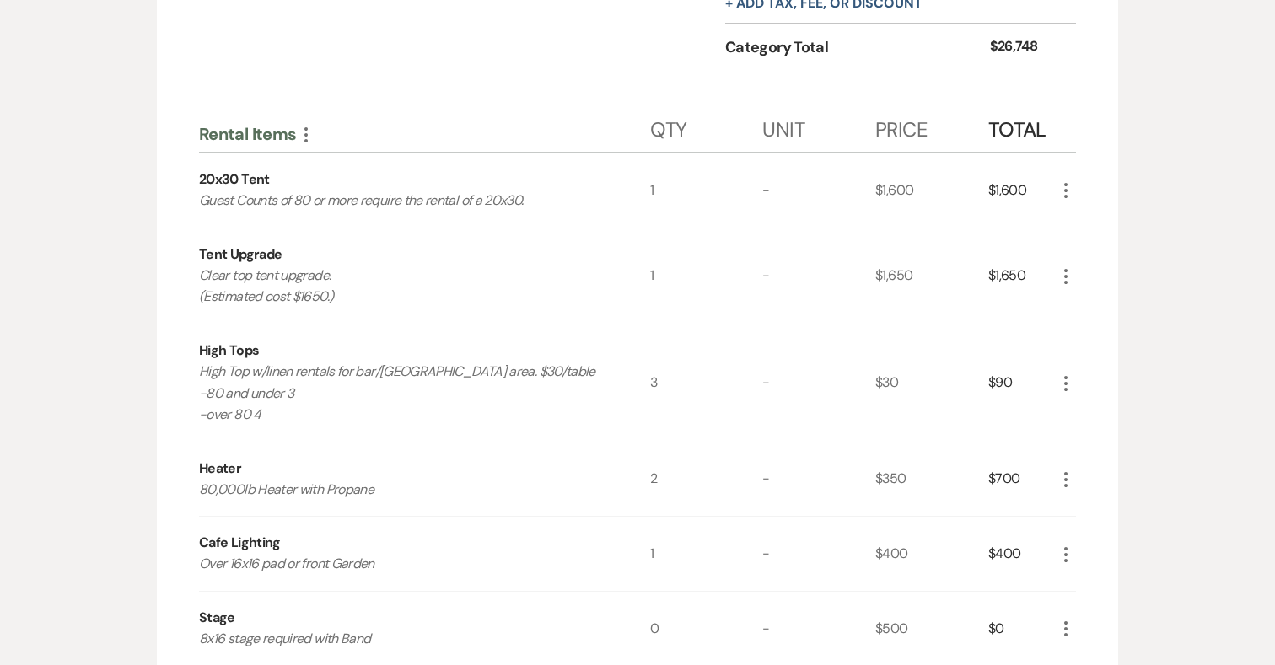
scroll to position [1300, 0]
click at [304, 132] on icon "More" at bounding box center [306, 136] width 20 height 20
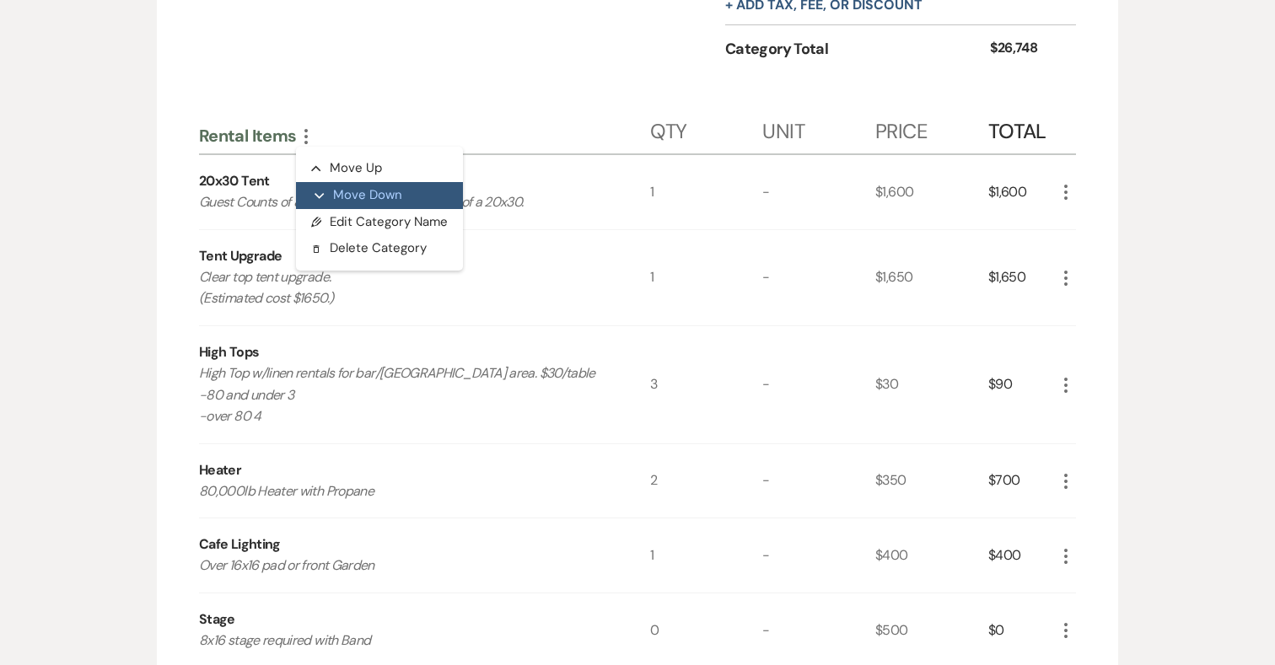
click at [339, 189] on button "Expand Move Down" at bounding box center [379, 195] width 167 height 27
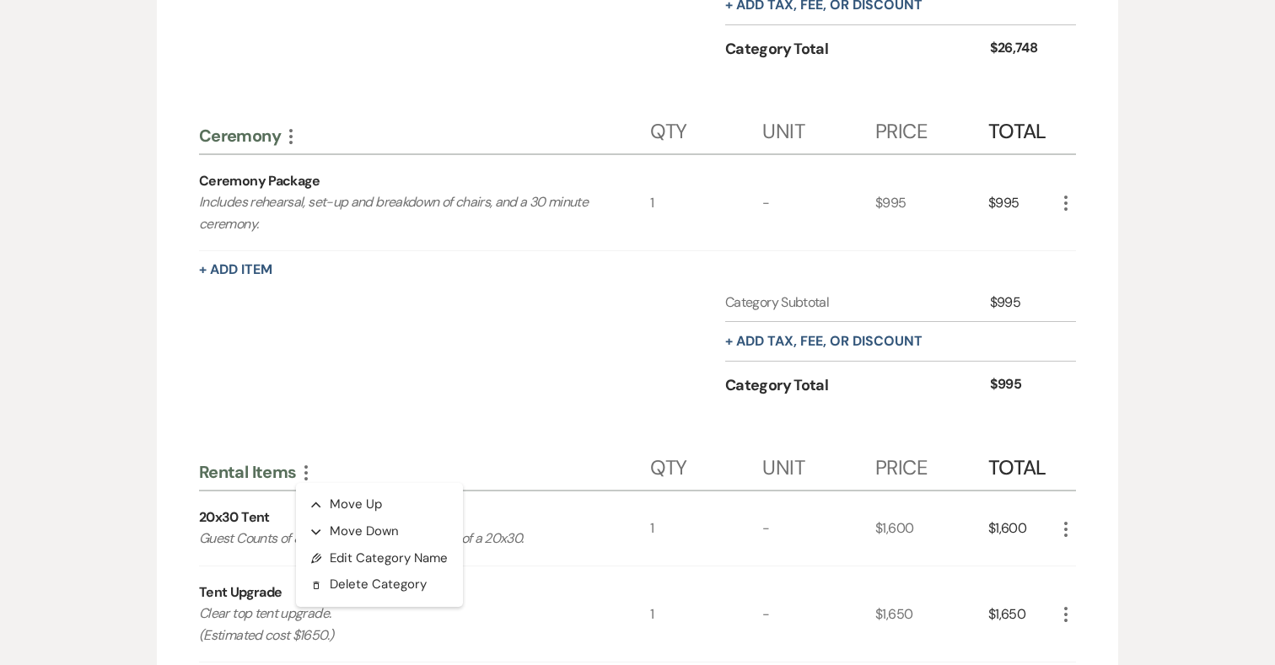
scroll to position [1307, 0]
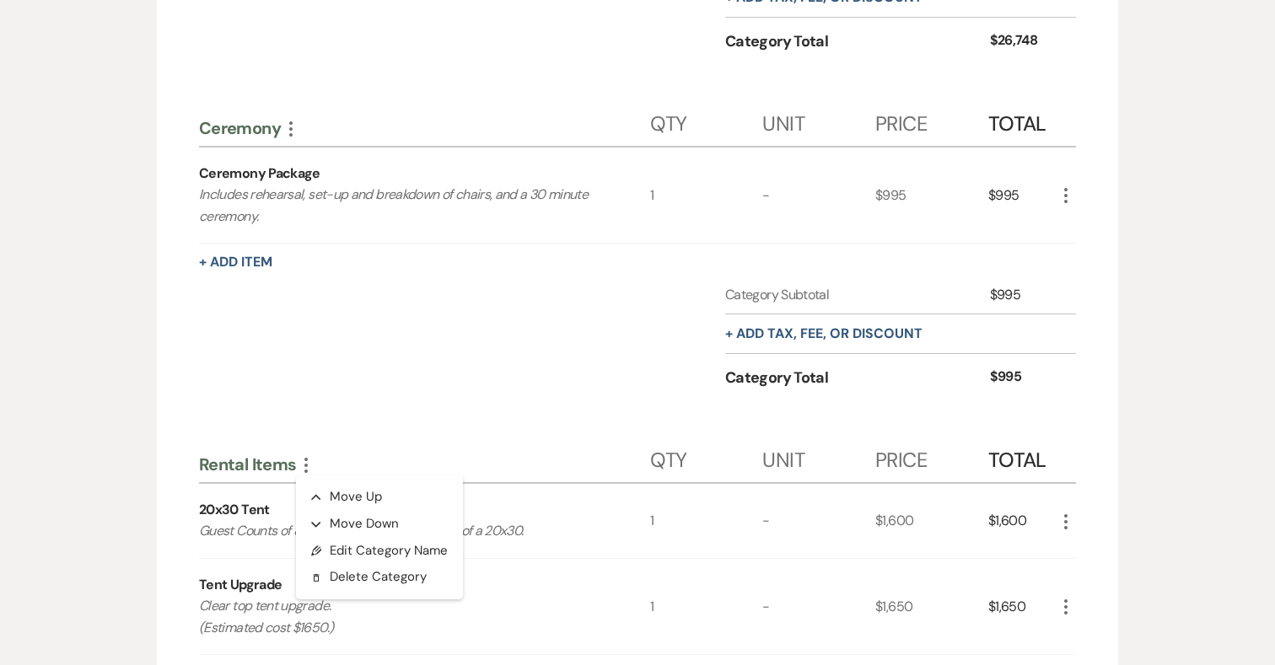
click at [418, 309] on div "Category Subtotal $995 + Add tax, fee, or discount Category Total $995" at bounding box center [637, 352] width 877 height 134
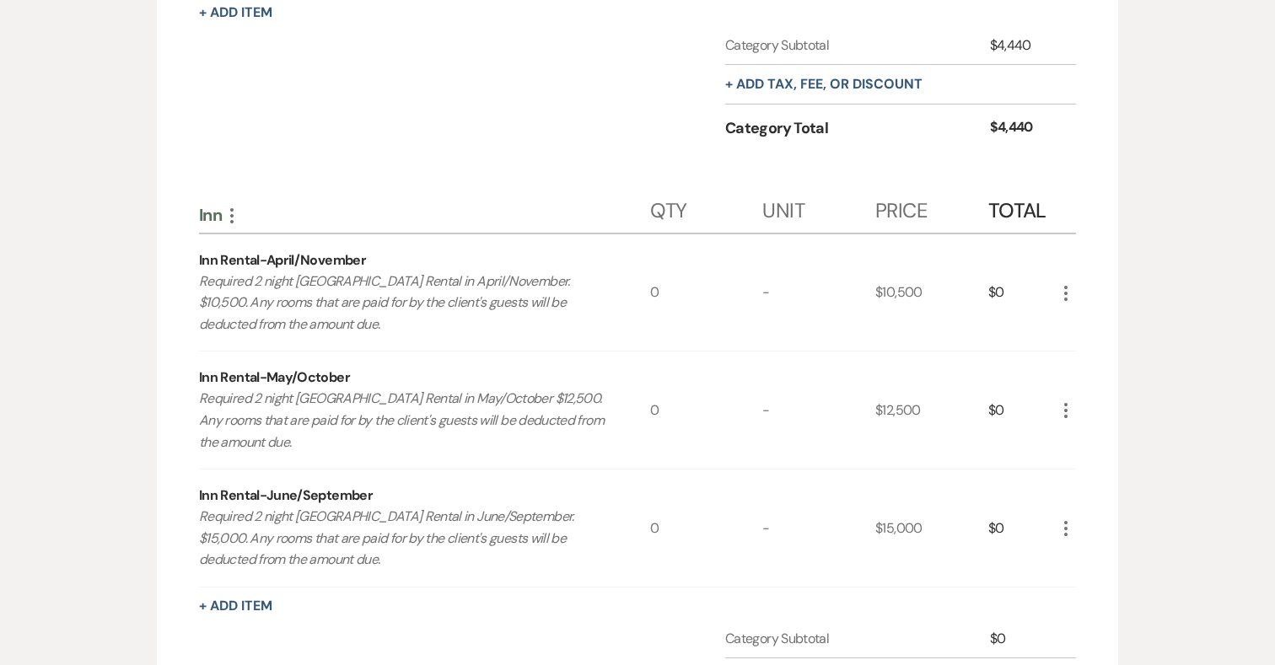
scroll to position [2275, 0]
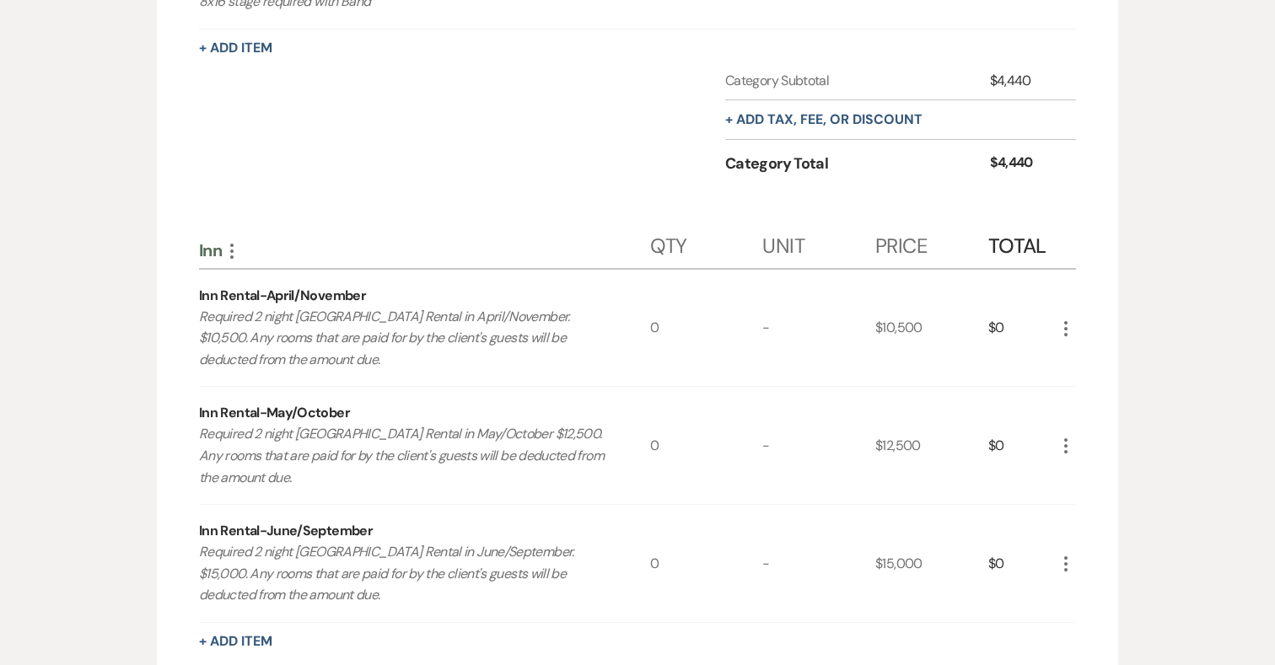
click at [235, 261] on div "Inn More" at bounding box center [424, 247] width 451 height 42
click at [233, 255] on use "button" at bounding box center [231, 251] width 3 height 15
click at [257, 278] on button "Collapse Move Up" at bounding box center [305, 283] width 167 height 27
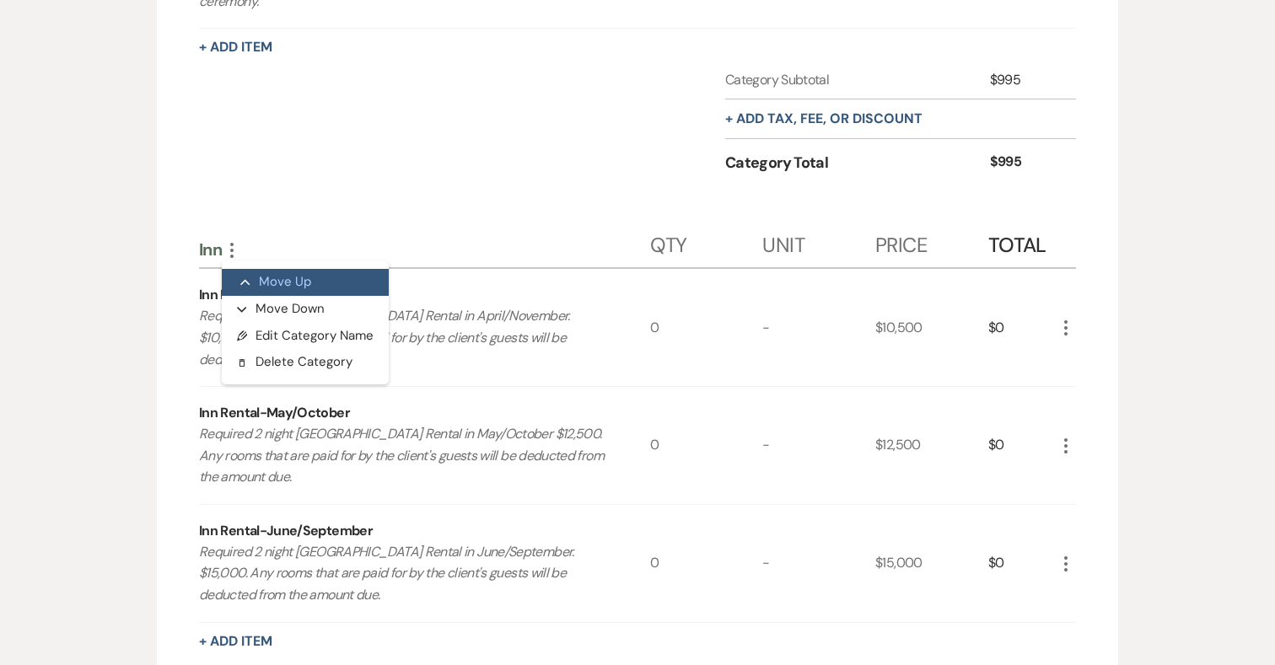
click at [298, 282] on button "Collapse Move Up" at bounding box center [305, 282] width 167 height 27
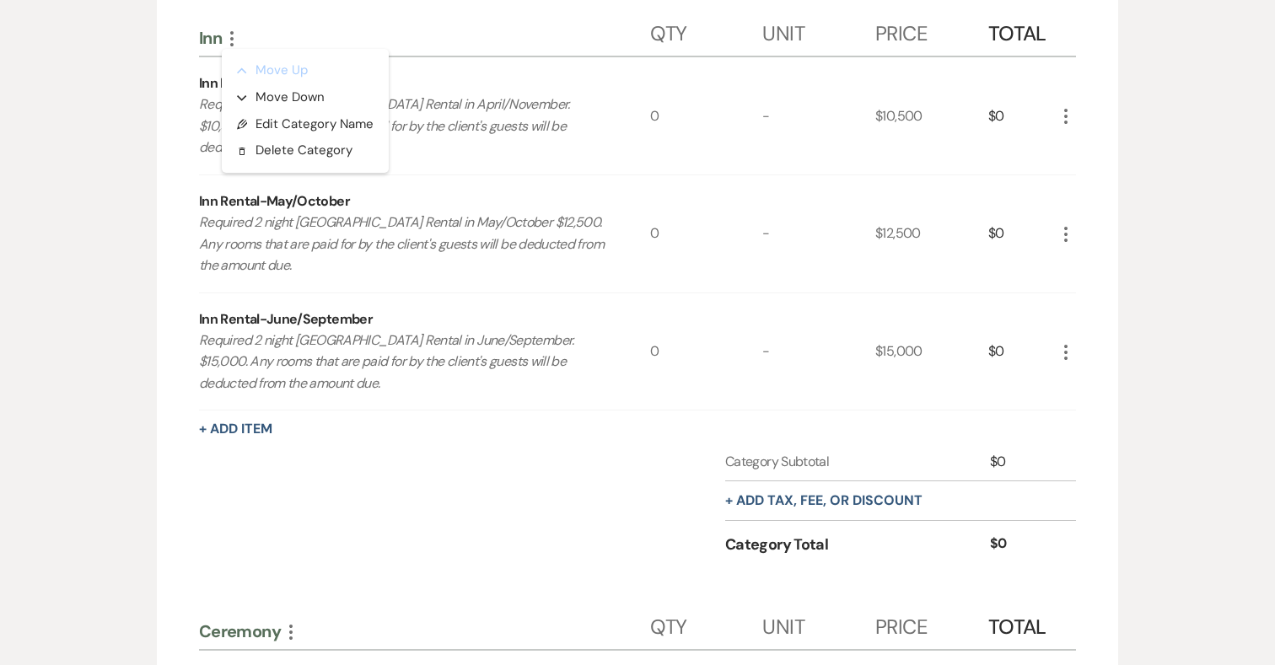
scroll to position [1399, 0]
click at [280, 93] on button "Expand Move Down" at bounding box center [305, 96] width 167 height 27
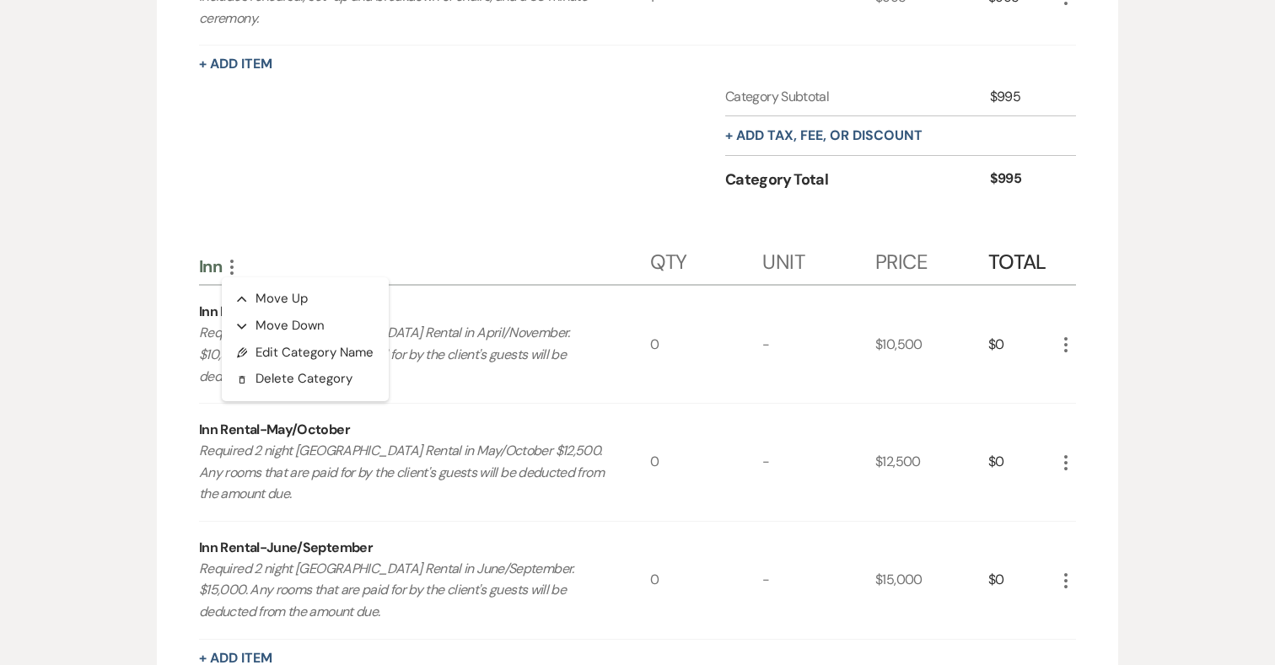
scroll to position [1516, 0]
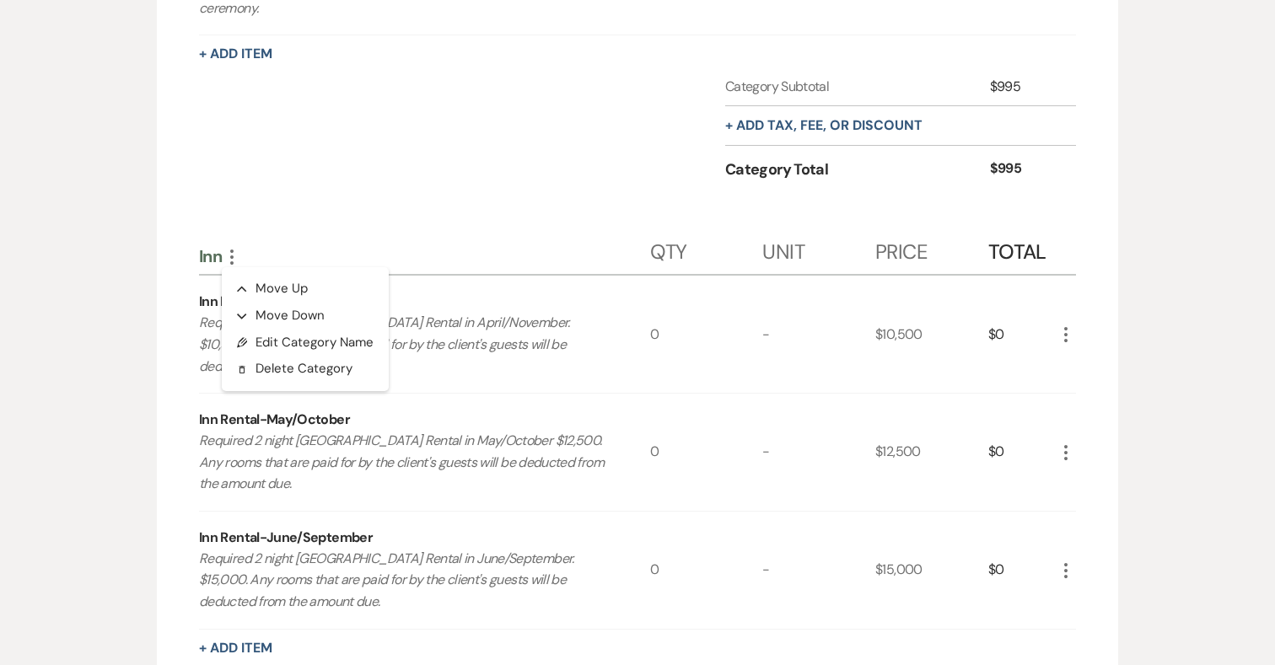
click at [541, 241] on div "Inn More Collapse Move Up Expand Move Down Pencil Edit Category Name Delete Del…" at bounding box center [424, 253] width 451 height 42
click at [1071, 332] on icon "More" at bounding box center [1065, 335] width 20 height 20
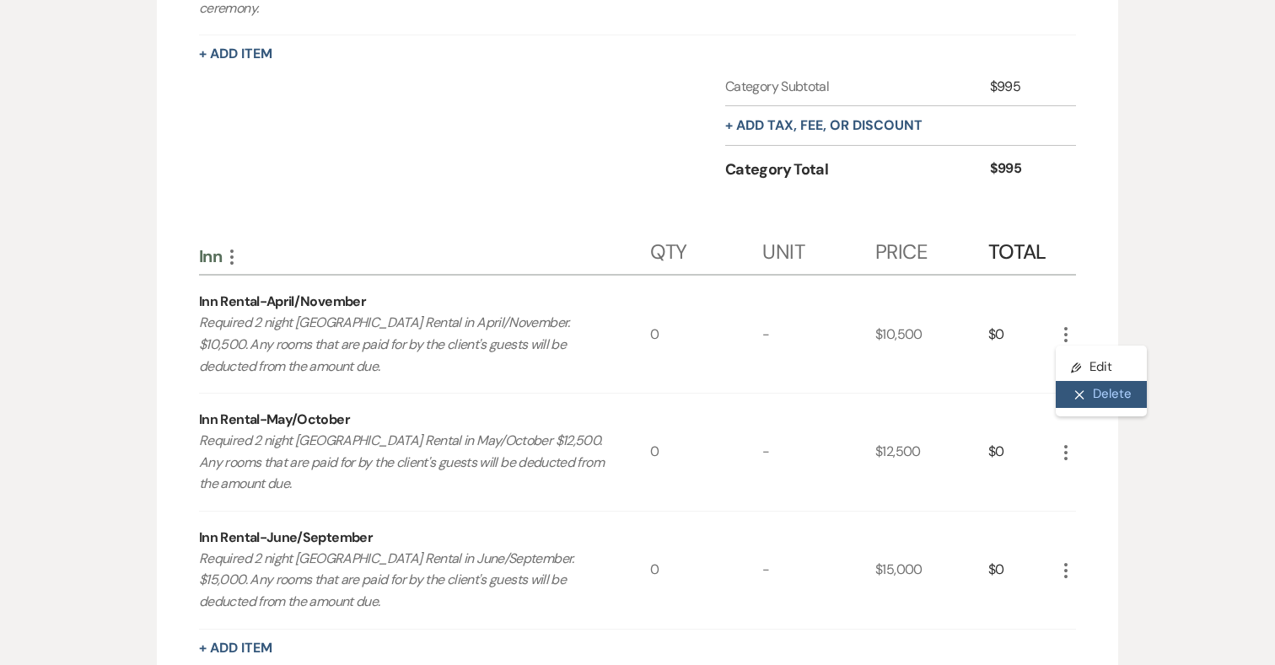
click at [1090, 386] on button "X Delete" at bounding box center [1100, 394] width 91 height 27
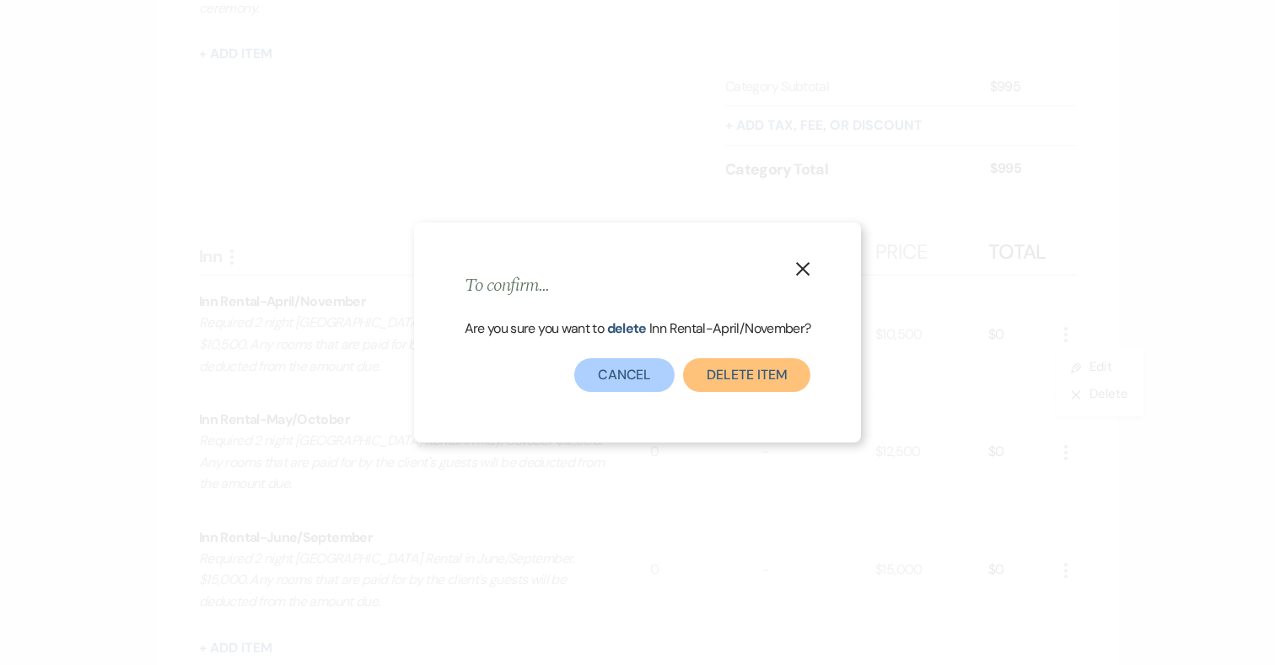
click at [727, 376] on button "Delete Item" at bounding box center [746, 375] width 127 height 34
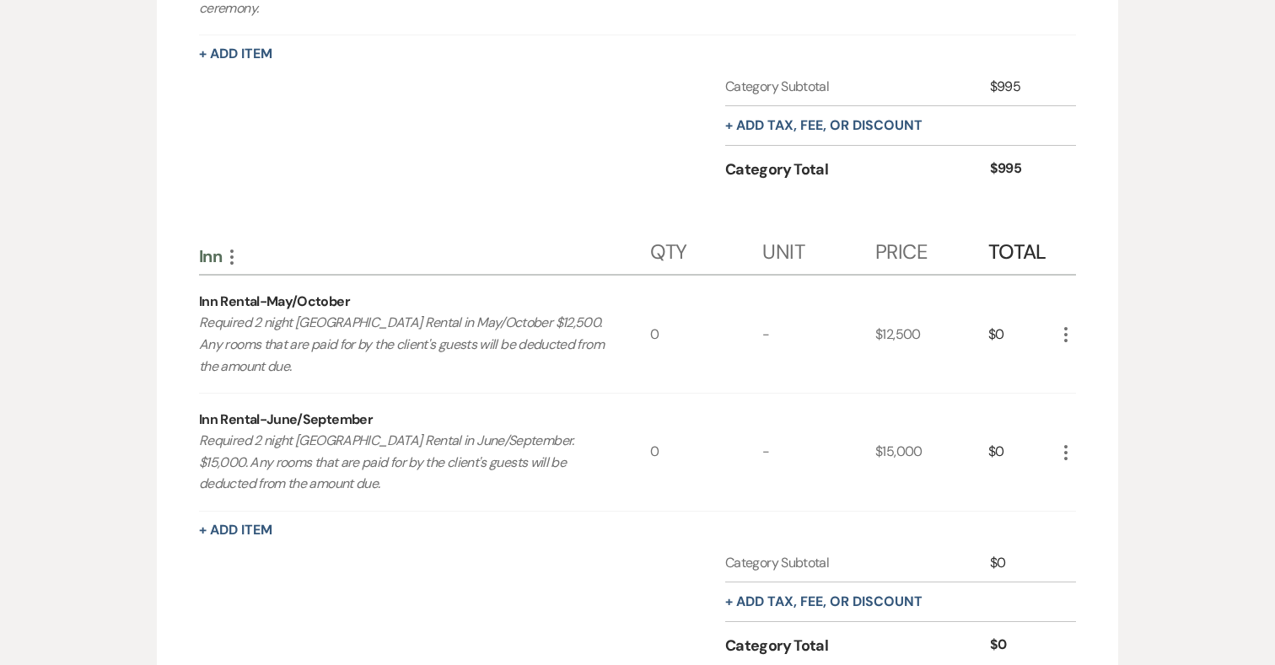
click at [1065, 452] on use "button" at bounding box center [1065, 452] width 3 height 15
click at [1093, 519] on button "X Delete" at bounding box center [1100, 512] width 91 height 27
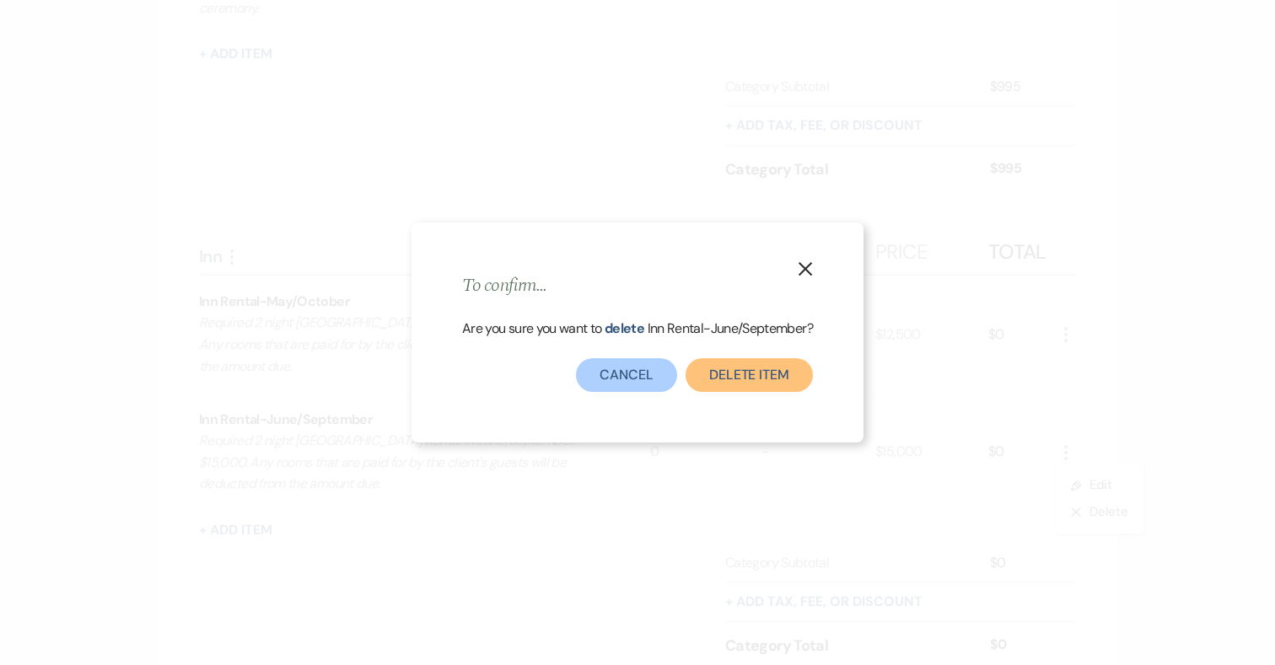
click at [774, 370] on button "Delete Item" at bounding box center [748, 375] width 127 height 34
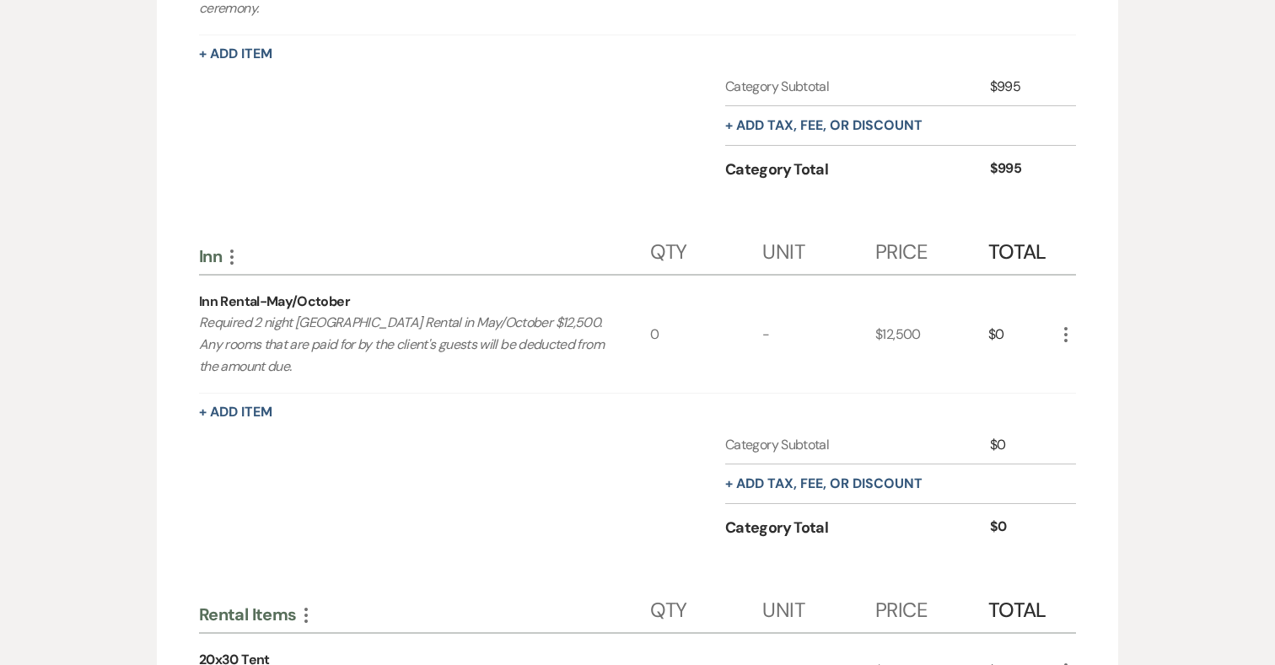
click at [1067, 326] on icon "More" at bounding box center [1065, 335] width 20 height 20
click at [1087, 371] on button "Pencil Edit" at bounding box center [1099, 367] width 88 height 27
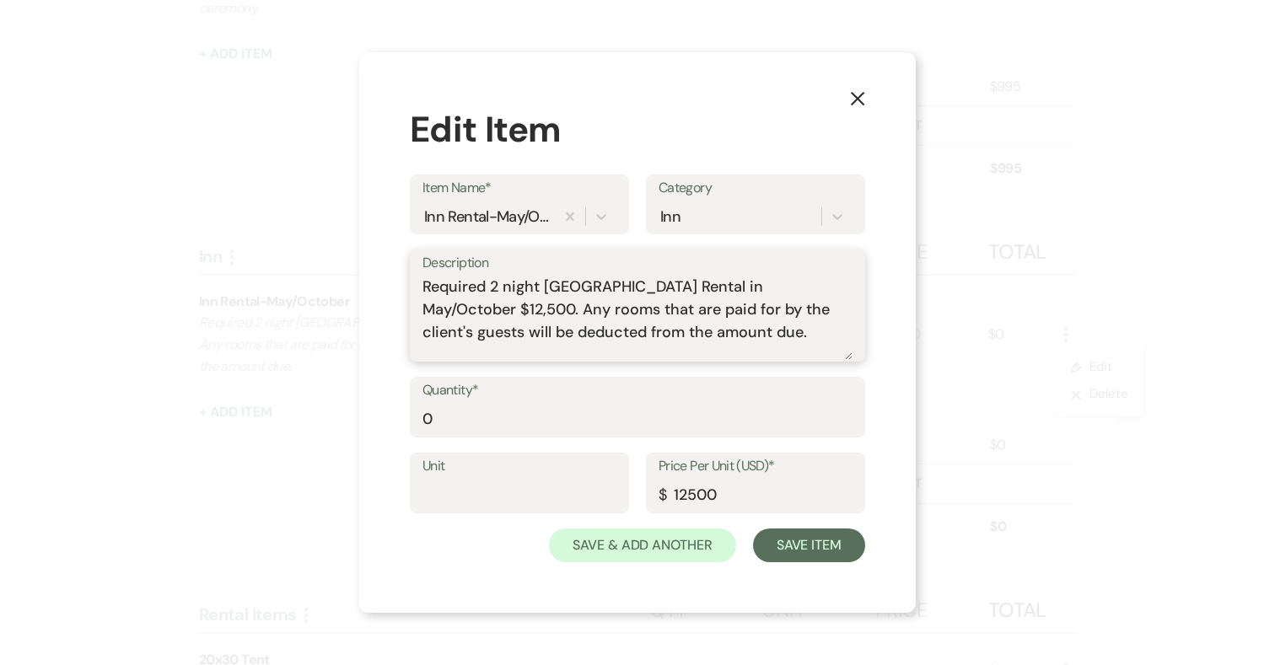
click at [541, 309] on textarea "Required 2 night [GEOGRAPHIC_DATA] Rental in May/October $12,500. Any rooms tha…" at bounding box center [637, 318] width 430 height 84
type textarea "Required 2 night [GEOGRAPHIC_DATA] Rental in May/October $13,000. Any rooms tha…"
click at [695, 490] on input "12500" at bounding box center [755, 495] width 194 height 33
type input "13000"
drag, startPoint x: 448, startPoint y: 423, endPoint x: 405, endPoint y: 423, distance: 43.8
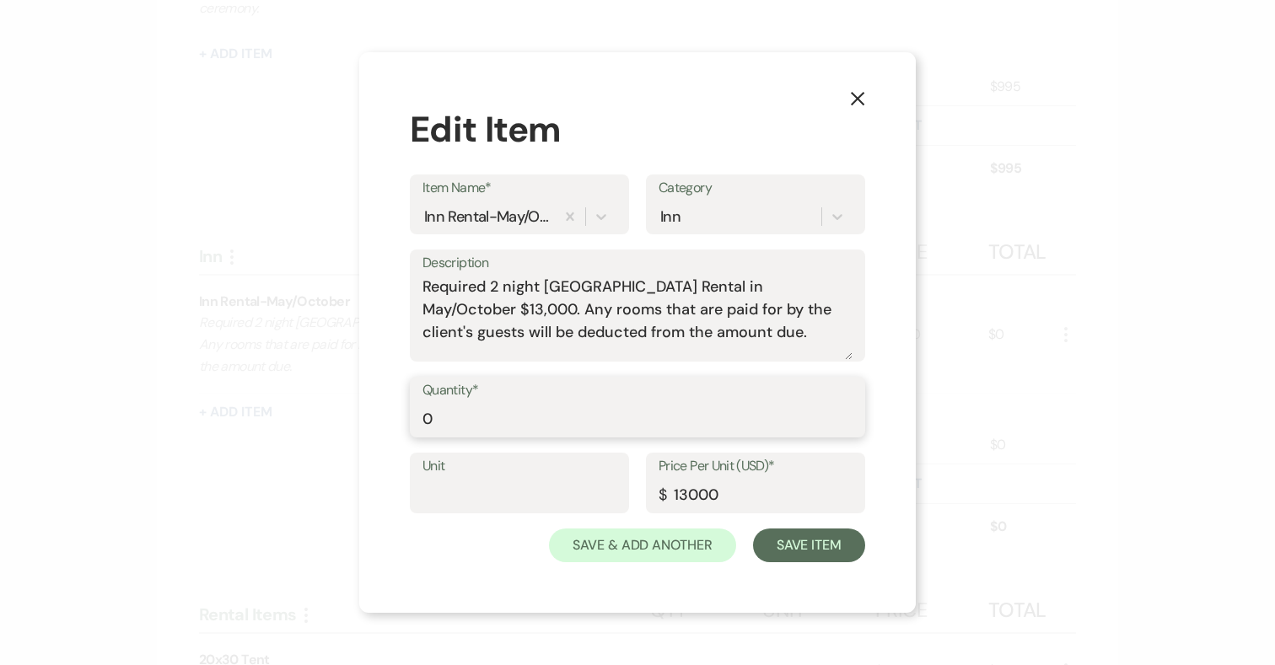
click at [405, 423] on div "X Edit Item Item Name* Inn Rental-May/October Category Inn Description Required…" at bounding box center [637, 332] width 556 height 561
type input "1"
click at [888, 417] on div "X Edit Item Item Name* Inn Rental-May/October Category Inn Description Required…" at bounding box center [637, 332] width 556 height 561
click at [816, 549] on button "Save Item" at bounding box center [809, 546] width 112 height 34
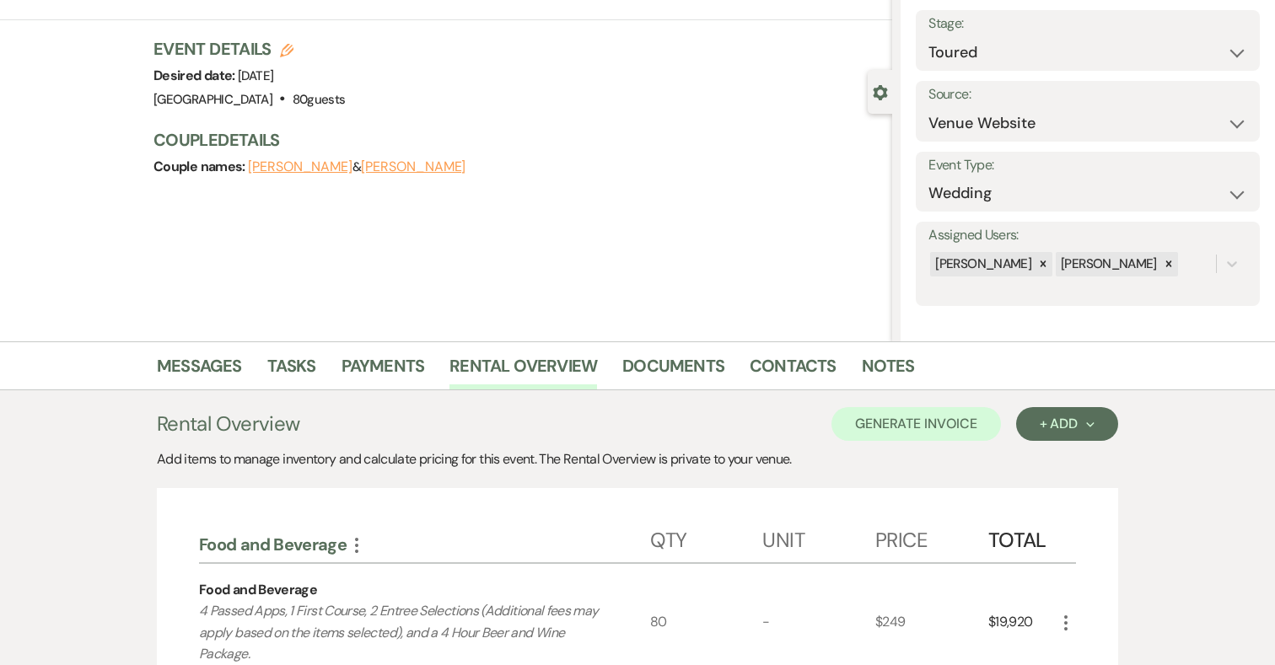
scroll to position [84, 0]
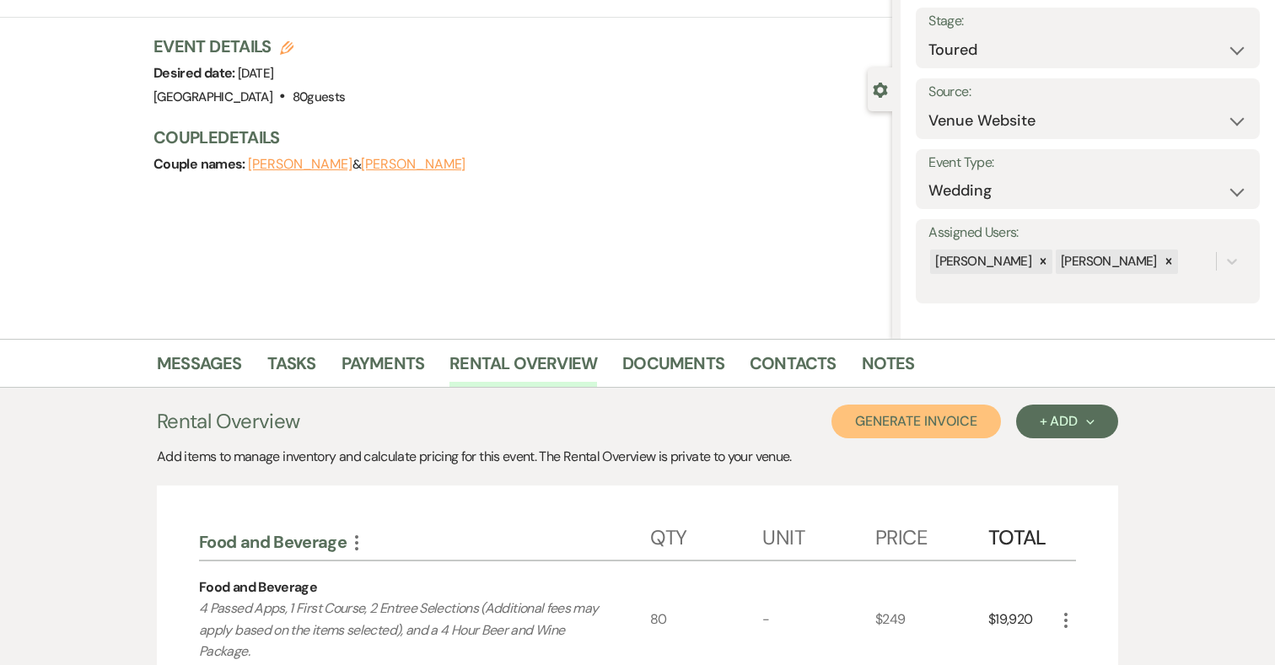
click at [939, 411] on button "Generate Invoice" at bounding box center [915, 422] width 169 height 34
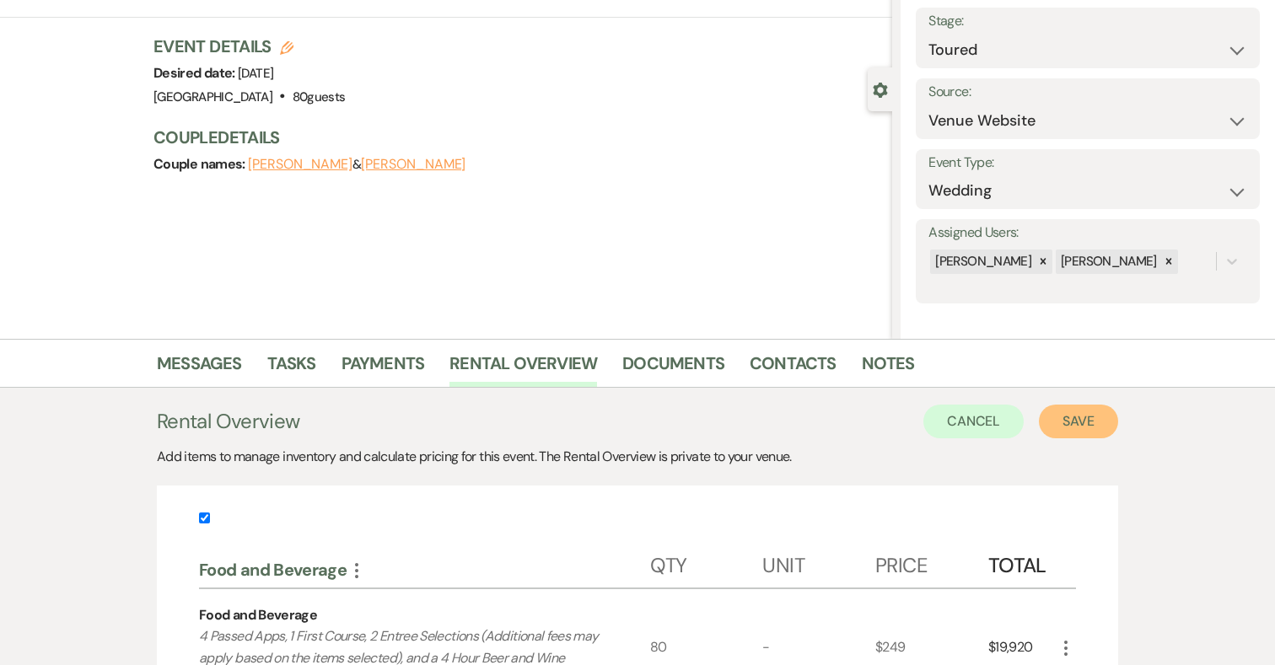
click at [1071, 414] on button "Save" at bounding box center [1078, 422] width 79 height 34
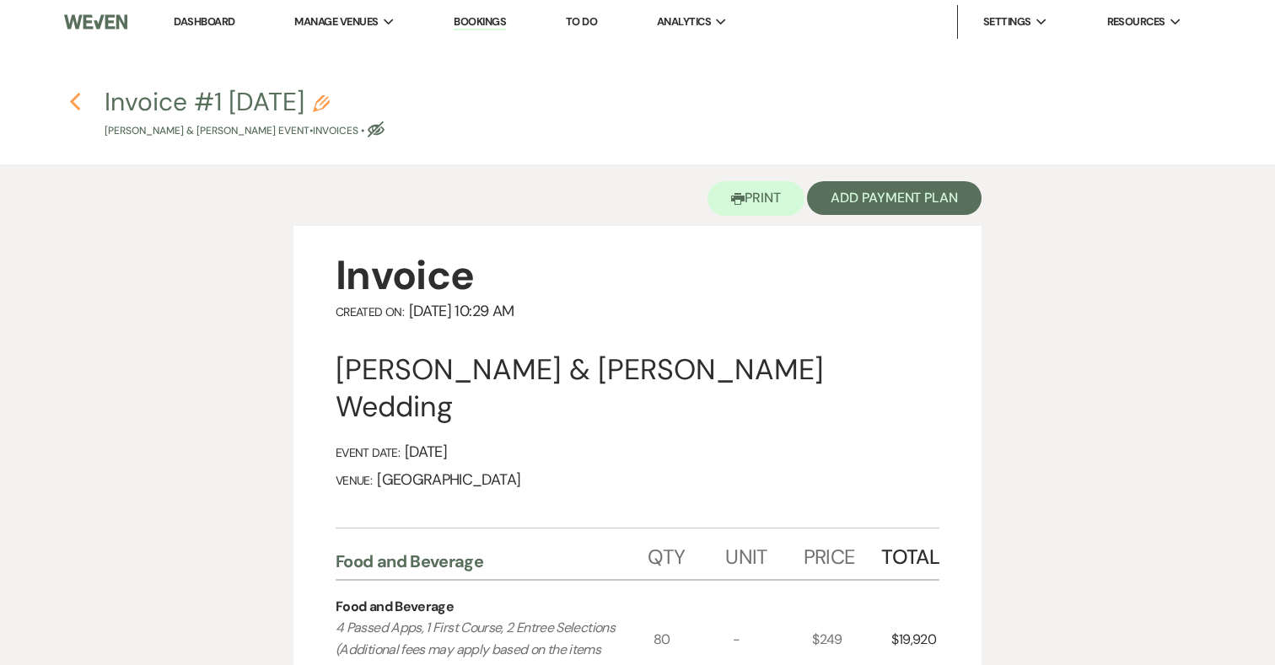
click at [77, 100] on icon "Previous" at bounding box center [75, 102] width 13 height 20
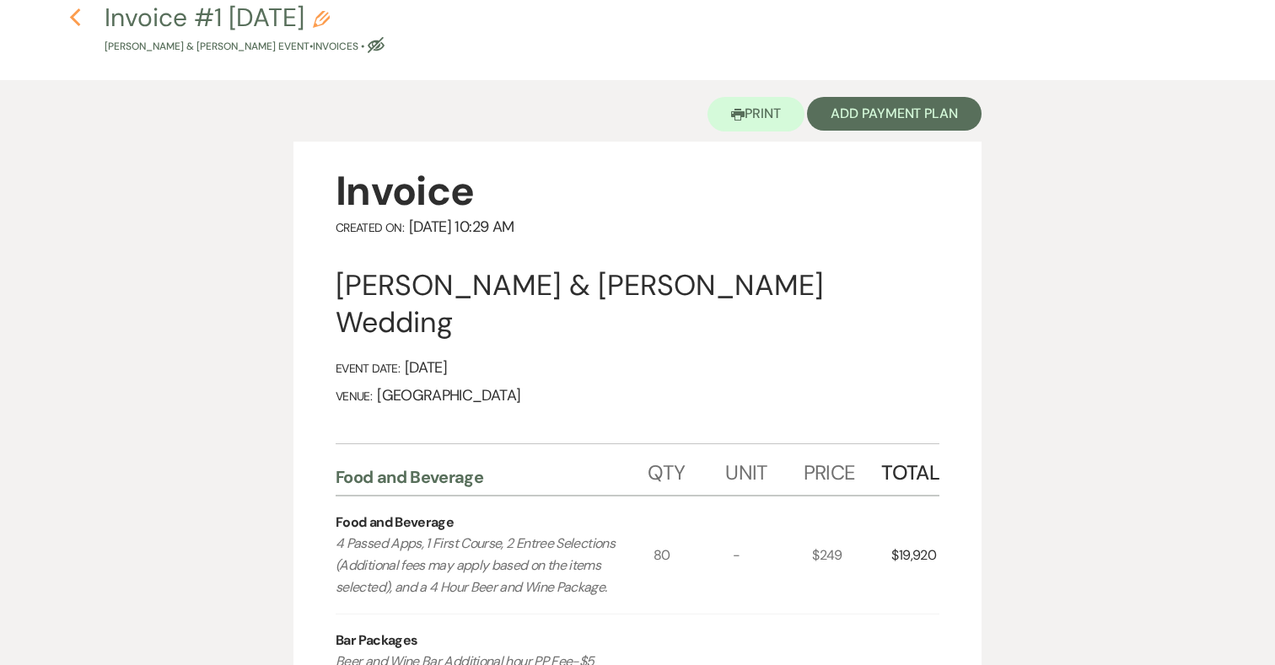
select select "5"
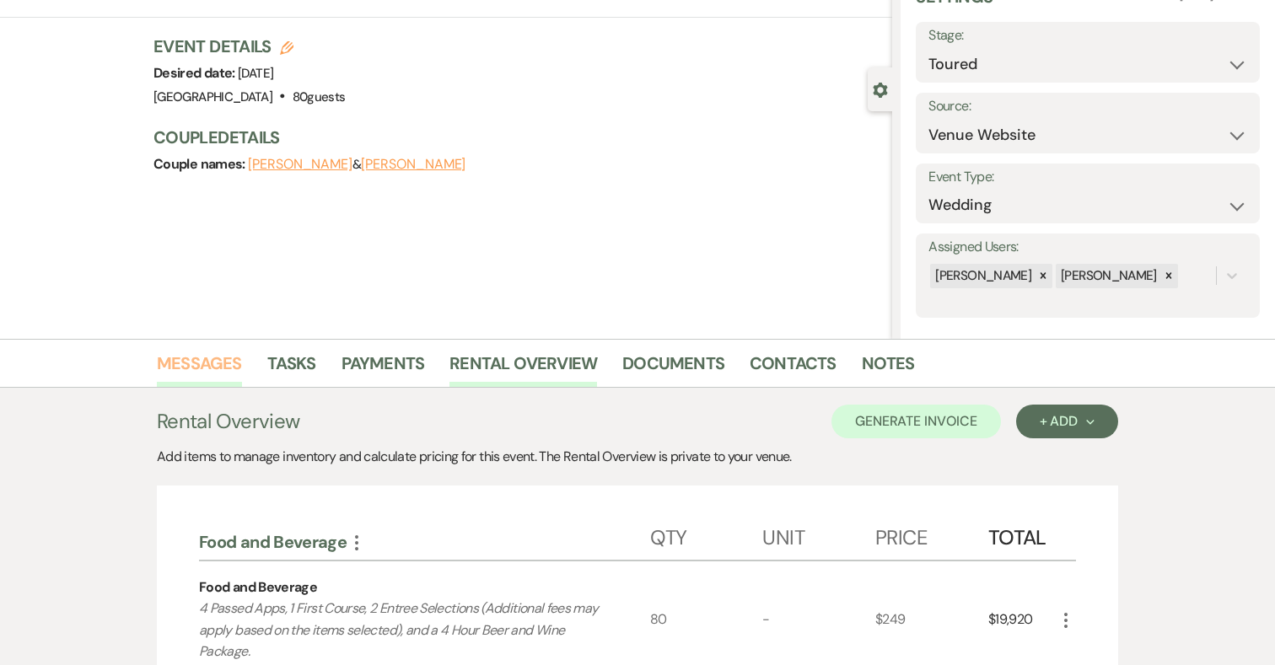
click at [224, 360] on link "Messages" at bounding box center [199, 368] width 85 height 37
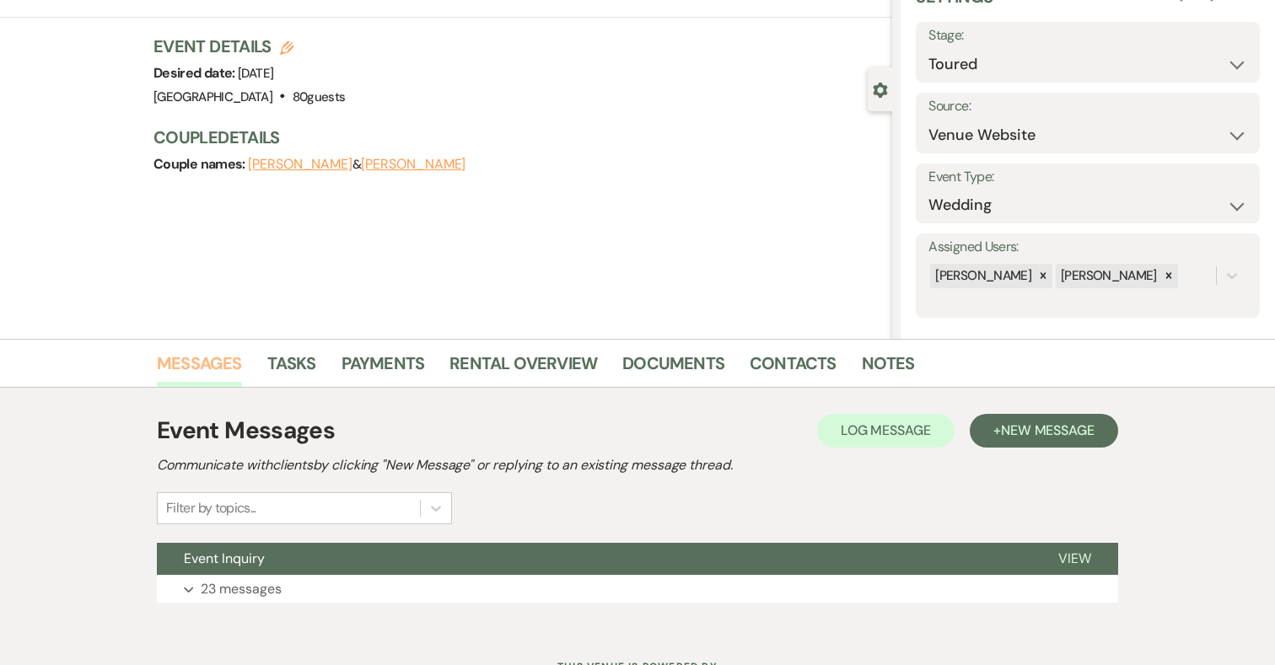
scroll to position [156, 0]
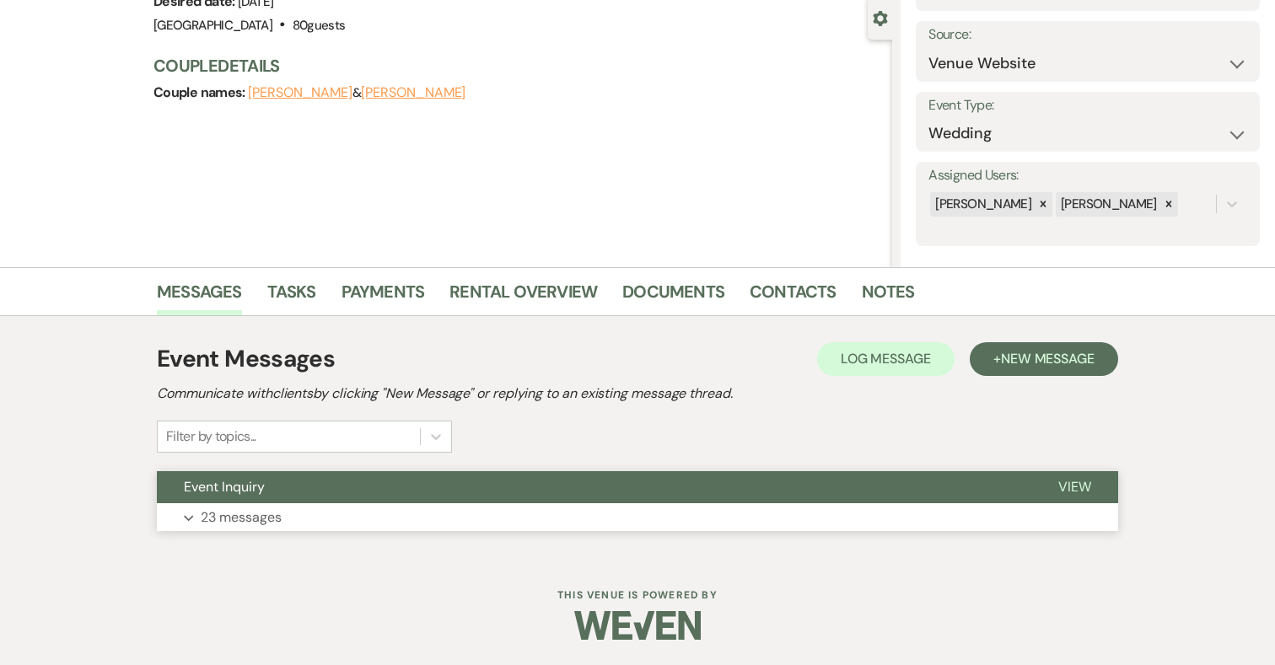
click at [259, 514] on p "23 messages" at bounding box center [241, 518] width 81 height 22
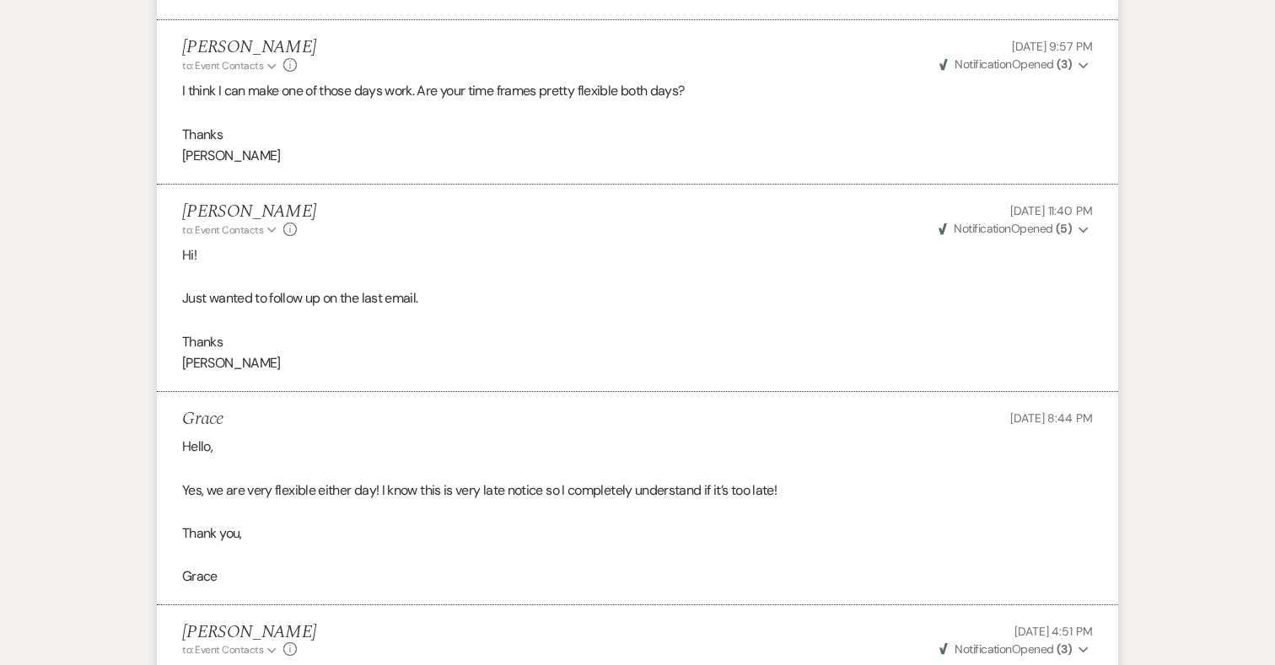
scroll to position [4929, 0]
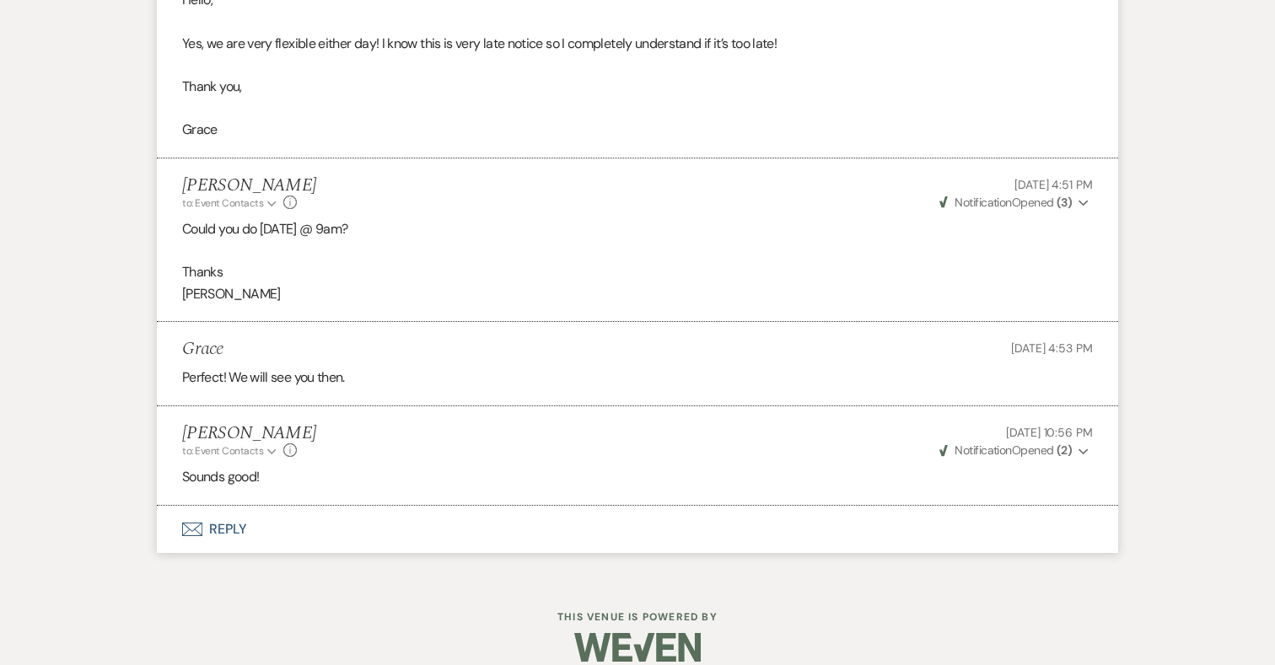
click at [214, 506] on button "Envelope Reply" at bounding box center [637, 529] width 961 height 47
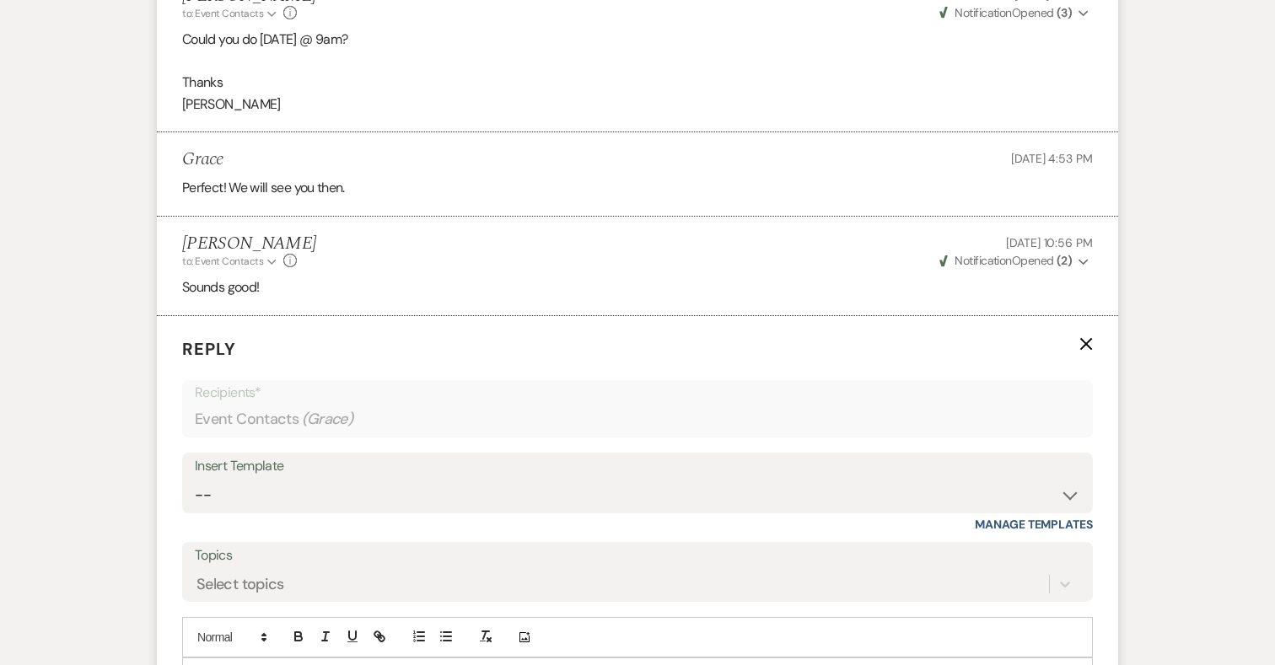
scroll to position [5400, 0]
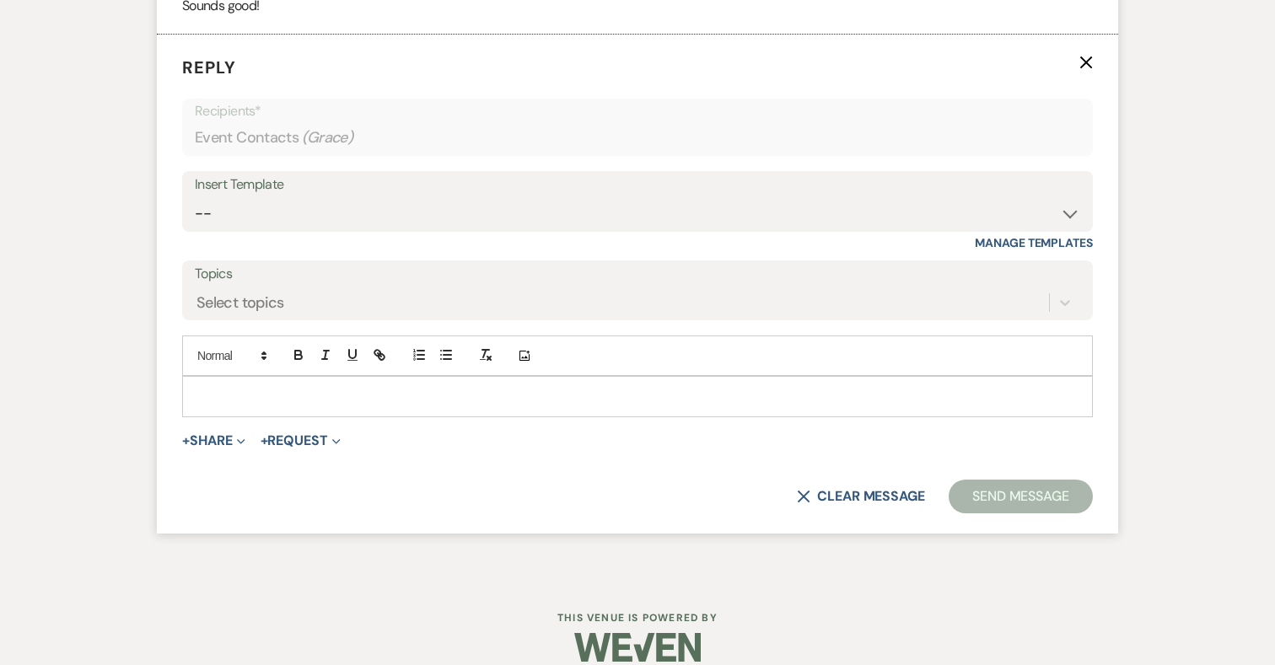
click at [418, 387] on p at bounding box center [637, 396] width 883 height 19
click at [232, 434] on button "+ Share Expand" at bounding box center [213, 440] width 63 height 13
click at [304, 434] on button "+ Request Expand" at bounding box center [300, 440] width 80 height 13
click at [199, 431] on span "+ Share Expand Doc Upload Documents Add Photo Images Pref Vendors Preferred ven…" at bounding box center [213, 441] width 63 height 20
click at [204, 434] on button "+ Share Expand" at bounding box center [213, 440] width 63 height 13
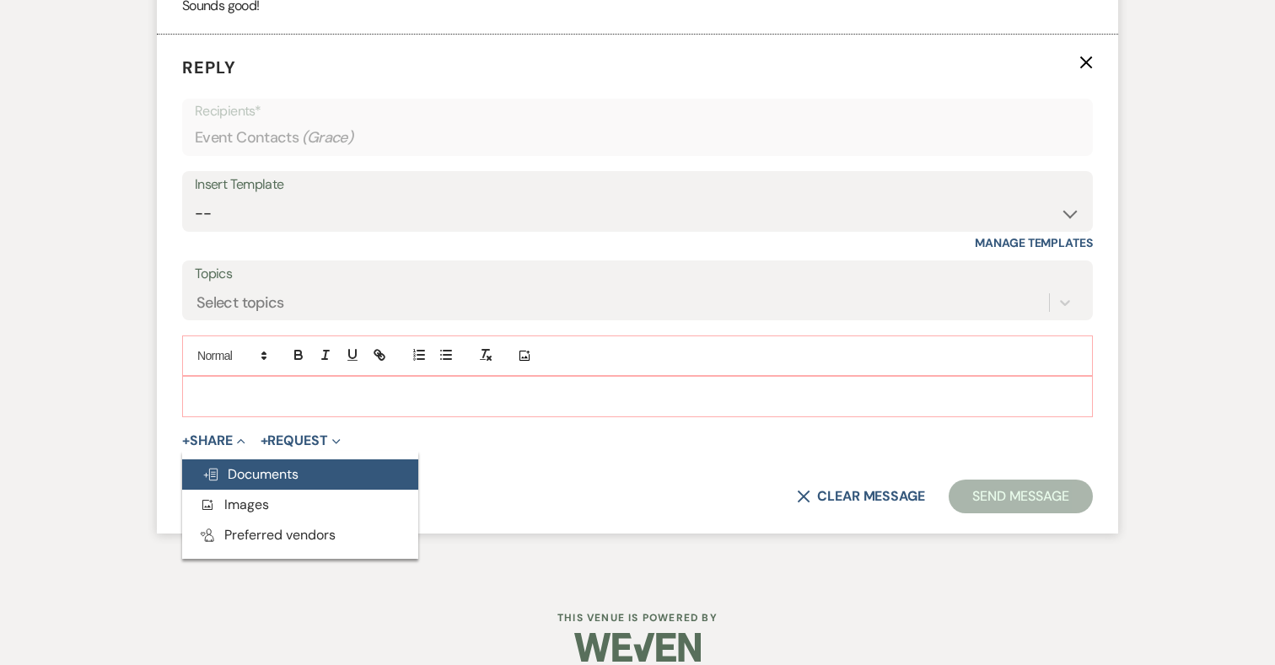
click at [245, 465] on span "Doc Upload Documents" at bounding box center [250, 474] width 96 height 18
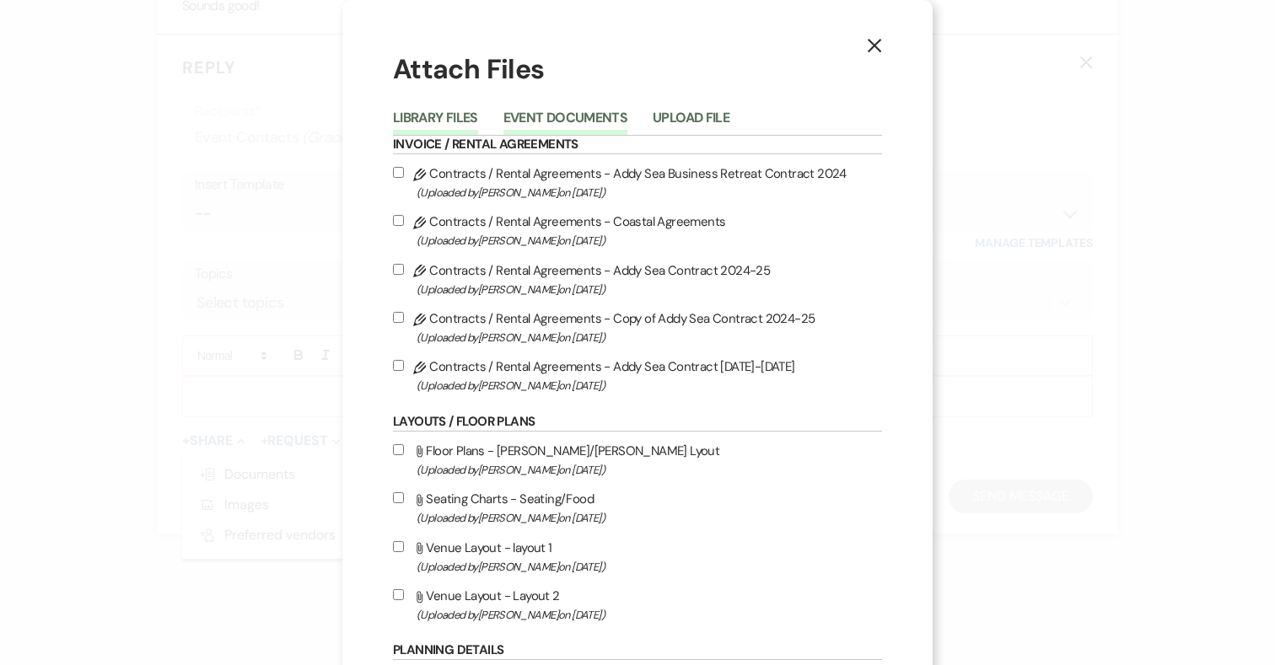
click at [577, 124] on button "Event Documents" at bounding box center [565, 123] width 124 height 24
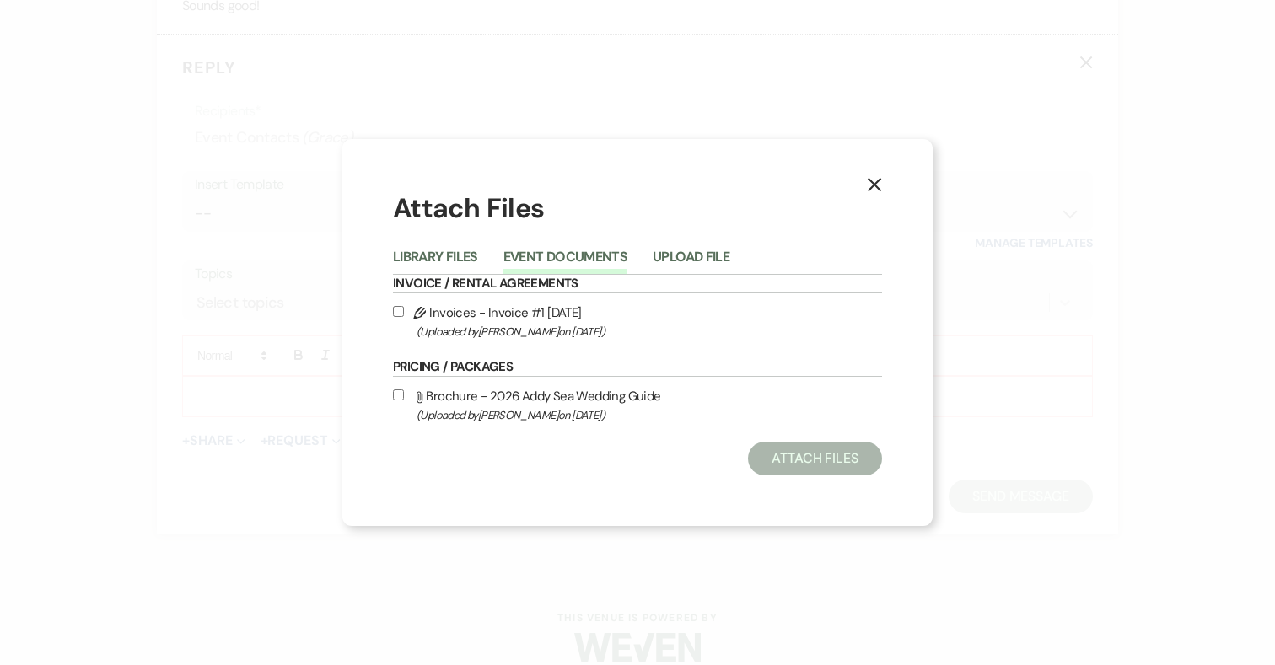
click at [400, 313] on input "Pencil Invoices - Invoice #1 [DATE] (Uploaded by [PERSON_NAME] on [DATE] )" at bounding box center [398, 311] width 11 height 11
checkbox input "true"
click at [844, 464] on button "Attach Files" at bounding box center [815, 459] width 134 height 34
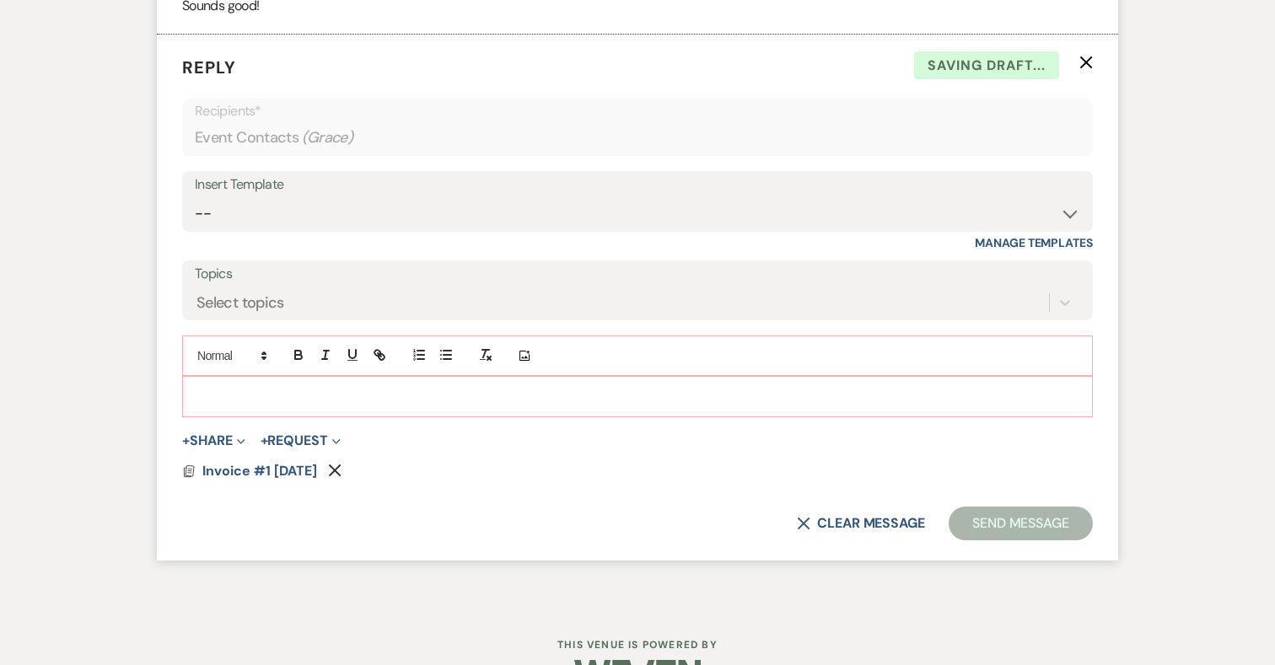
click at [395, 387] on p at bounding box center [637, 396] width 883 height 19
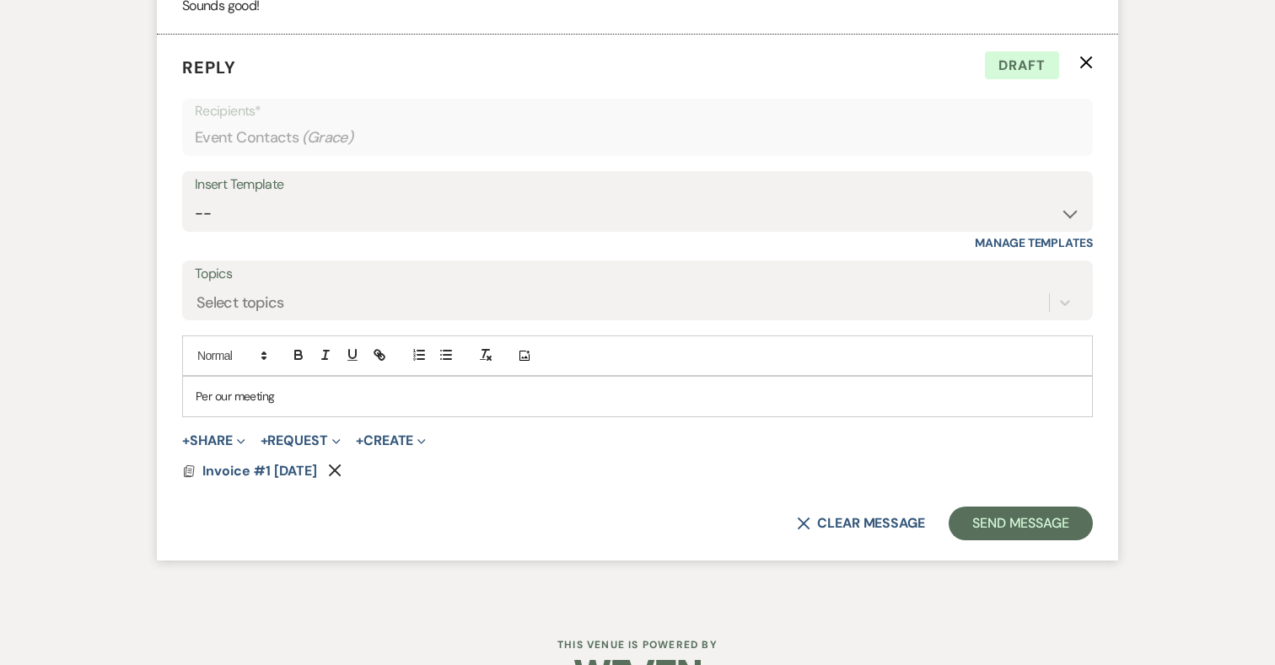
click at [314, 387] on p "Per our meeting" at bounding box center [637, 396] width 883 height 19
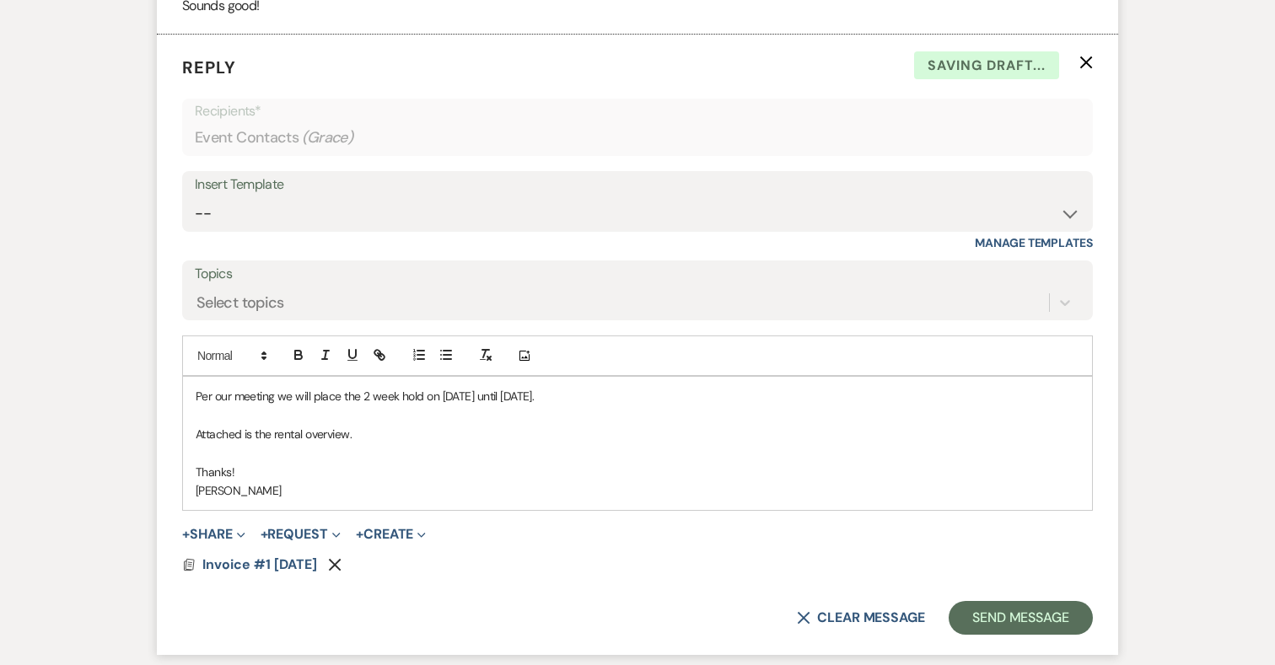
click at [392, 425] on p "Attached is the rental overview." at bounding box center [637, 434] width 883 height 19
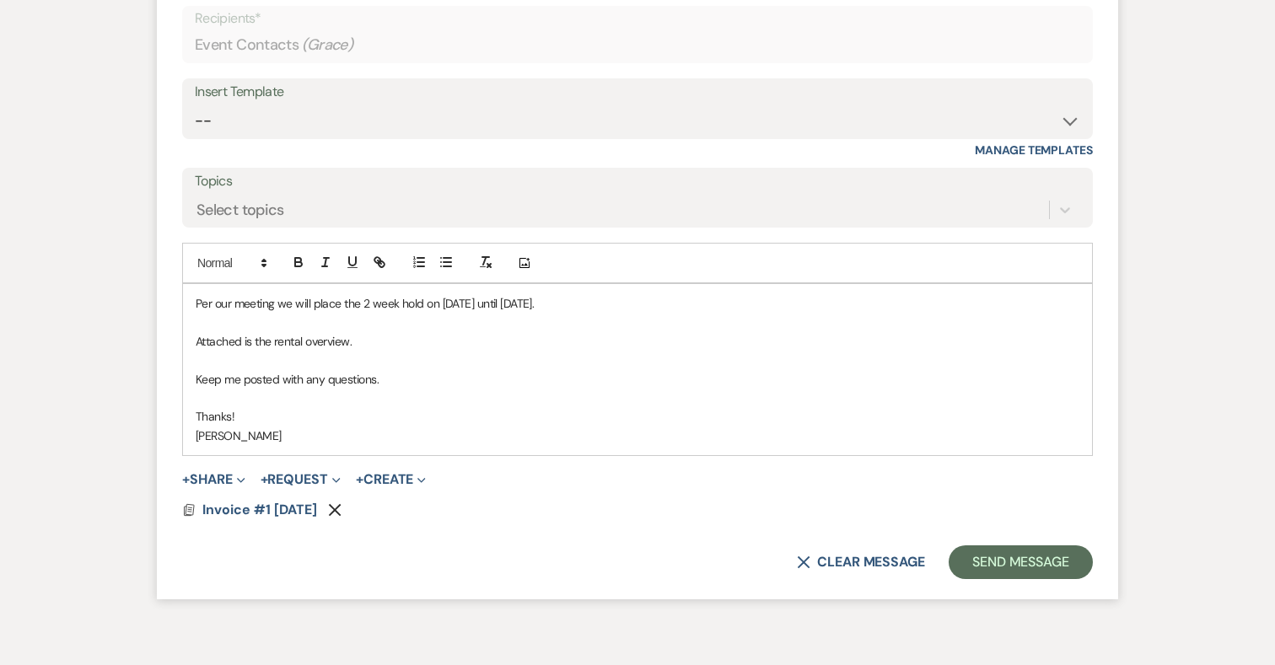
scroll to position [5498, 0]
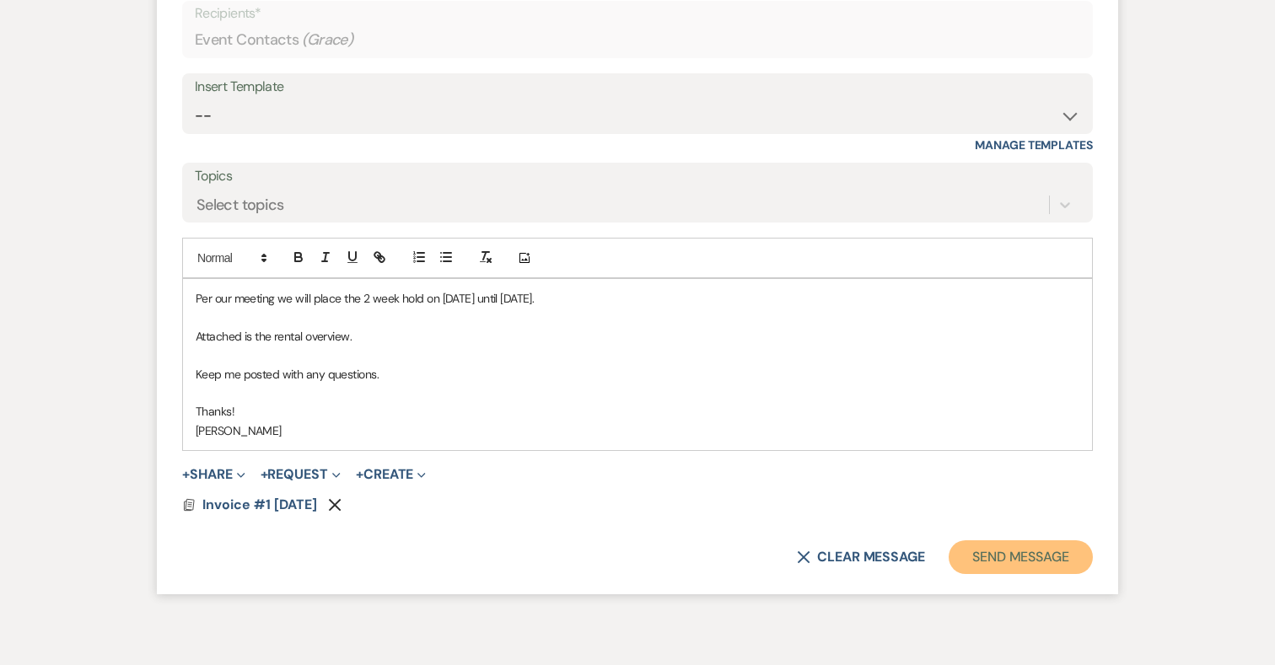
click at [1064, 540] on button "Send Message" at bounding box center [1020, 557] width 144 height 34
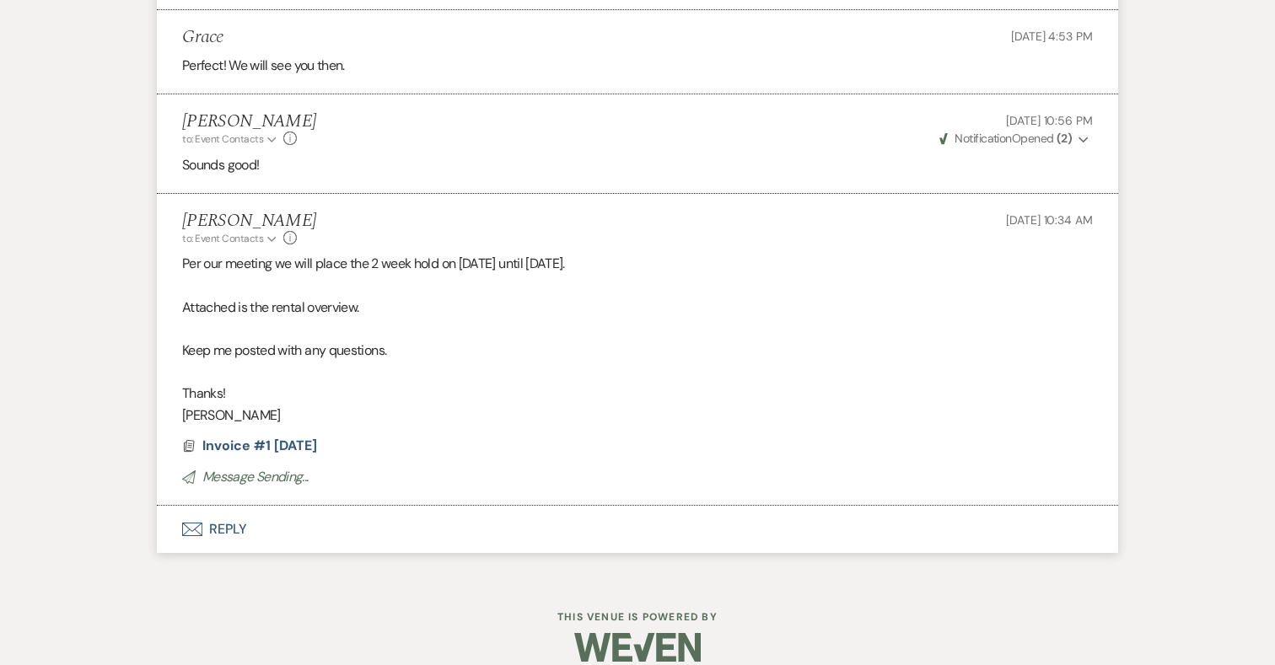
scroll to position [5219, 0]
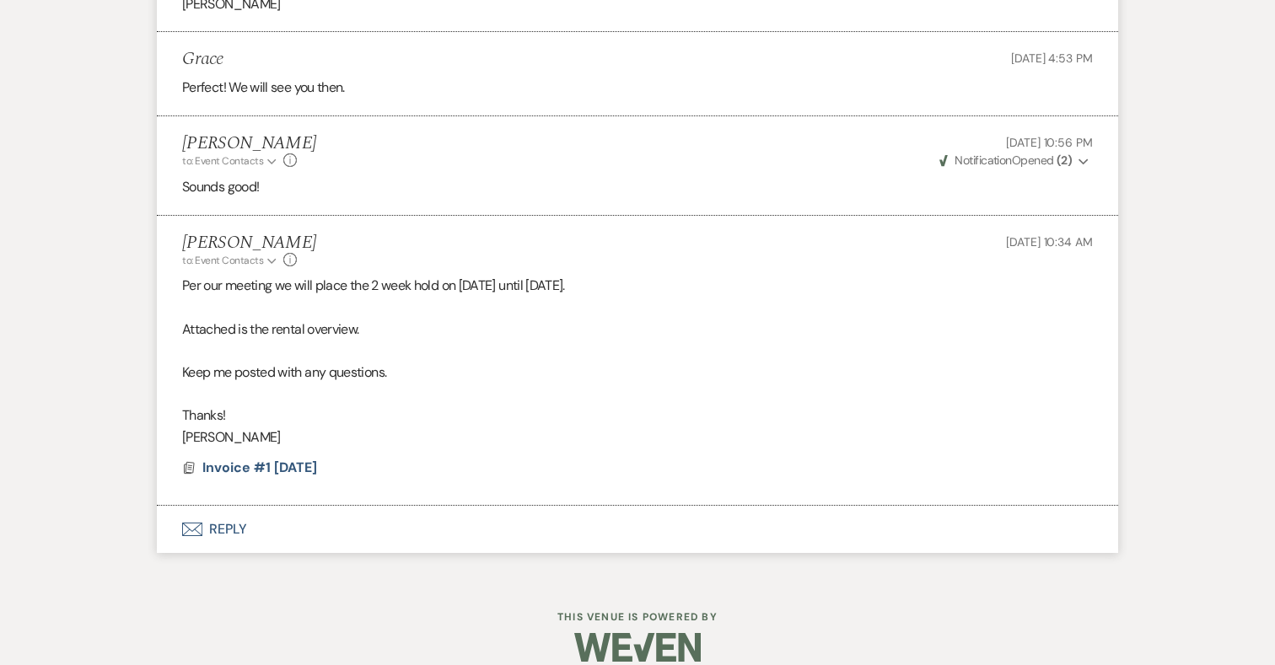
click at [216, 510] on button "Envelope Reply" at bounding box center [637, 529] width 961 height 47
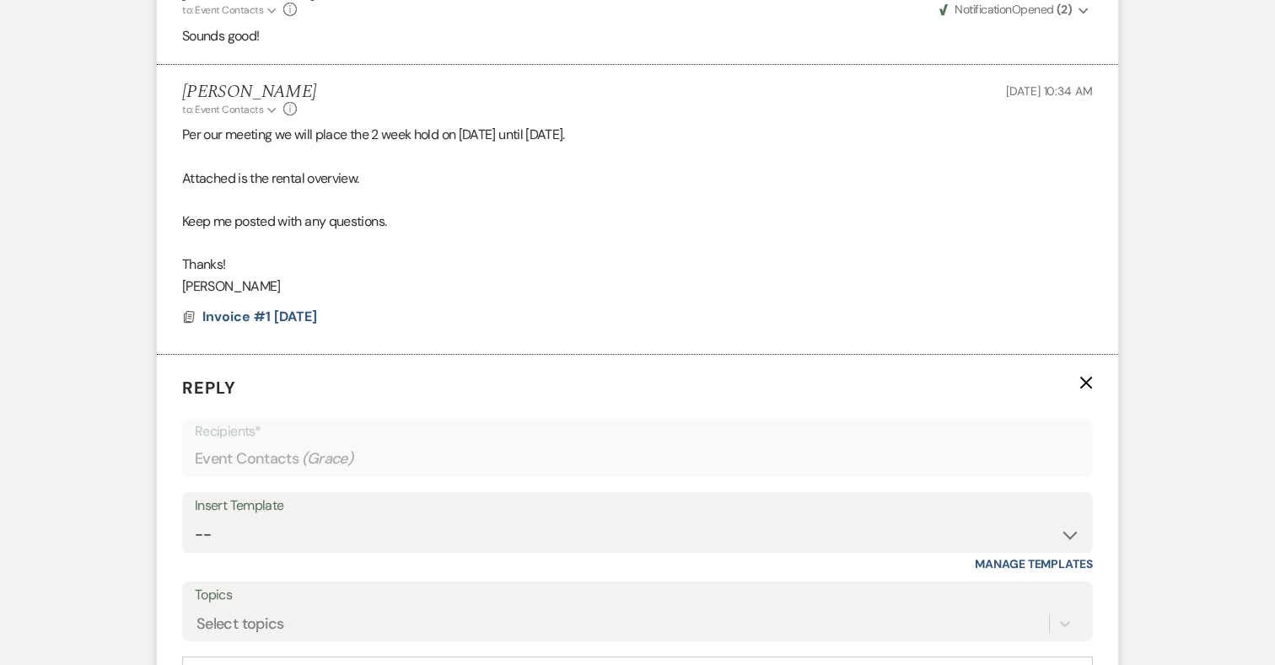
scroll to position [5558, 0]
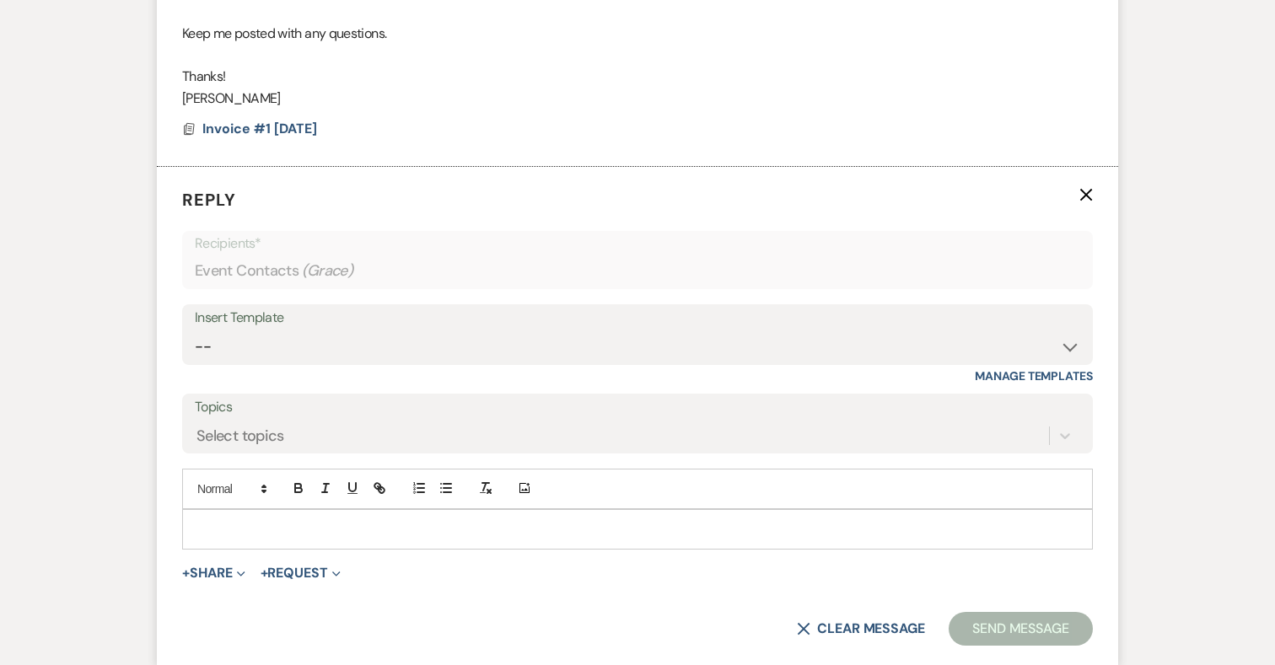
click at [379, 520] on p at bounding box center [637, 529] width 883 height 19
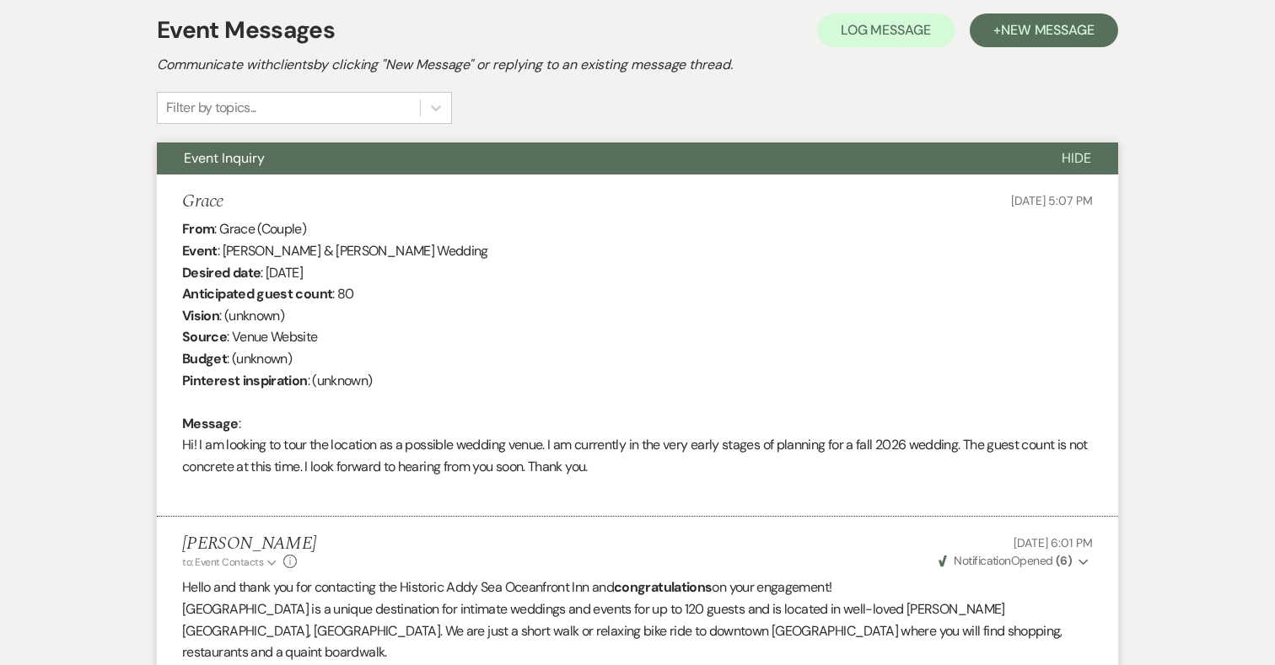
scroll to position [0, 0]
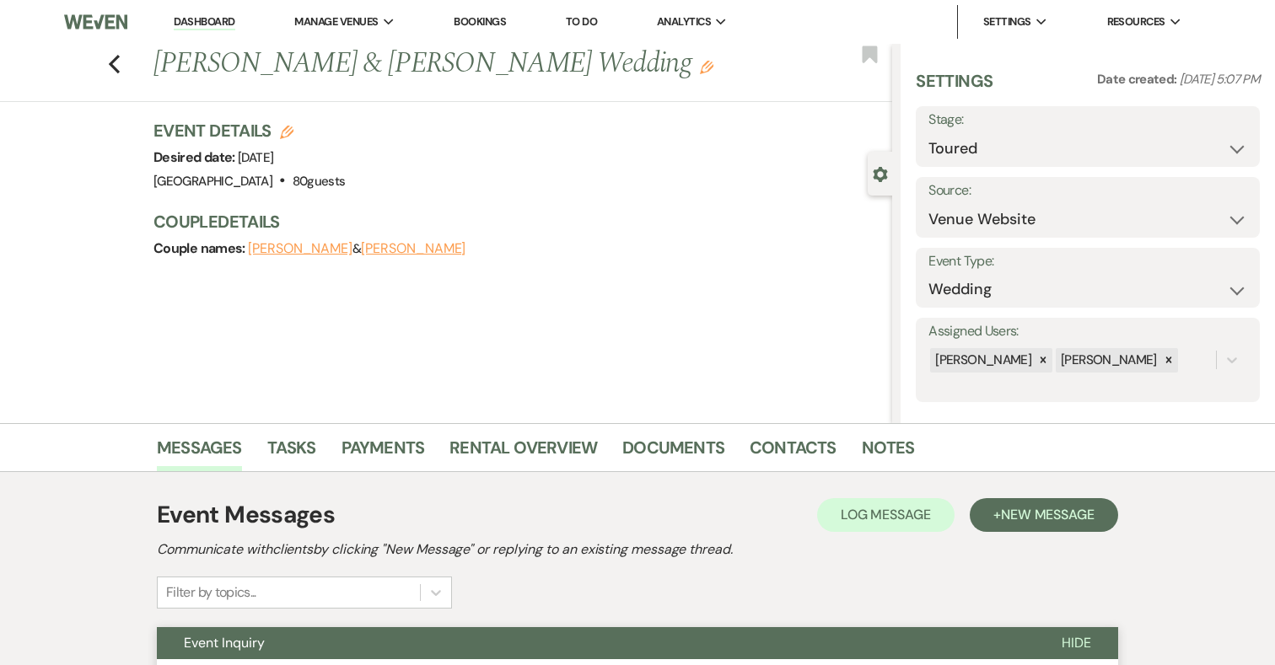
click at [107, 59] on div "Previous [PERSON_NAME] & [PERSON_NAME] Wedding Edit Bookmark" at bounding box center [442, 73] width 900 height 58
click at [116, 60] on icon "Previous" at bounding box center [114, 64] width 13 height 20
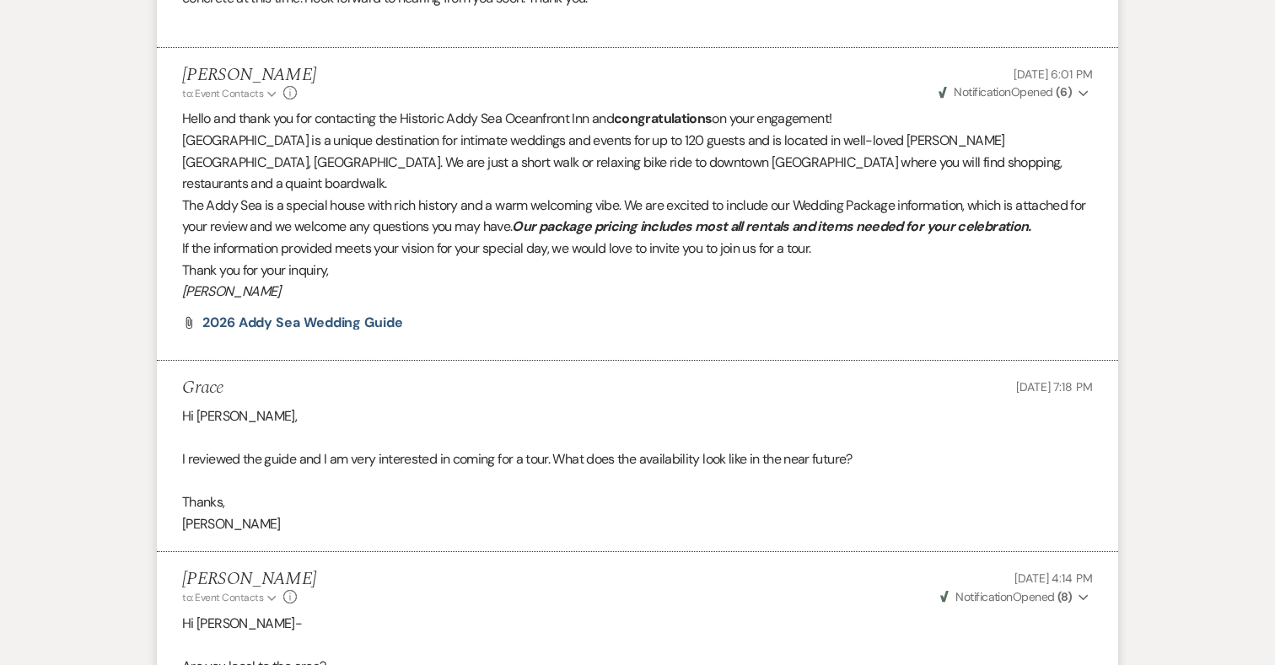
select select "5"
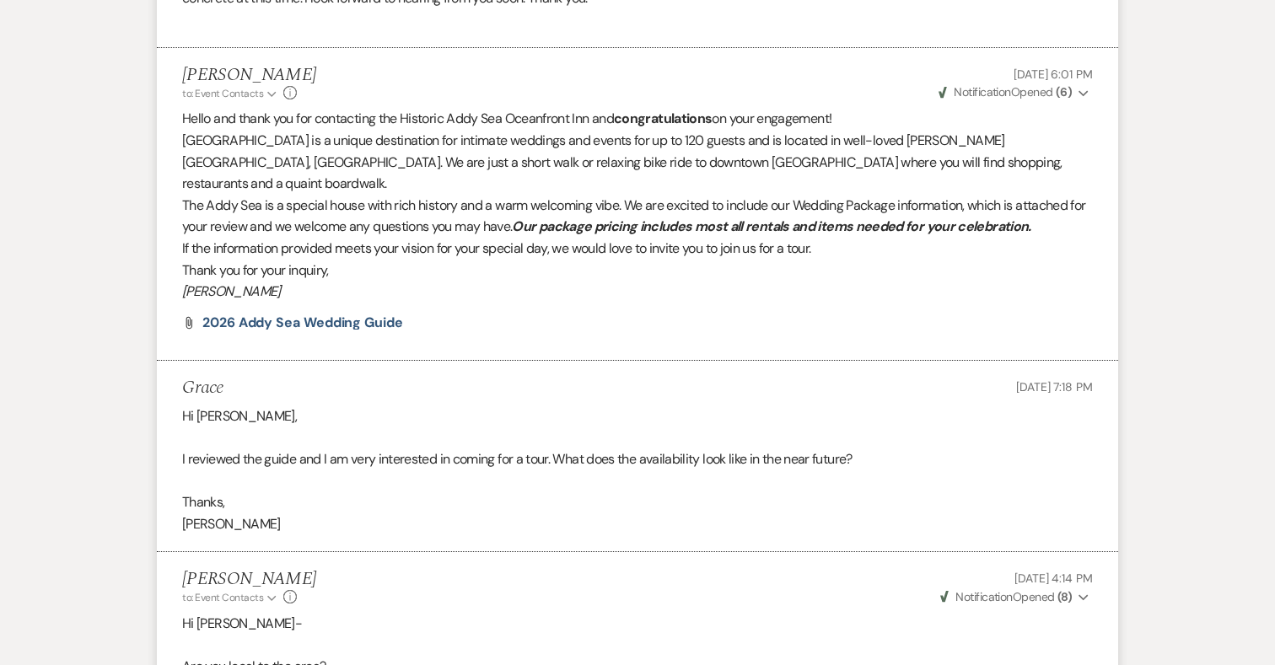
select select "5"
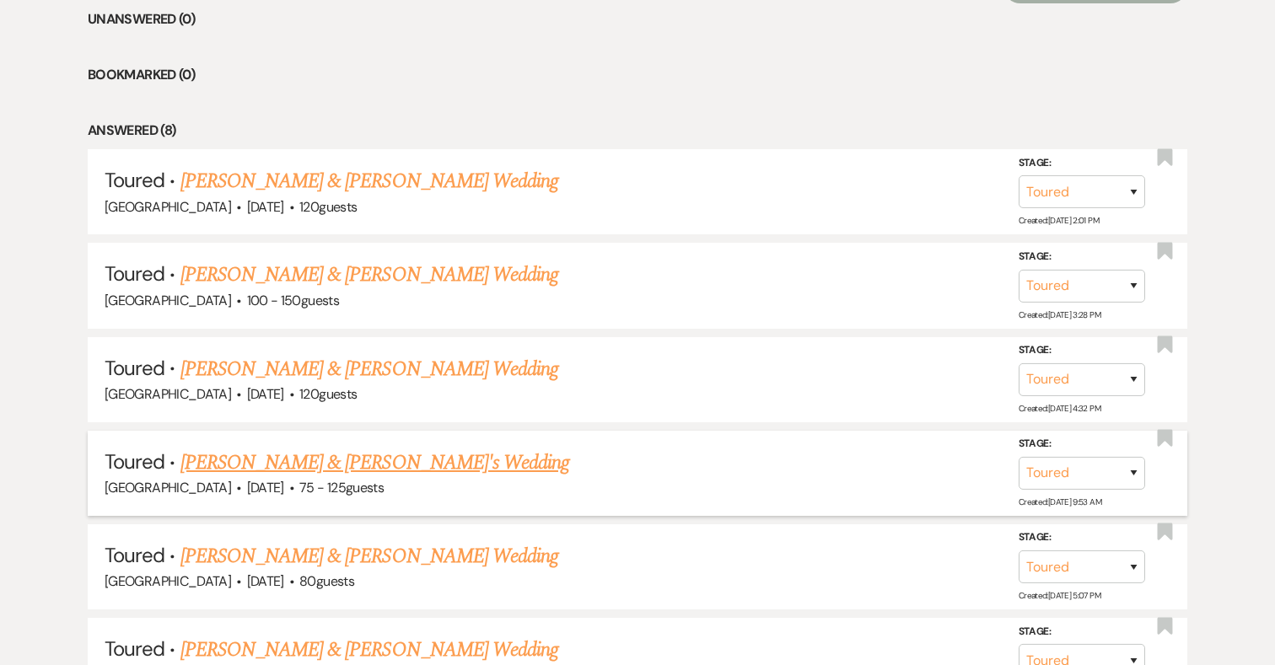
scroll to position [735, 0]
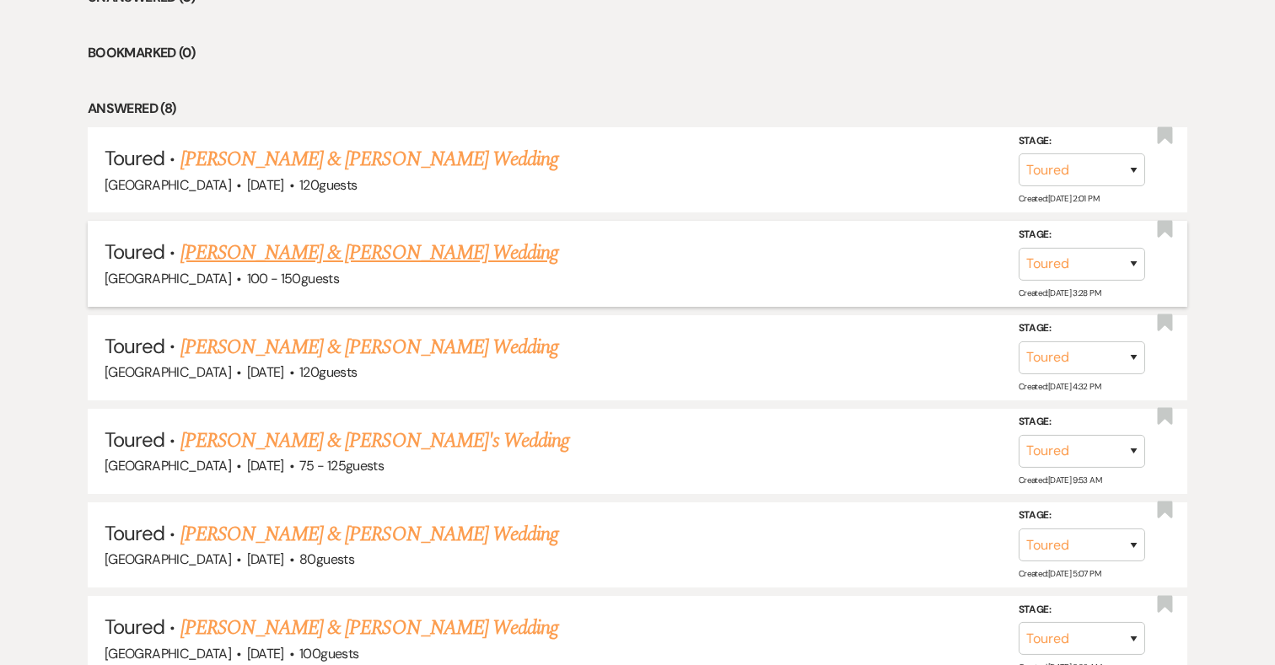
click at [393, 253] on link "[PERSON_NAME] & [PERSON_NAME] Wedding" at bounding box center [369, 253] width 378 height 30
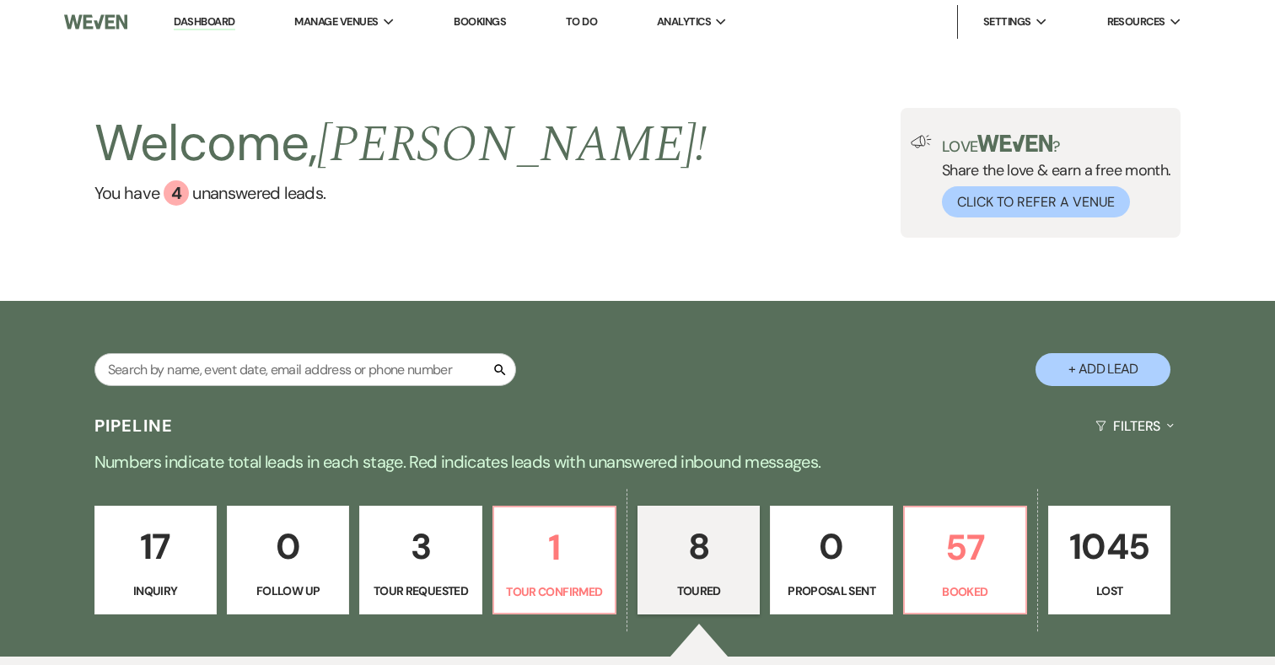
select select "5"
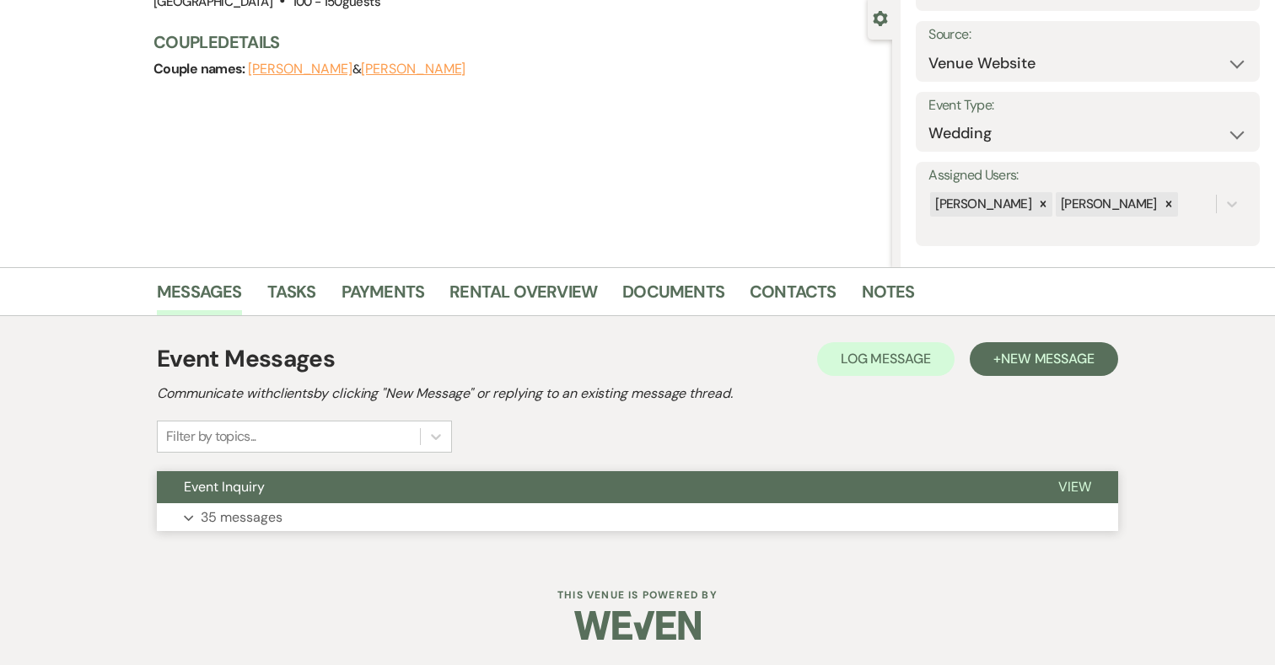
click at [556, 520] on button "Expand 35 messages" at bounding box center [637, 517] width 961 height 29
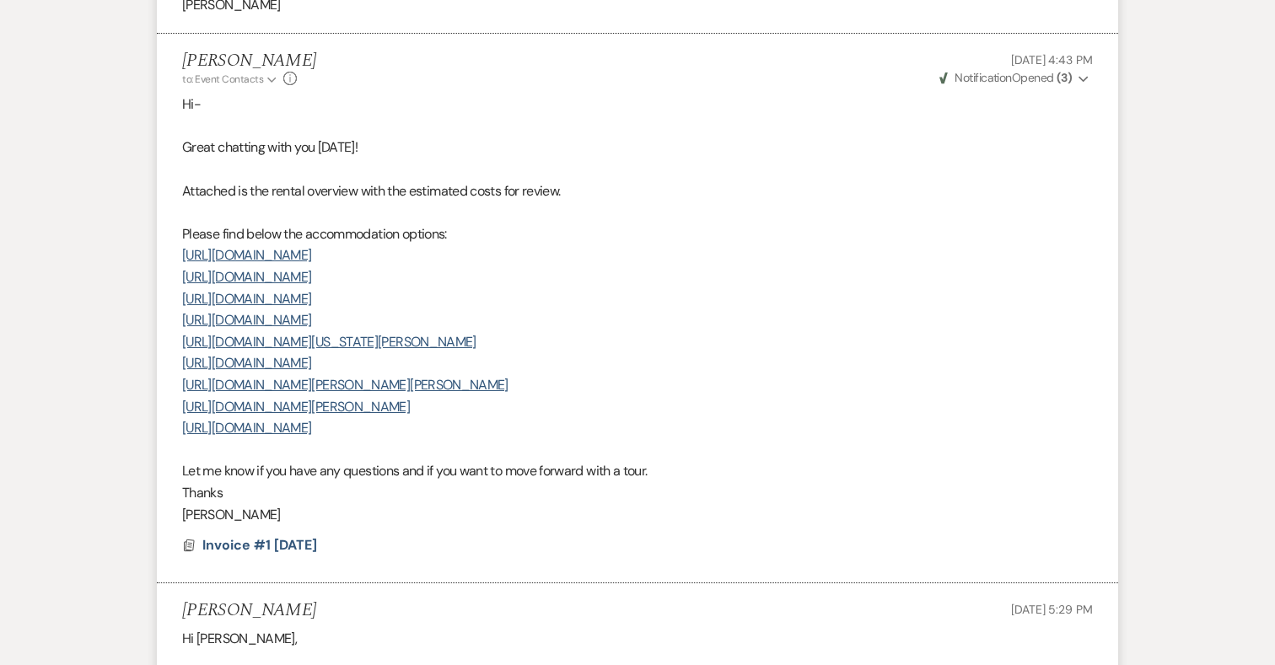
scroll to position [2686, 0]
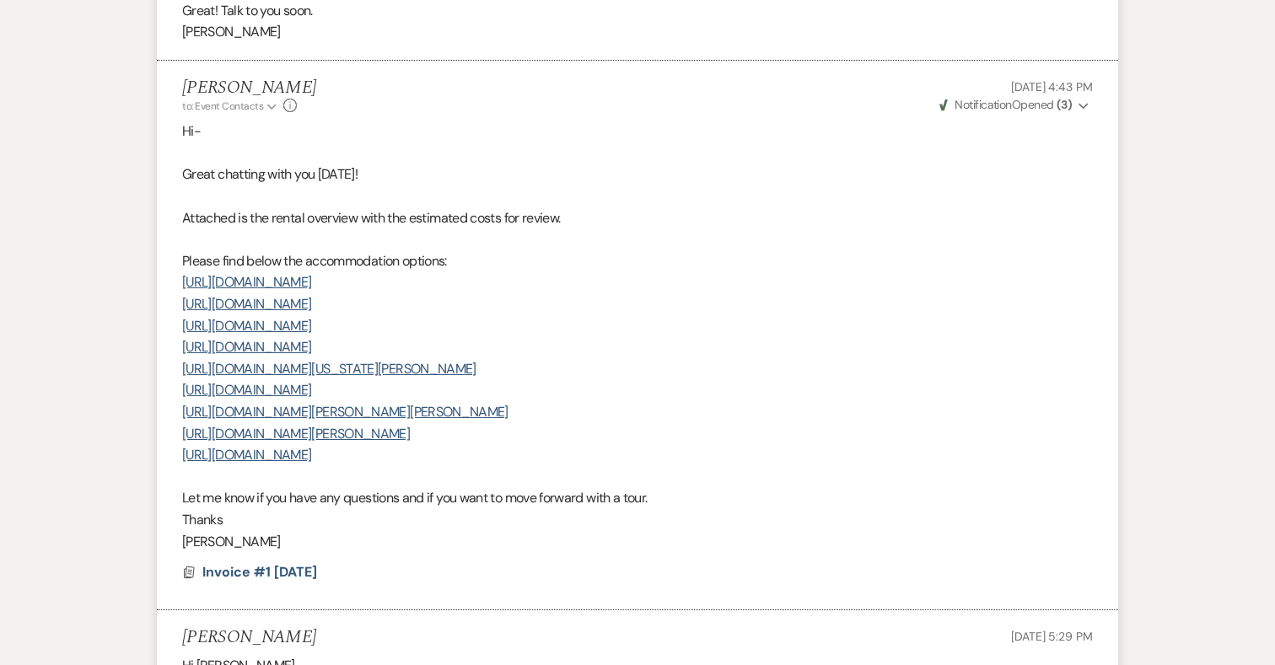
drag, startPoint x: 182, startPoint y: 233, endPoint x: 616, endPoint y: 427, distance: 475.8
click at [616, 427] on div "Hi- Great chatting with you [DATE]! Attached is the rental overview with the es…" at bounding box center [637, 337] width 910 height 432
copy div "Please find below the accommodation options: [URL][DOMAIN_NAME] [URL][DOMAIN_NA…"
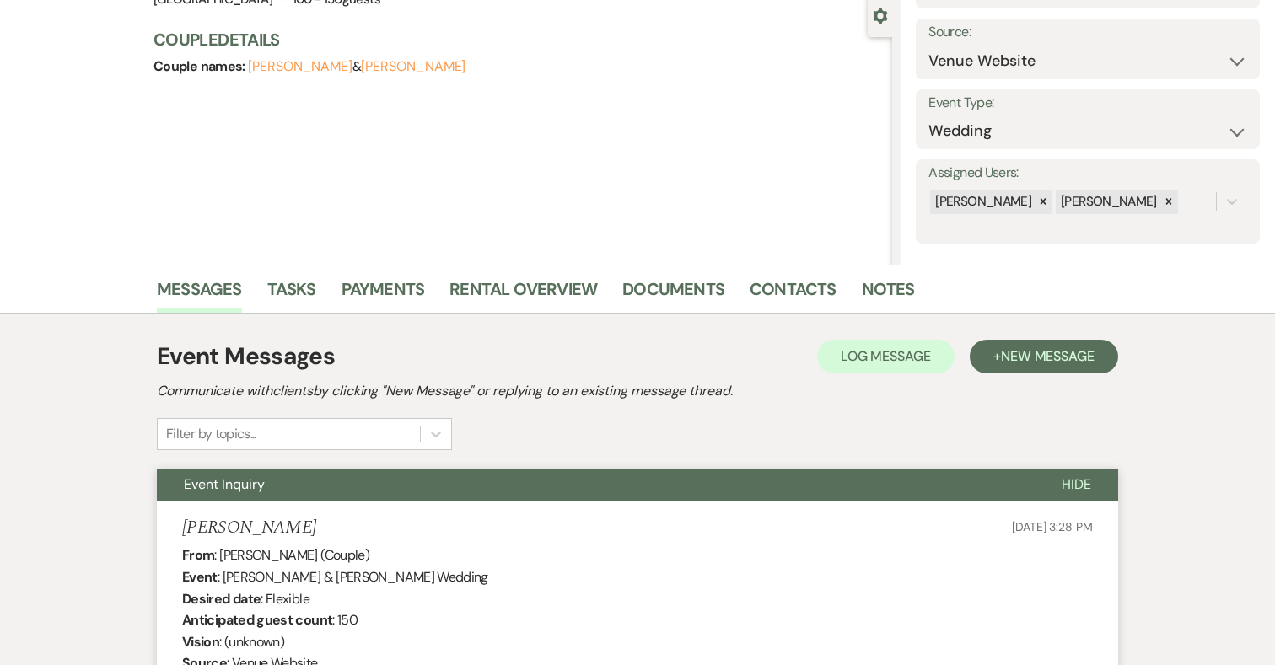
scroll to position [0, 0]
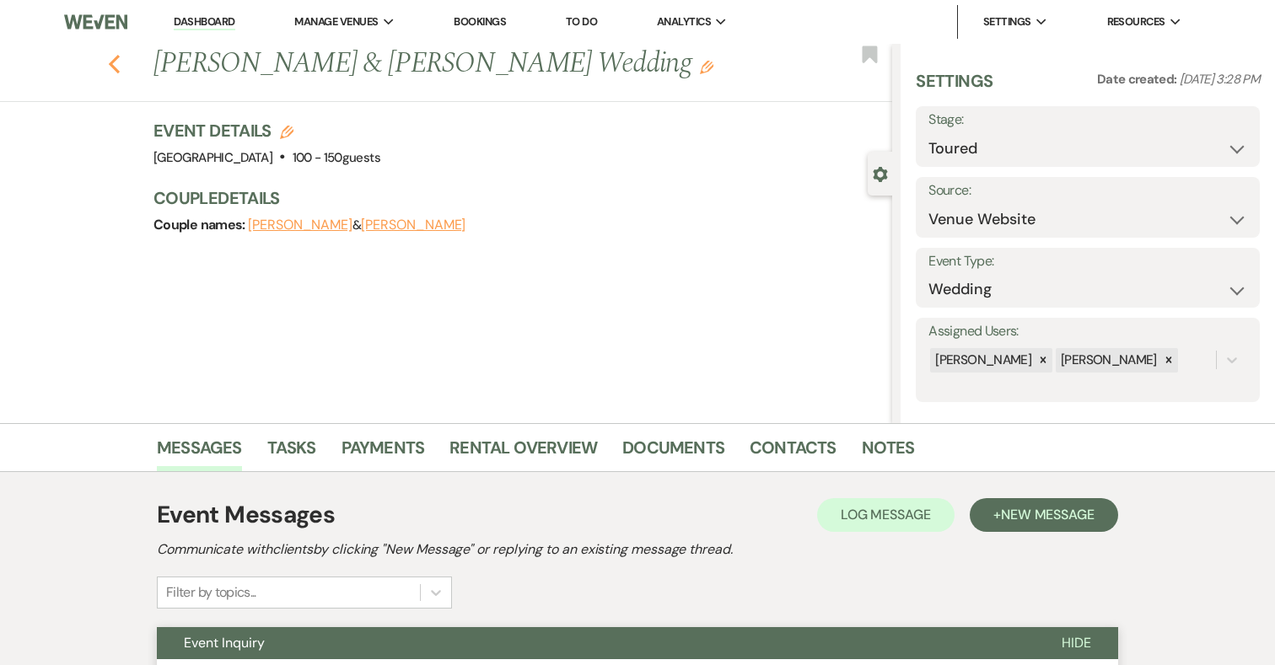
click at [113, 62] on use "button" at bounding box center [114, 64] width 11 height 19
select select "5"
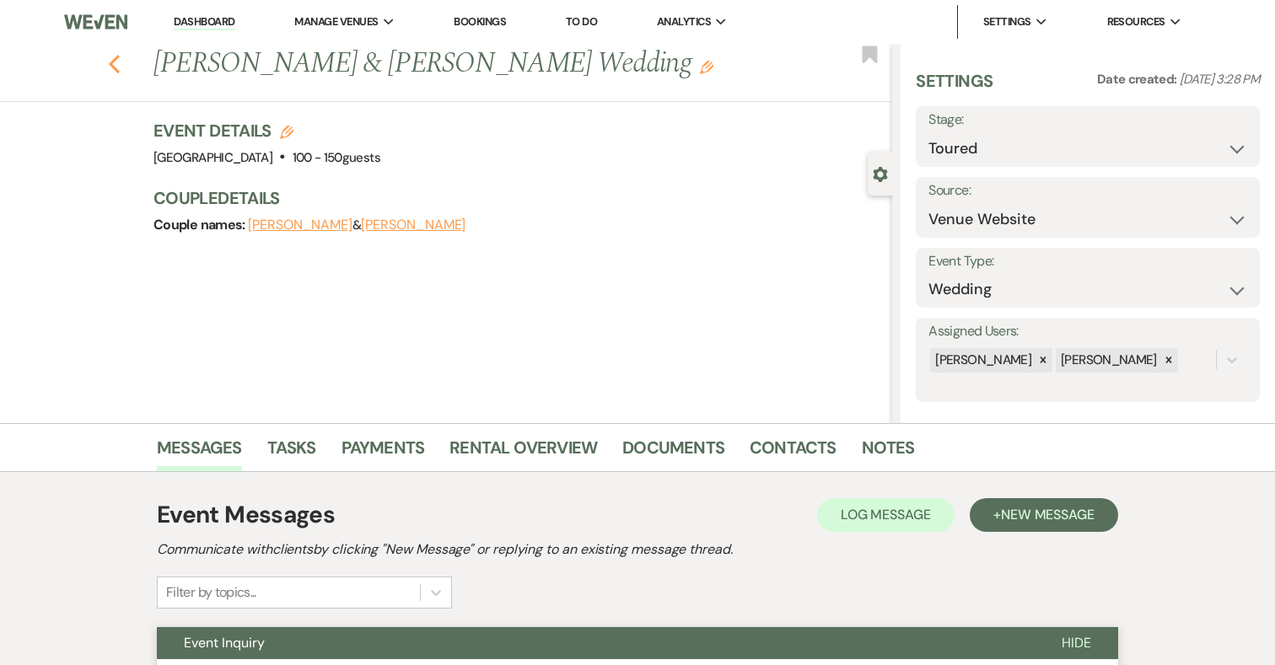
select select "5"
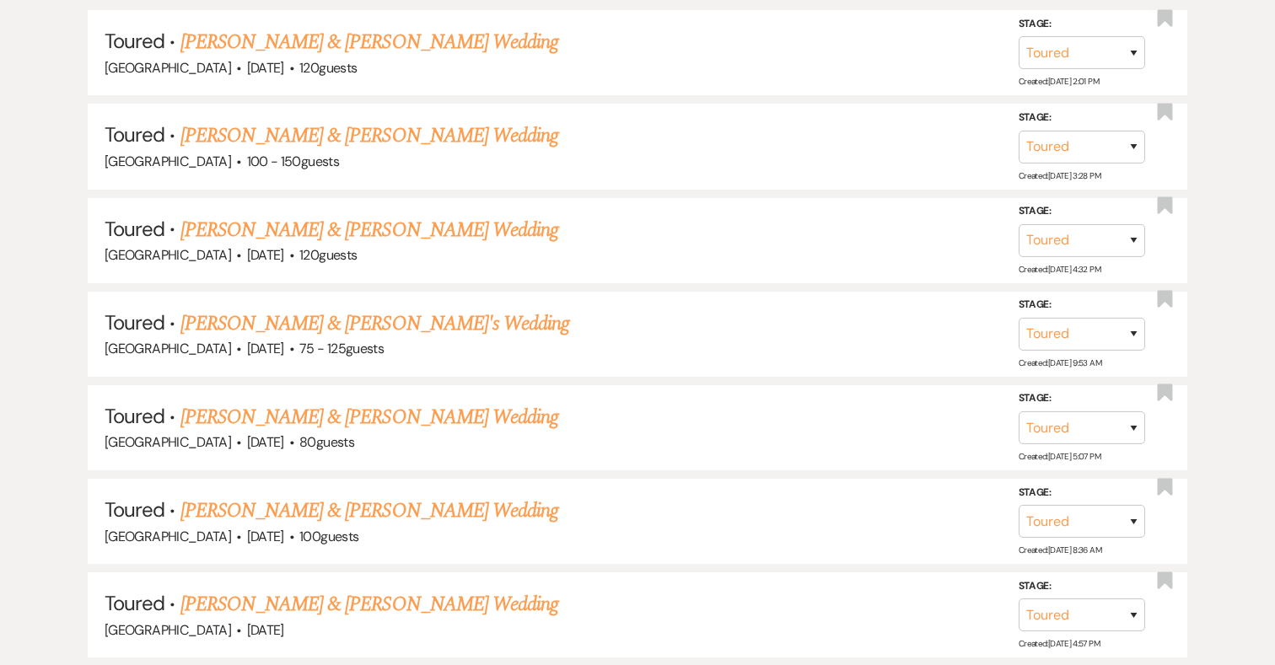
scroll to position [884, 0]
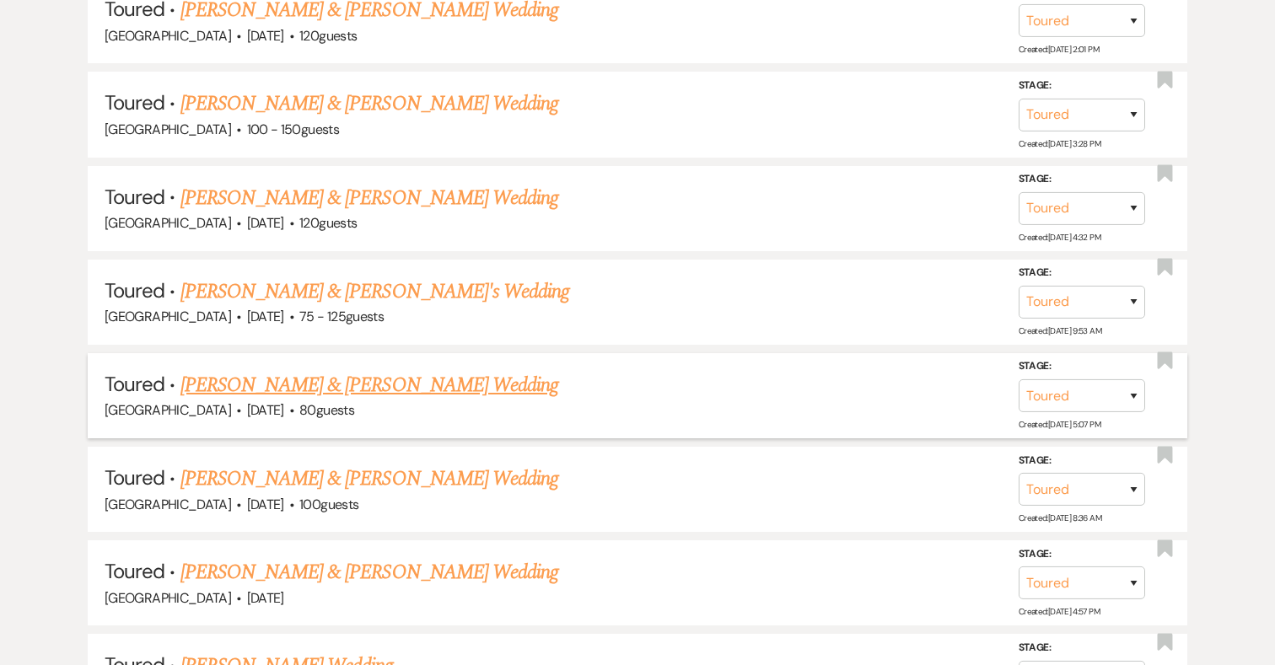
click at [386, 384] on link "[PERSON_NAME] & [PERSON_NAME] Wedding" at bounding box center [369, 385] width 378 height 30
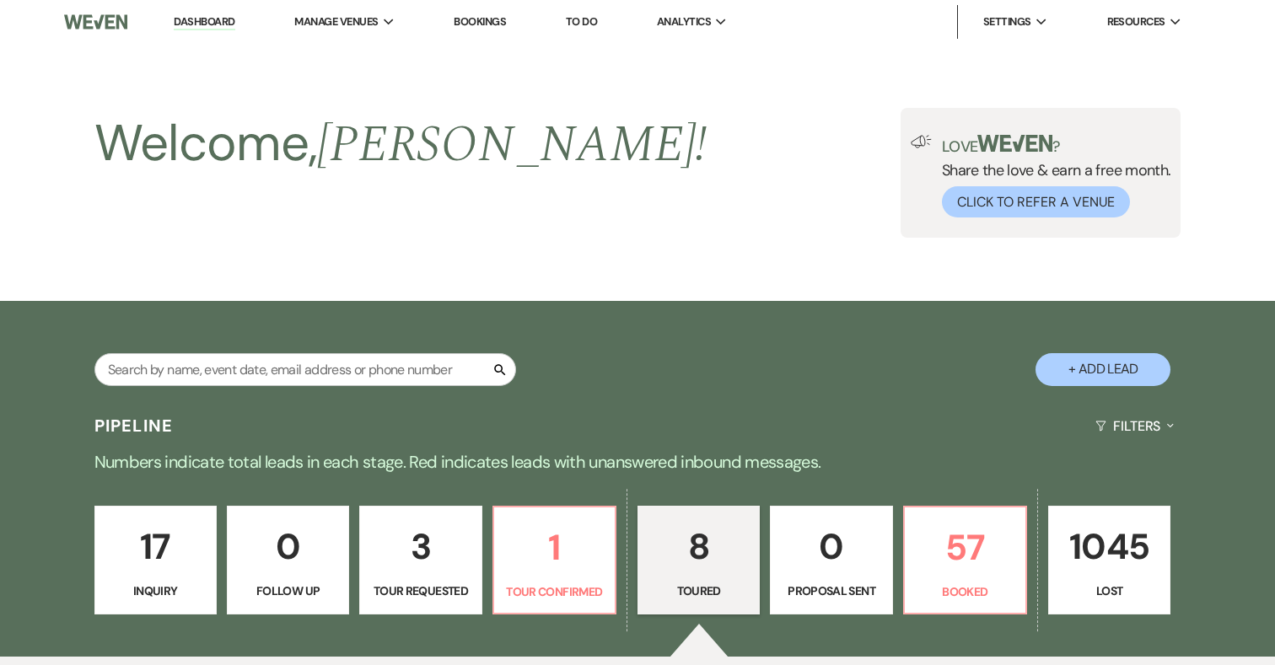
select select "5"
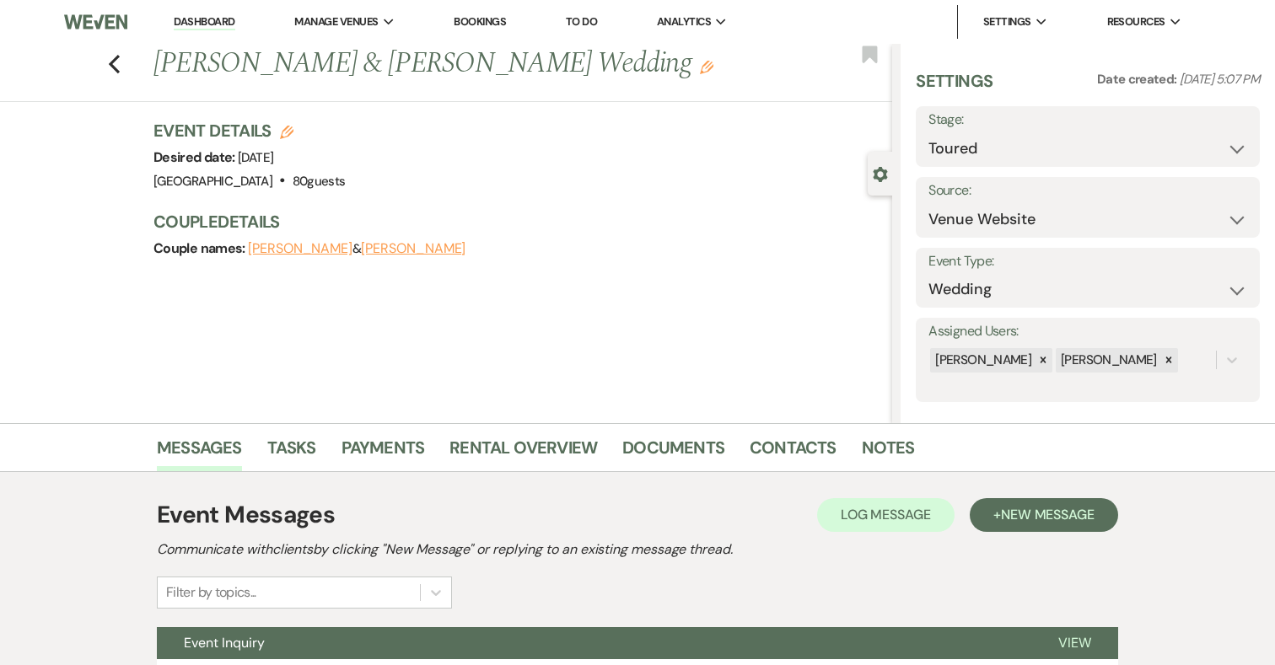
scroll to position [156, 0]
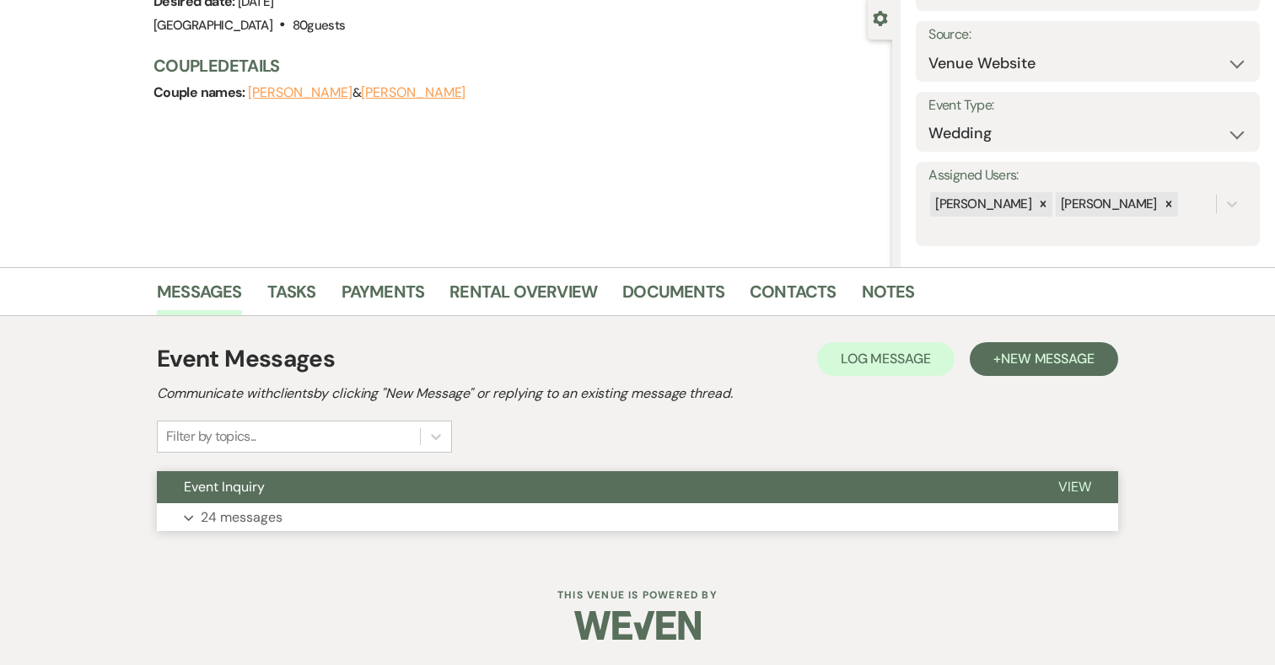
click at [554, 511] on button "Expand 24 messages" at bounding box center [637, 517] width 961 height 29
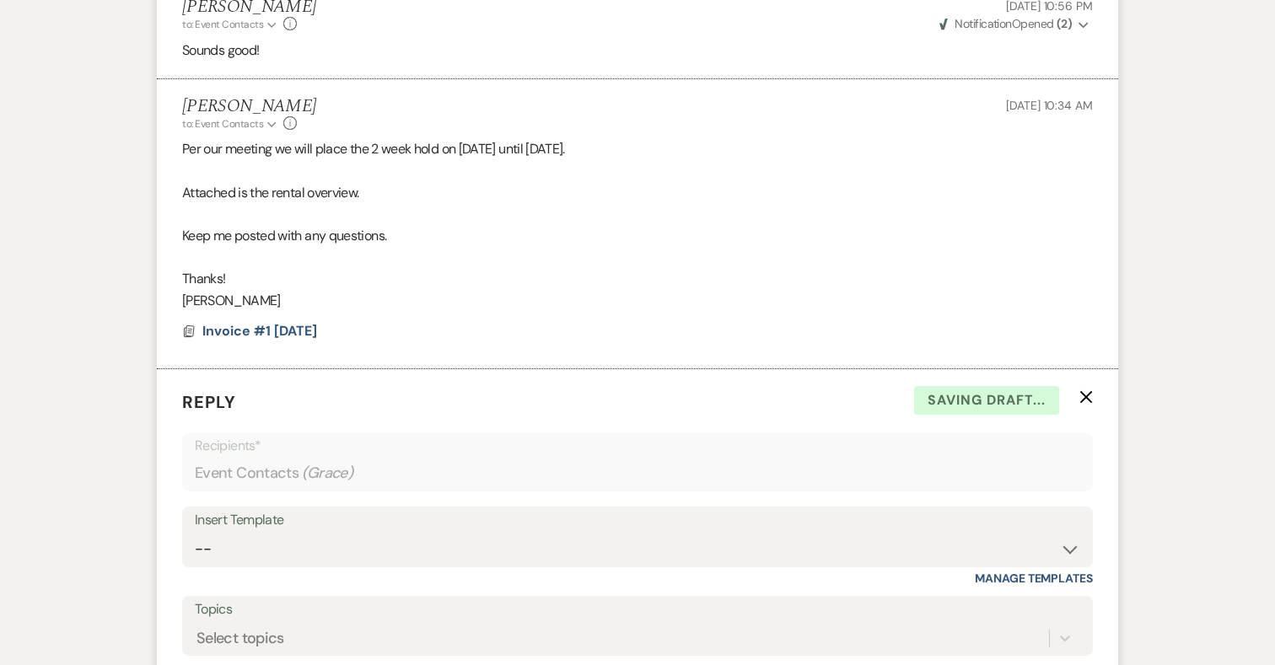
scroll to position [5691, 0]
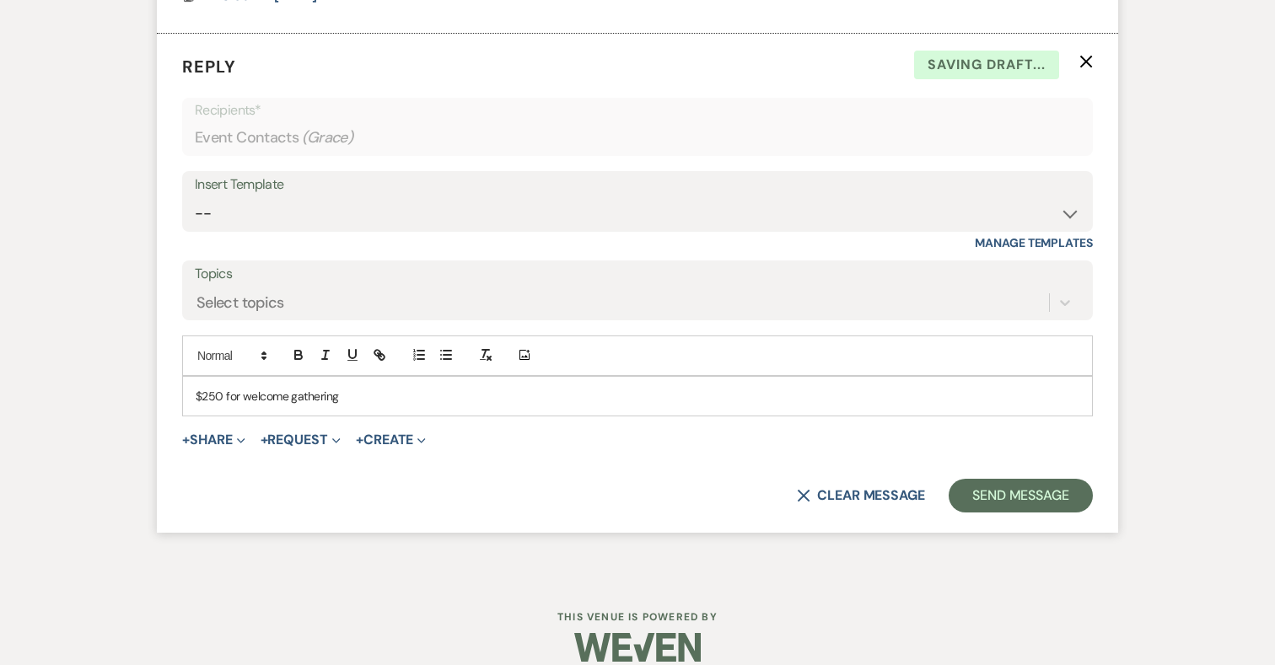
click at [373, 387] on p "$250 for welcome gathering" at bounding box center [637, 396] width 883 height 19
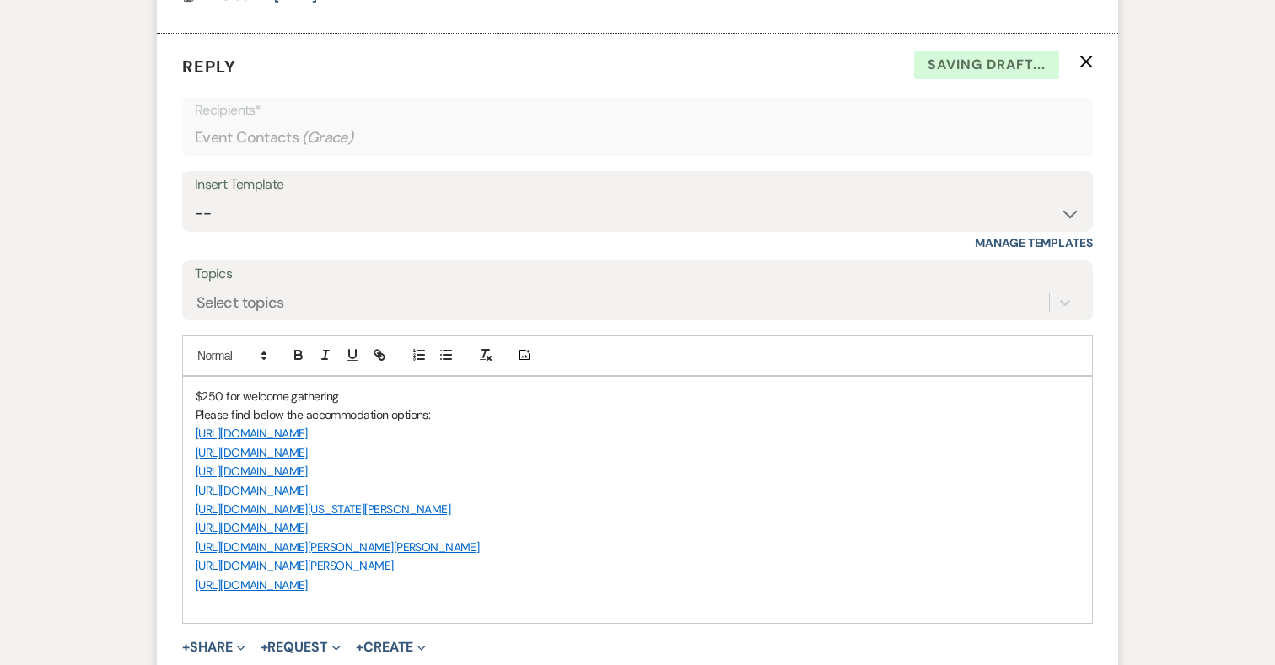
click at [354, 387] on p "$250 for welcome gathering" at bounding box center [637, 396] width 883 height 19
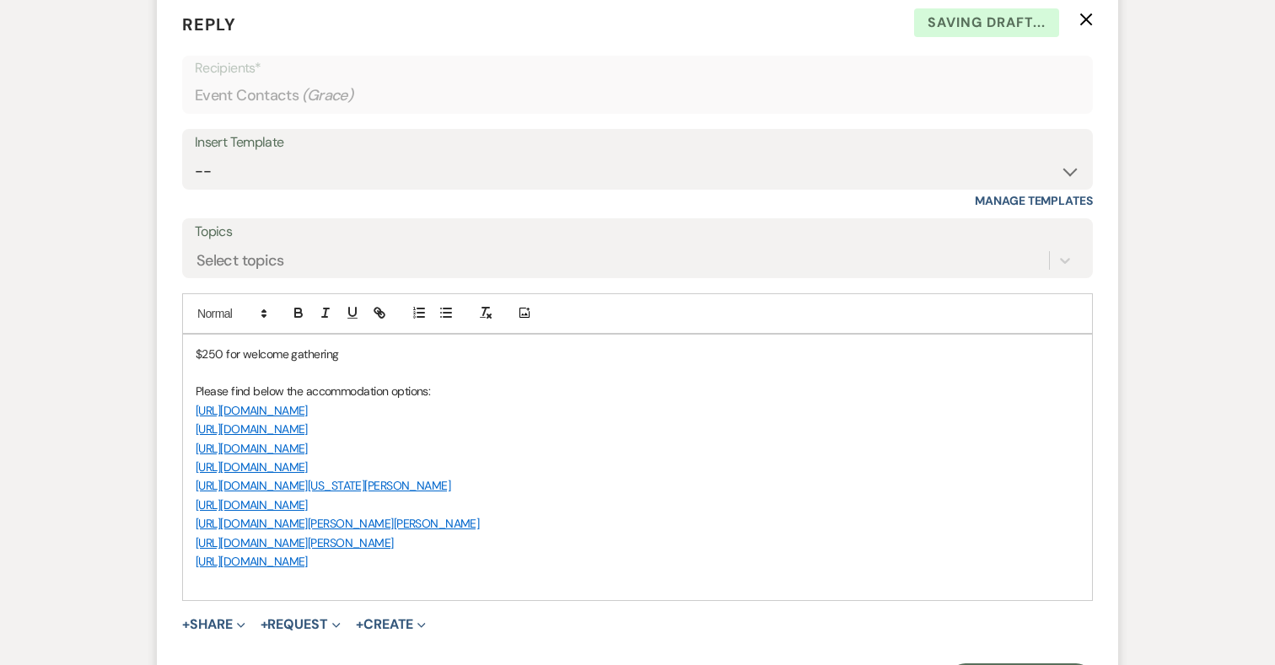
scroll to position [5736, 0]
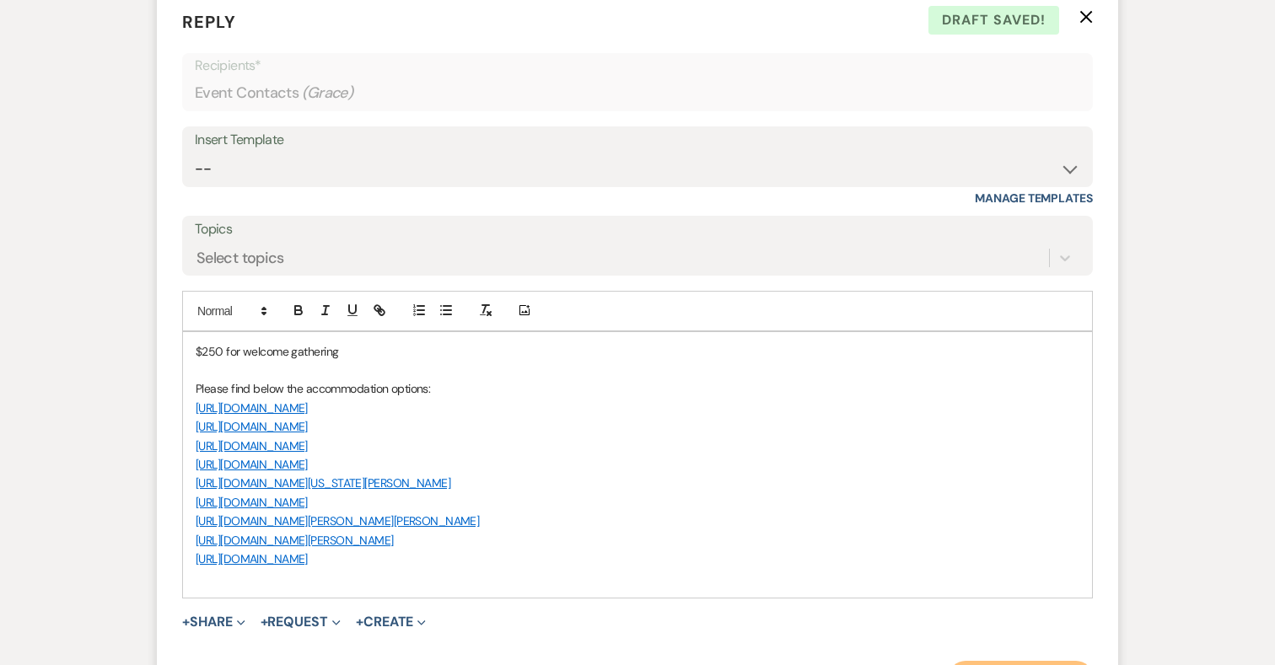
click at [1055, 661] on button "Send Message" at bounding box center [1020, 678] width 144 height 34
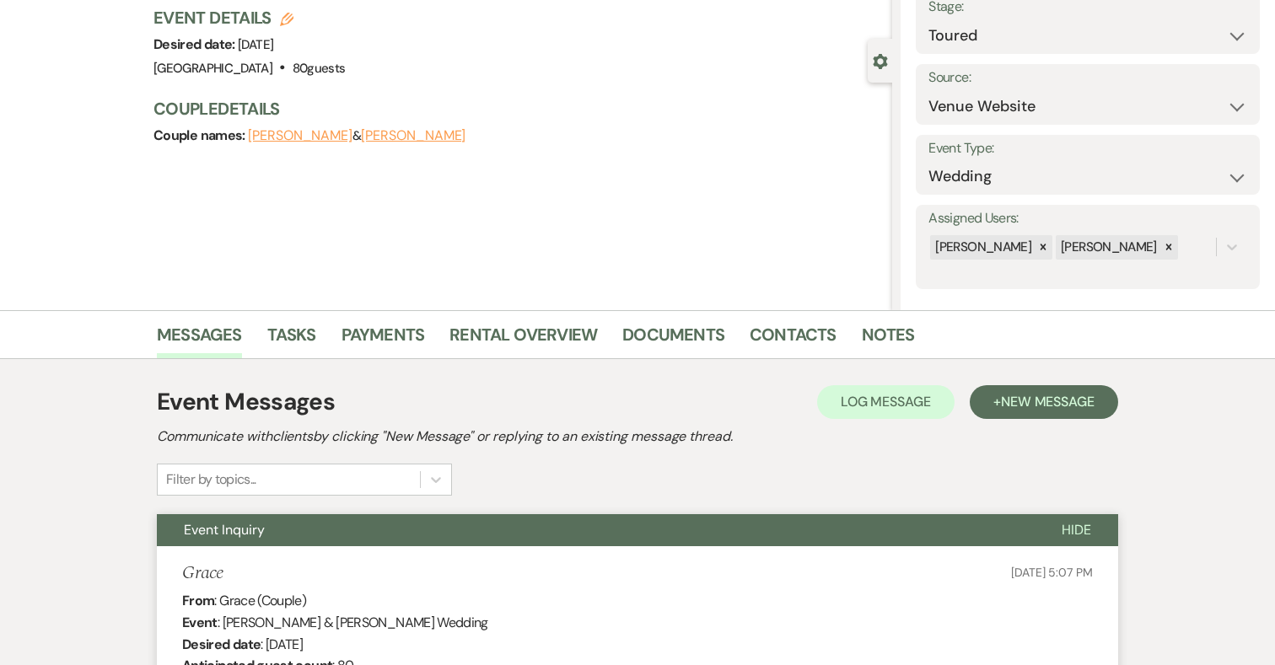
scroll to position [0, 0]
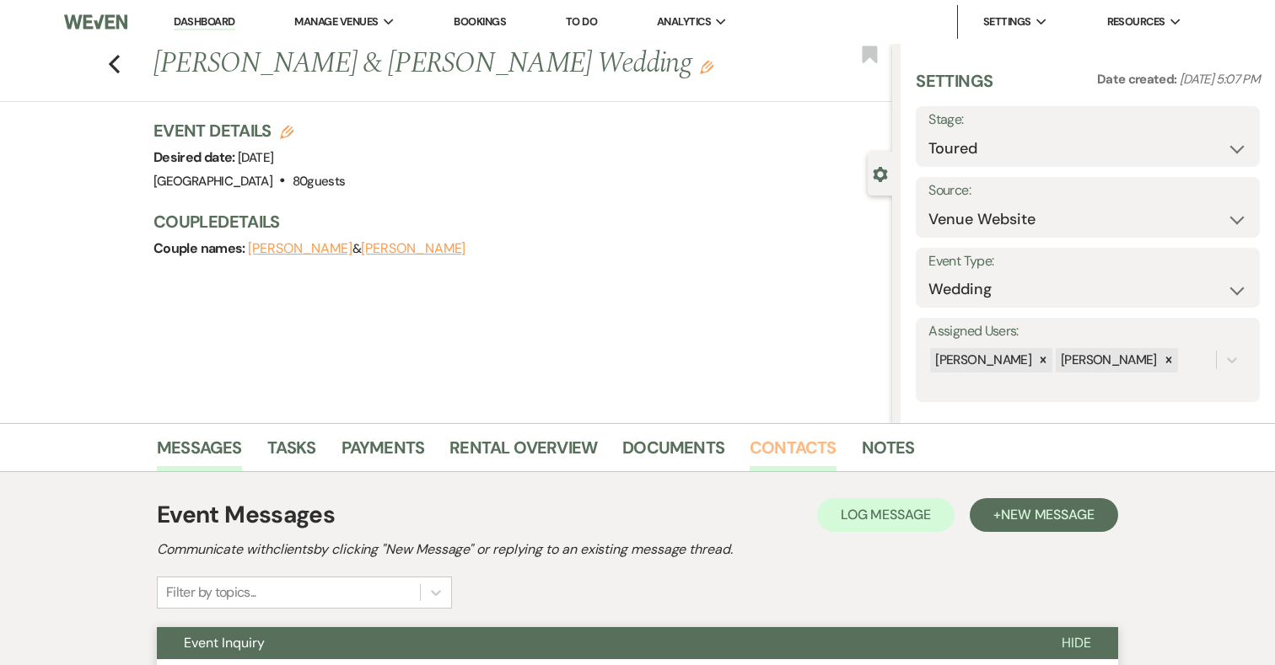
click at [794, 454] on link "Contacts" at bounding box center [792, 452] width 87 height 37
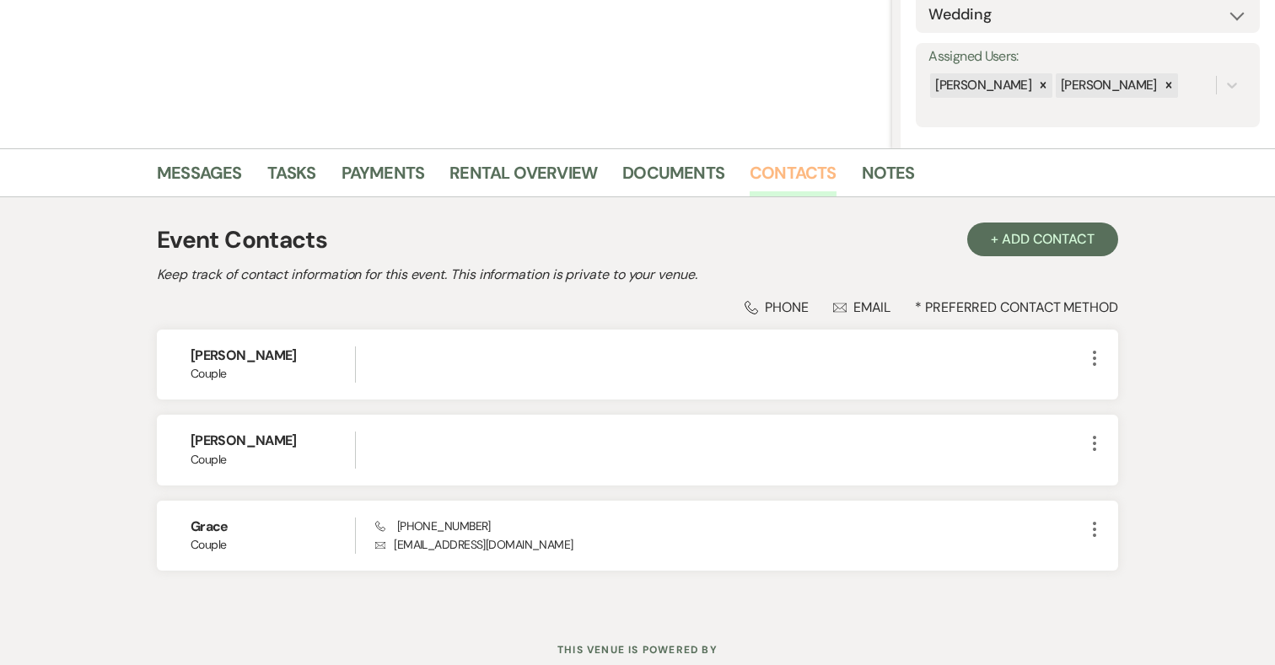
scroll to position [330, 0]
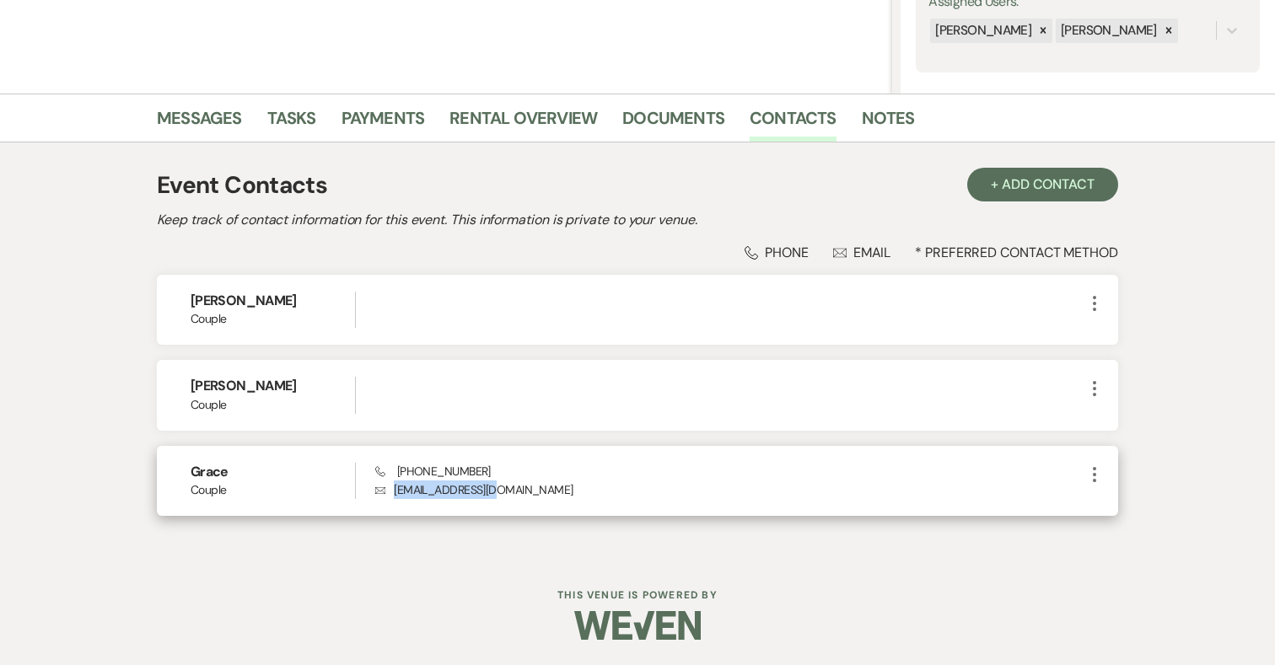
drag, startPoint x: 495, startPoint y: 492, endPoint x: 395, endPoint y: 492, distance: 99.5
click at [395, 492] on p "Envelope [EMAIL_ADDRESS][DOMAIN_NAME]" at bounding box center [729, 489] width 709 height 19
copy p "[EMAIL_ADDRESS][DOMAIN_NAME]"
